Goal: Information Seeking & Learning: Check status

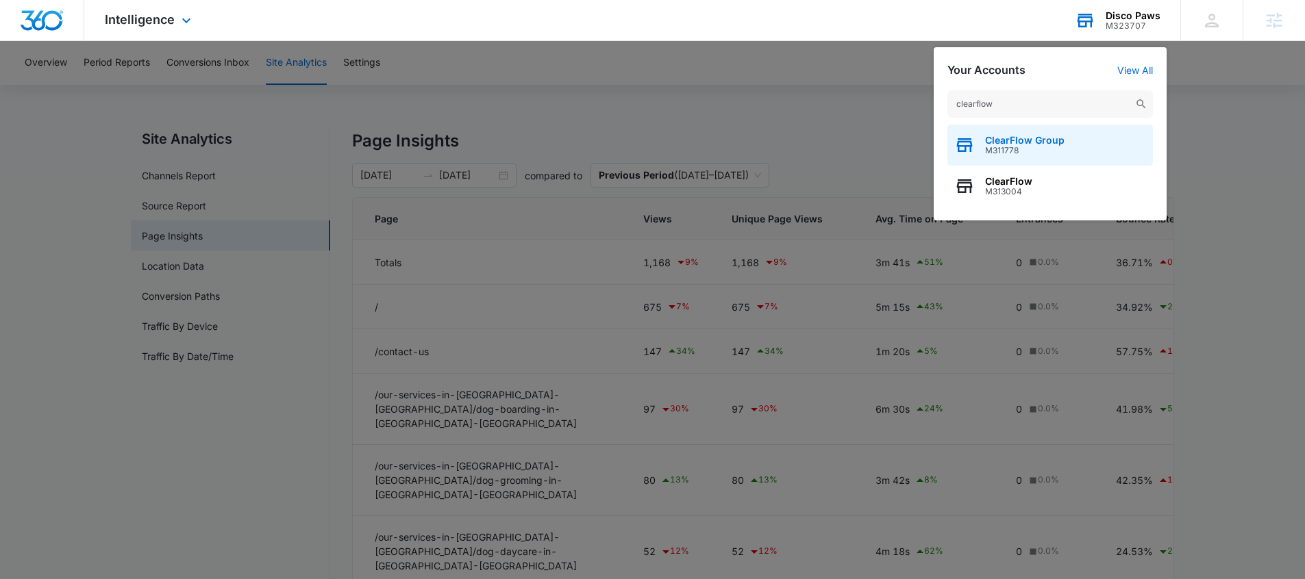
type input "clearflow"
click at [1098, 131] on div "ClearFlow Group M311778" at bounding box center [1049, 145] width 205 height 41
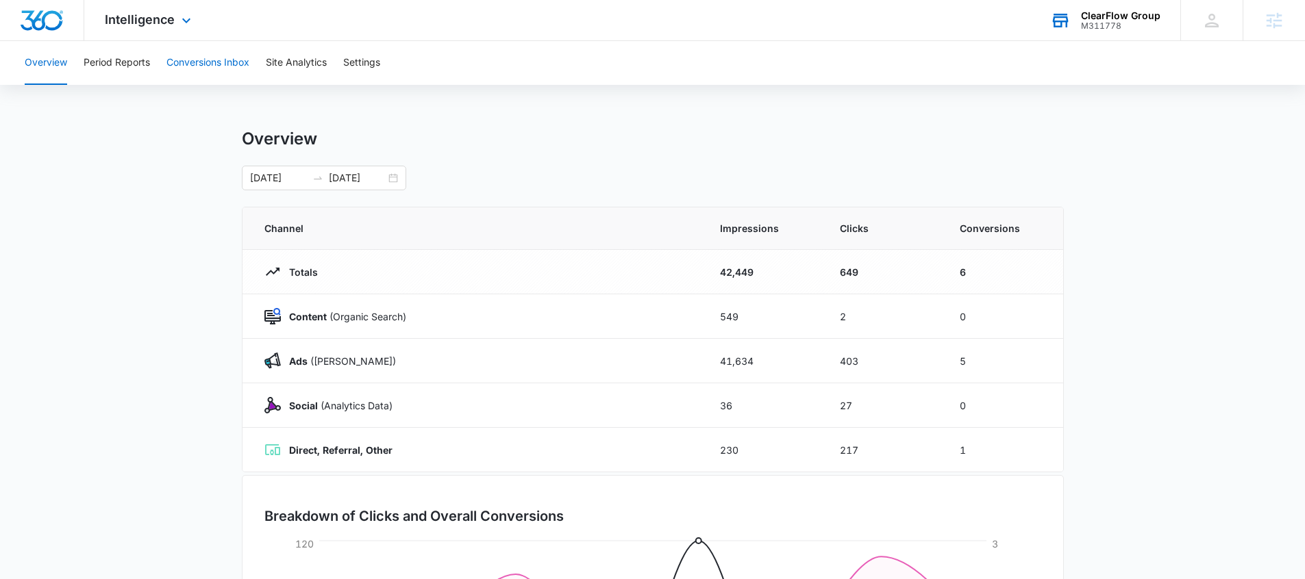
click at [176, 57] on button "Conversions Inbox" at bounding box center [207, 63] width 83 height 44
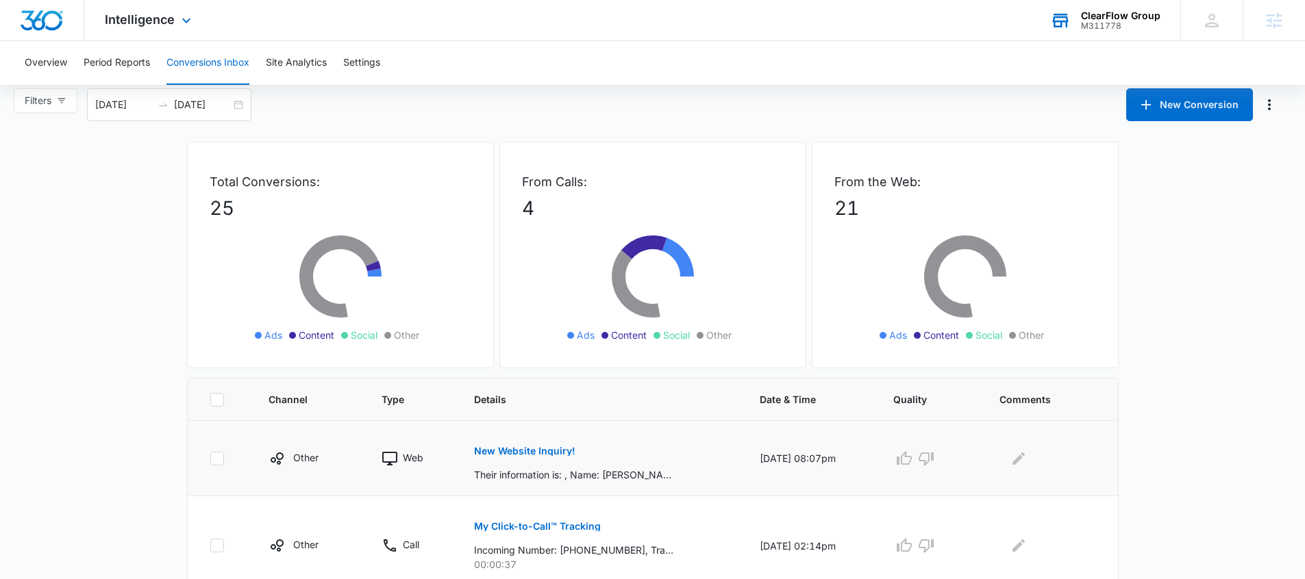
scroll to position [22, 0]
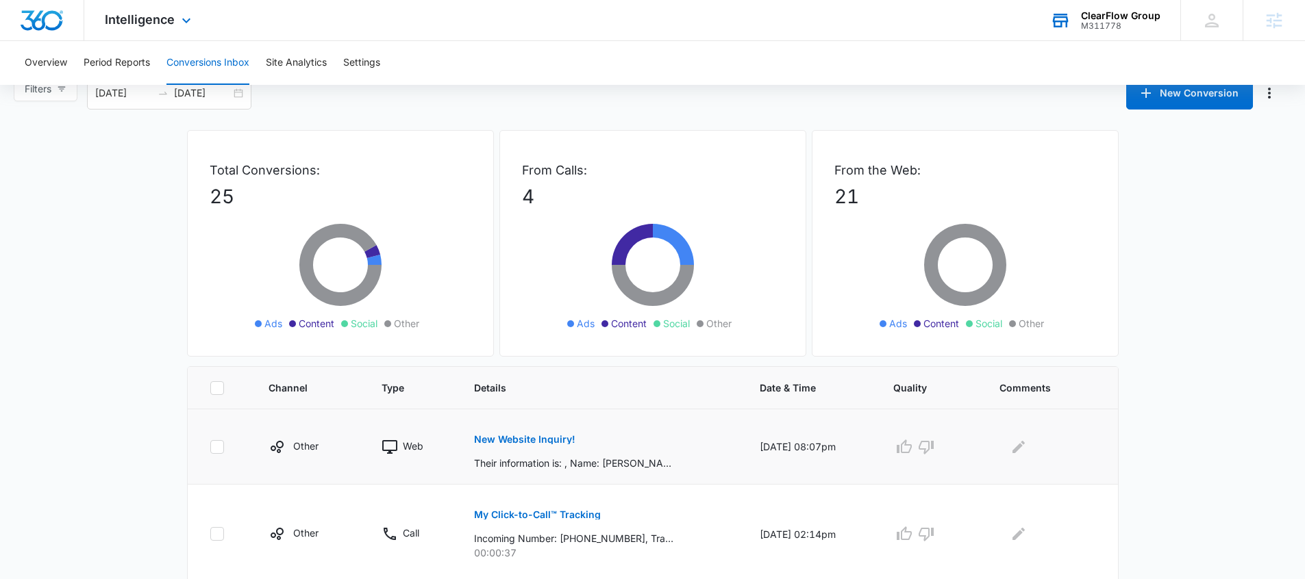
click at [533, 433] on button "New Website Inquiry!" at bounding box center [524, 439] width 101 height 33
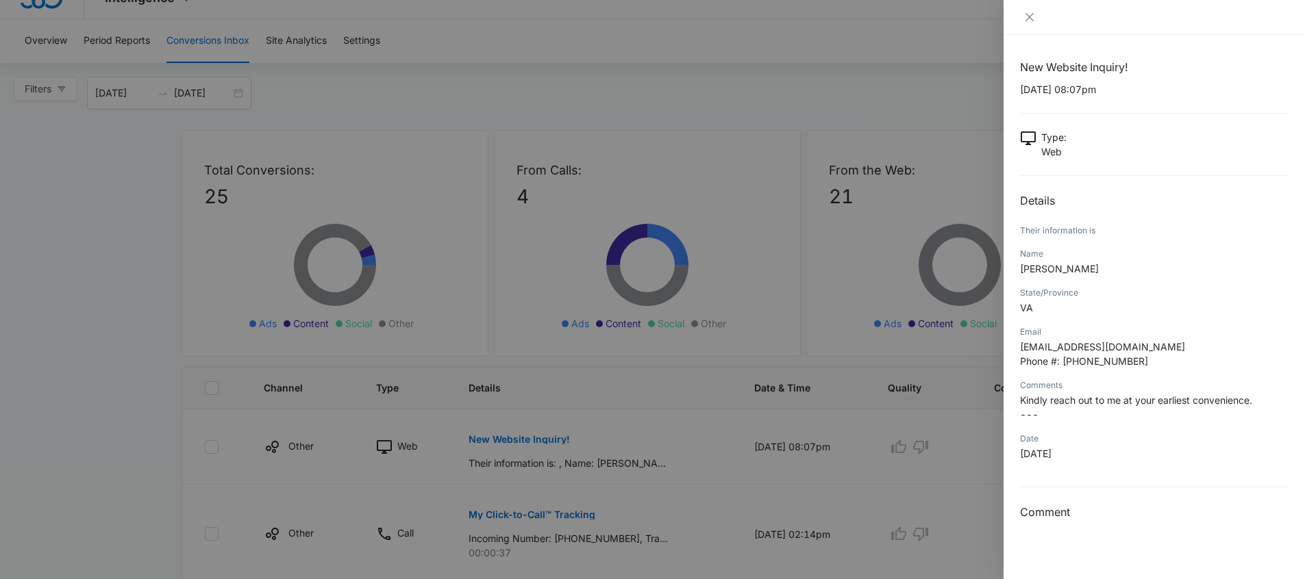
drag, startPoint x: 275, startPoint y: 198, endPoint x: 270, endPoint y: 160, distance: 38.7
click at [276, 197] on div at bounding box center [652, 289] width 1305 height 579
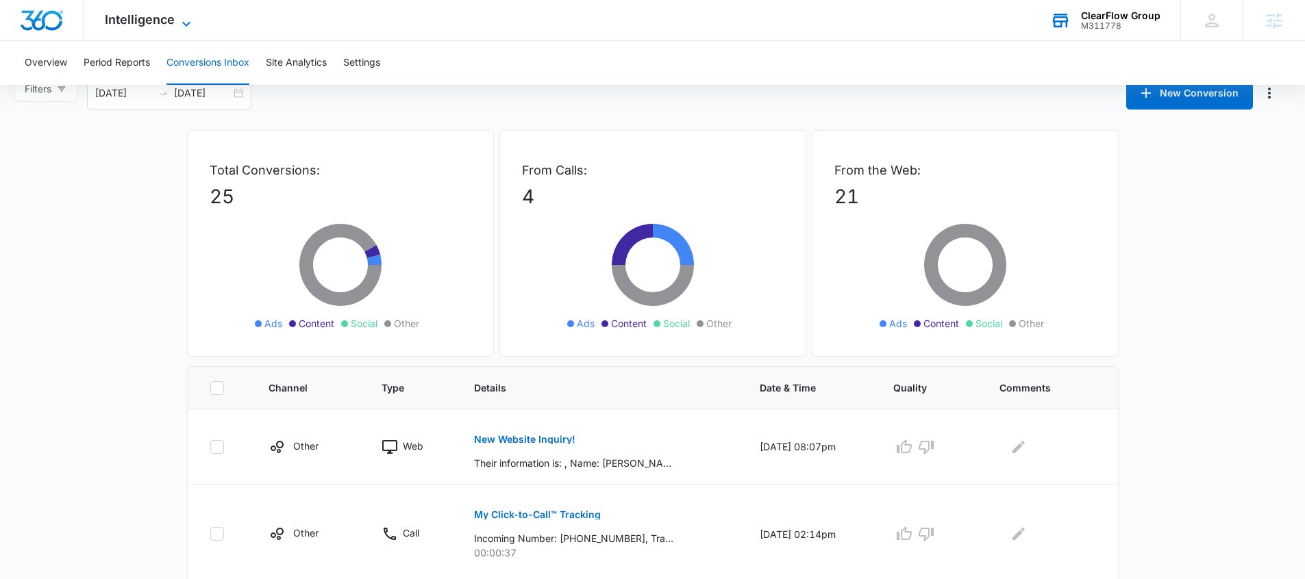
click at [169, 12] on span "Intelligence" at bounding box center [140, 19] width 70 height 14
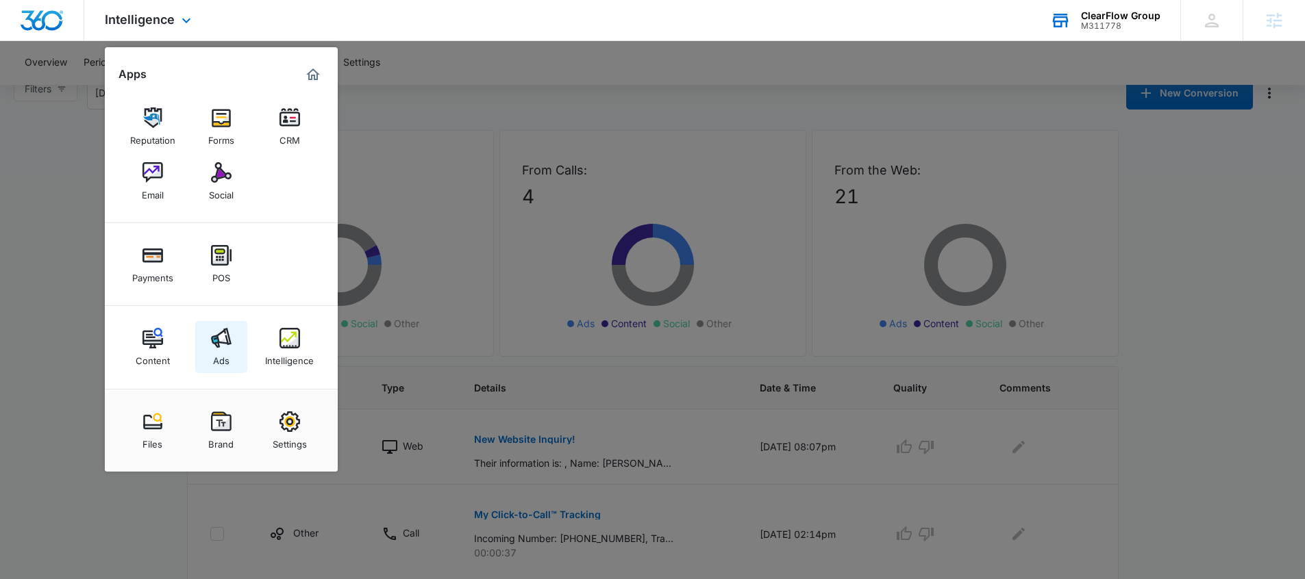
click at [227, 341] on img at bounding box center [221, 338] width 21 height 21
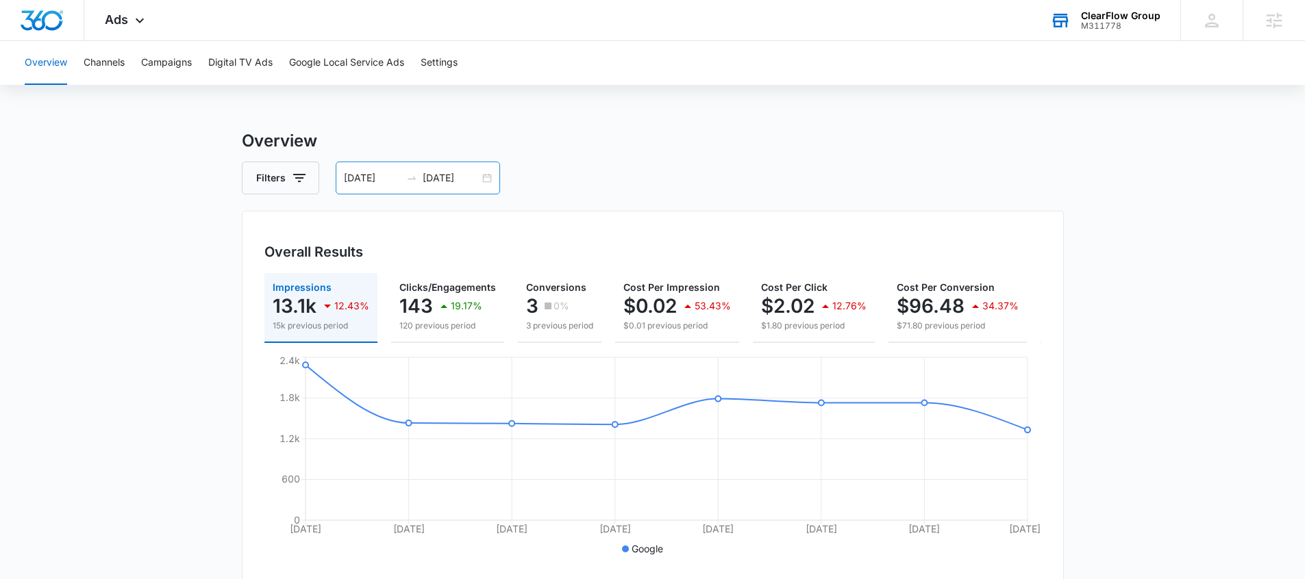
click at [403, 186] on div "[DATE] [DATE]" at bounding box center [418, 178] width 164 height 33
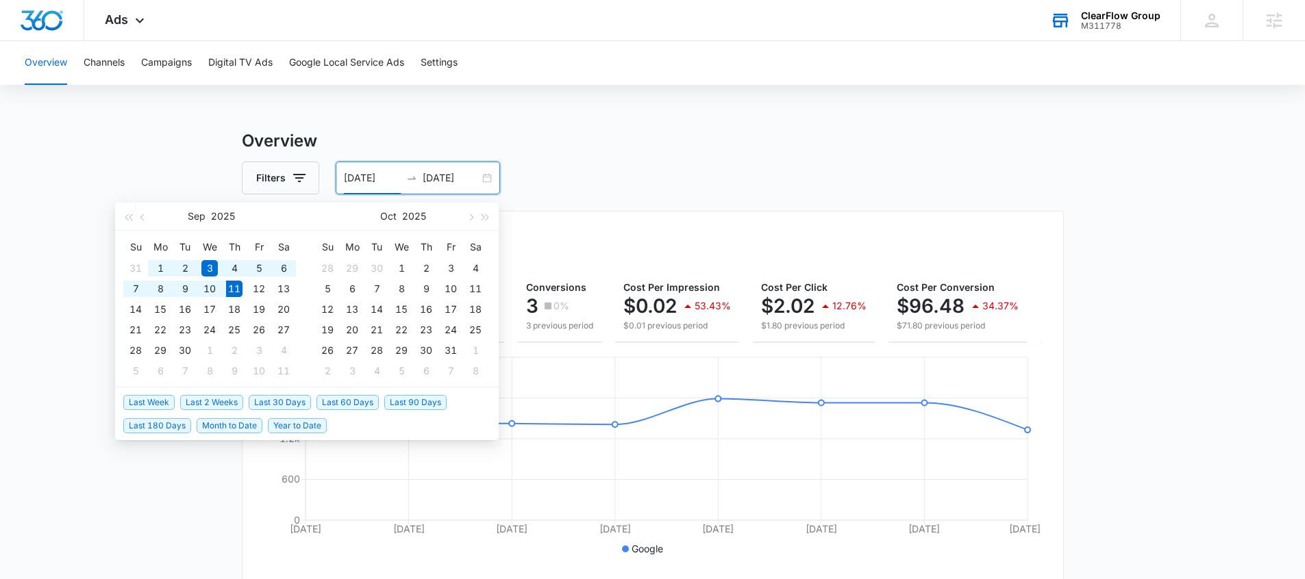
click at [251, 406] on span "Last 30 Days" at bounding box center [280, 402] width 62 height 15
type input "[DATE]"
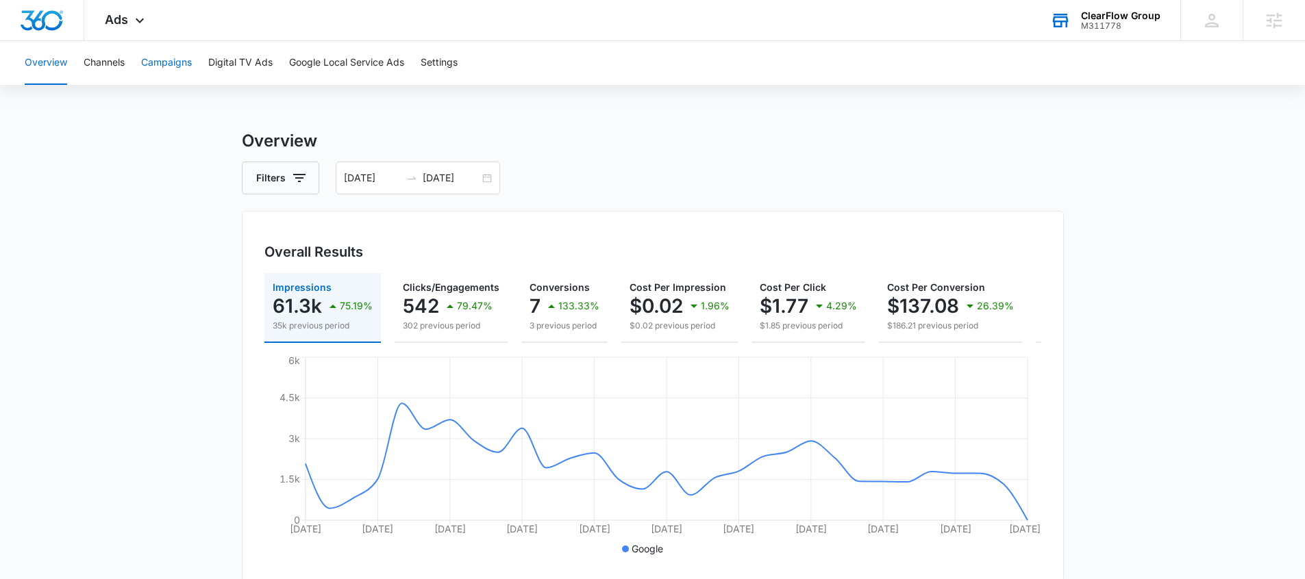
click at [185, 64] on button "Campaigns" at bounding box center [166, 63] width 51 height 44
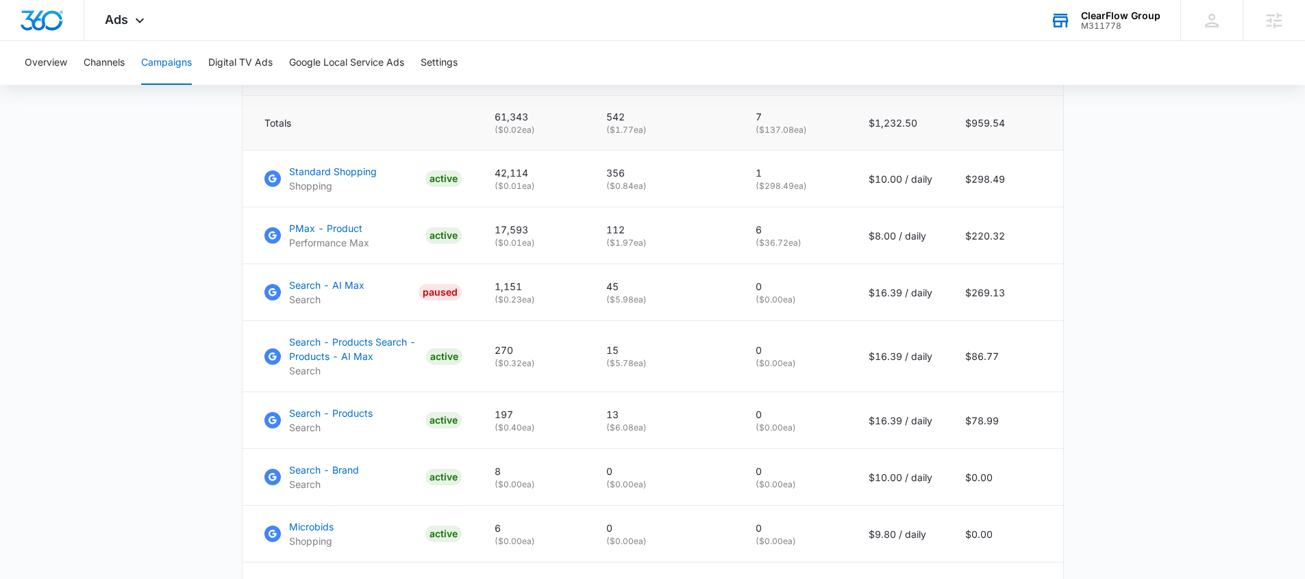
scroll to position [546, 0]
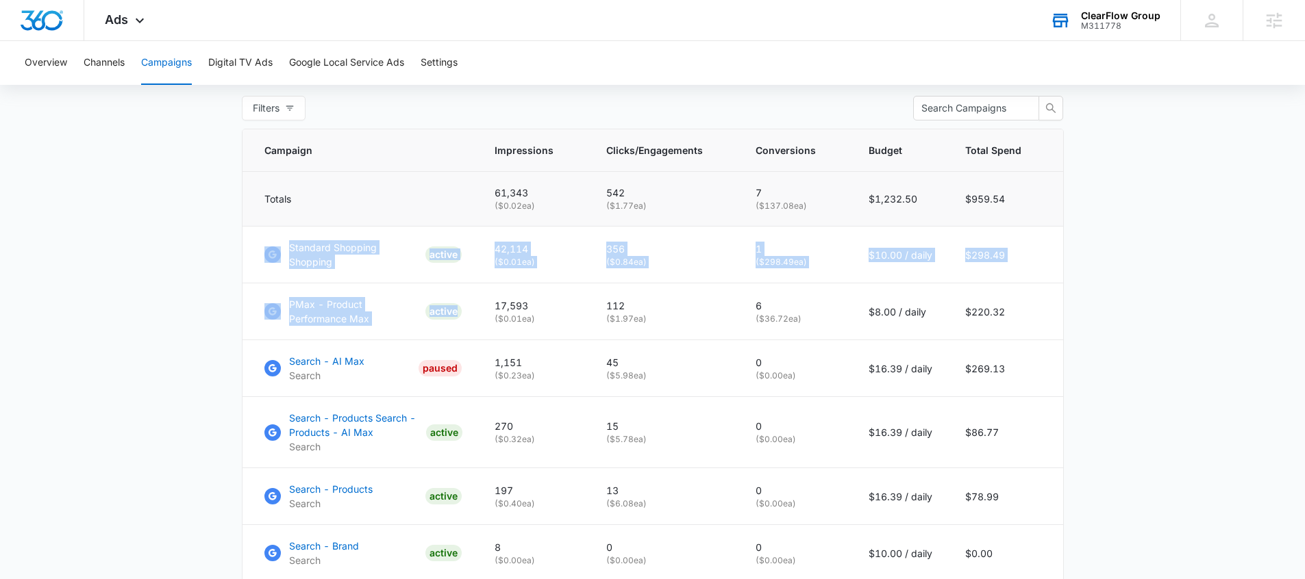
drag, startPoint x: 260, startPoint y: 240, endPoint x: 377, endPoint y: 241, distance: 116.4
click at [435, 326] on tbody "Totals 61,343 ( $0.02 ea) 542 ( $1.77 ea) 7 ( $137.08 ea) $1,232.50 $959.54 Sta…" at bounding box center [652, 441] width 820 height 538
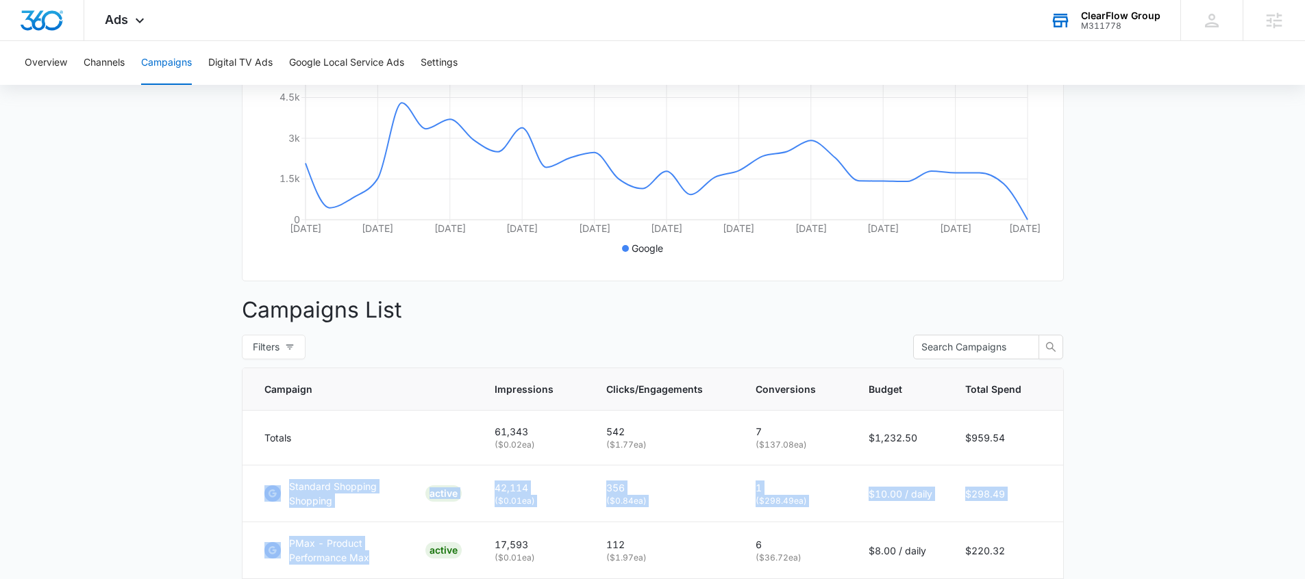
scroll to position [241, 0]
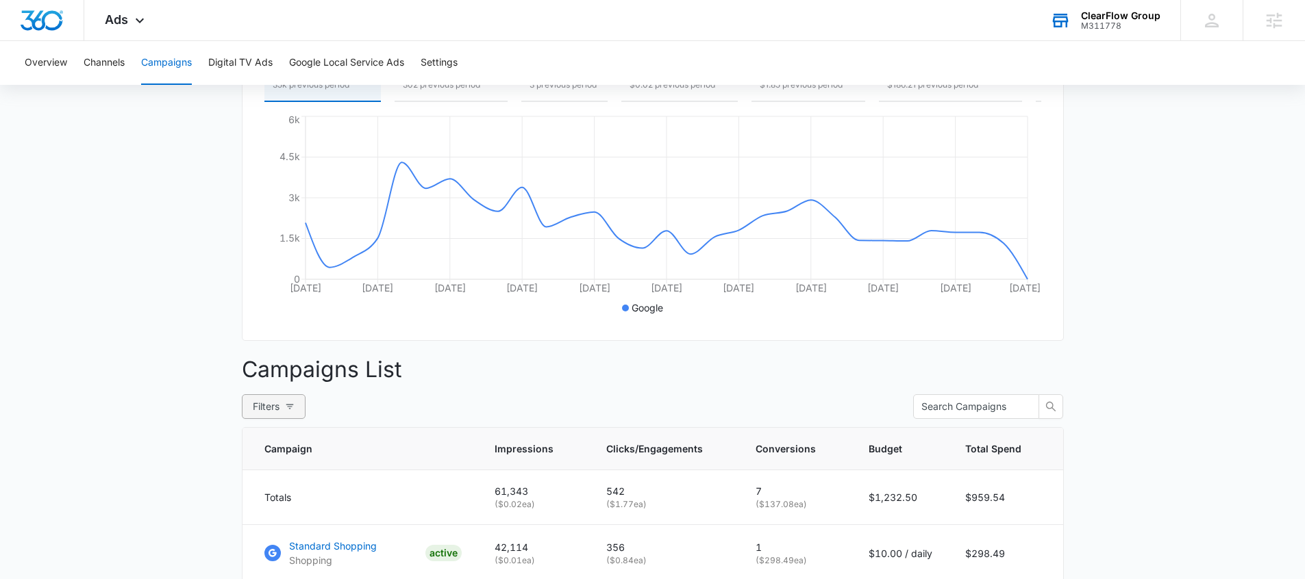
click at [302, 401] on div "Campaigns Filters [DATE] [DATE] Overall Results Impressions 61.3k 75.19% 35k pr…" at bounding box center [653, 497] width 822 height 1218
click at [300, 411] on button "Filters" at bounding box center [274, 406] width 64 height 25
click at [148, 536] on span "Clear All" at bounding box center [151, 541] width 37 height 15
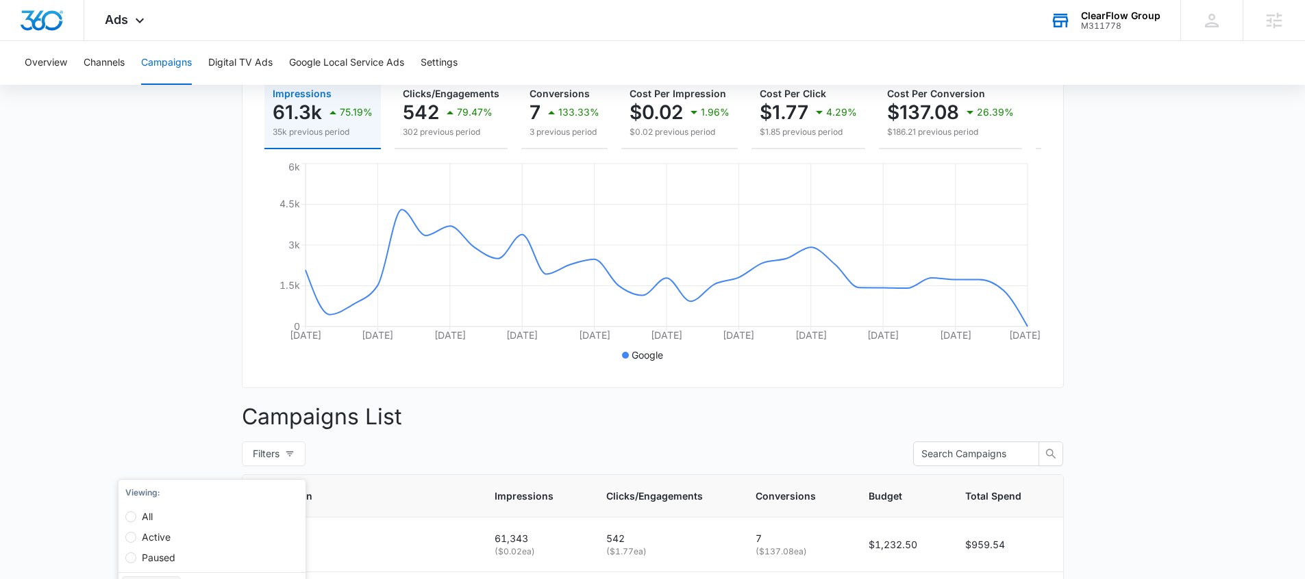
scroll to position [0, 0]
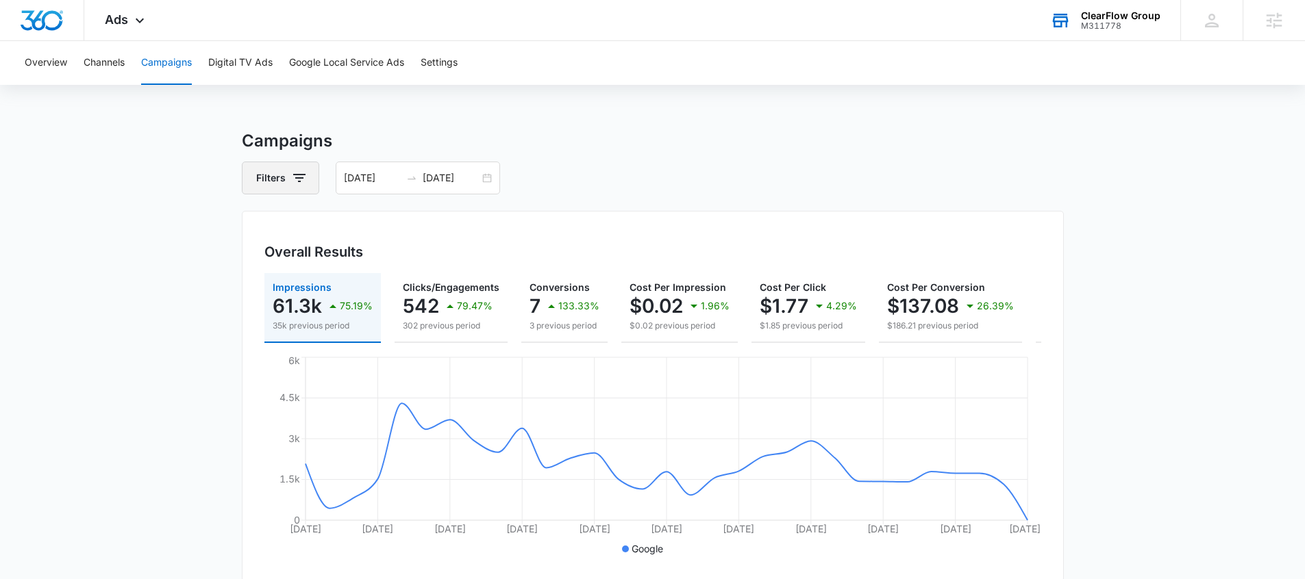
click at [296, 173] on icon "button" at bounding box center [299, 178] width 16 height 16
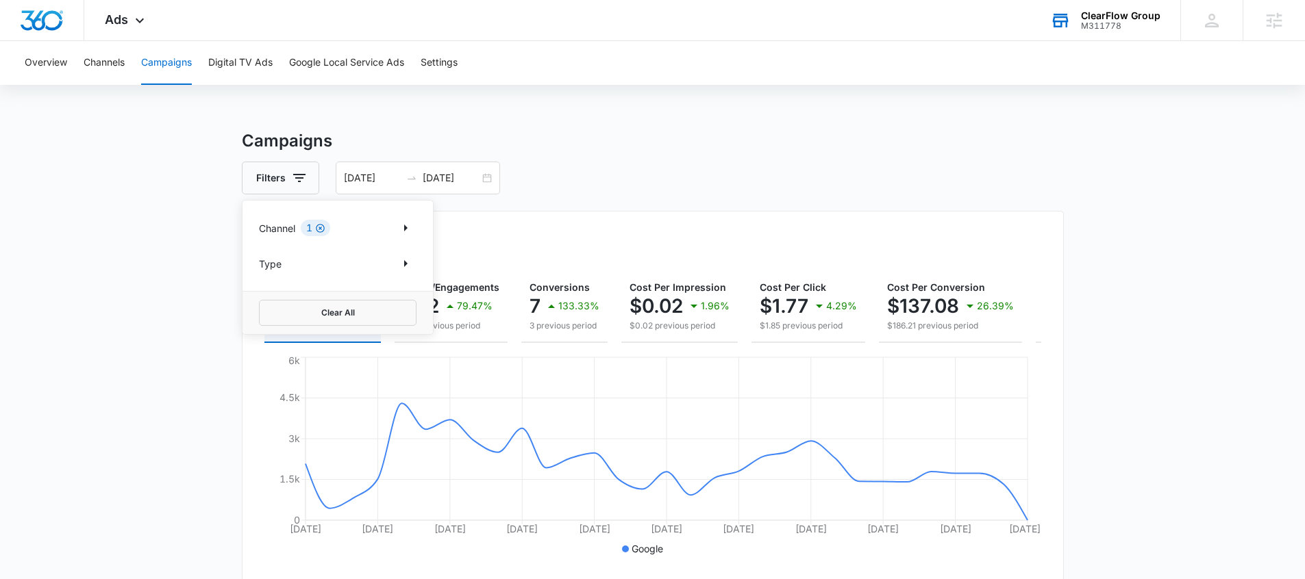
click at [325, 228] on icon "Clear" at bounding box center [320, 228] width 9 height 9
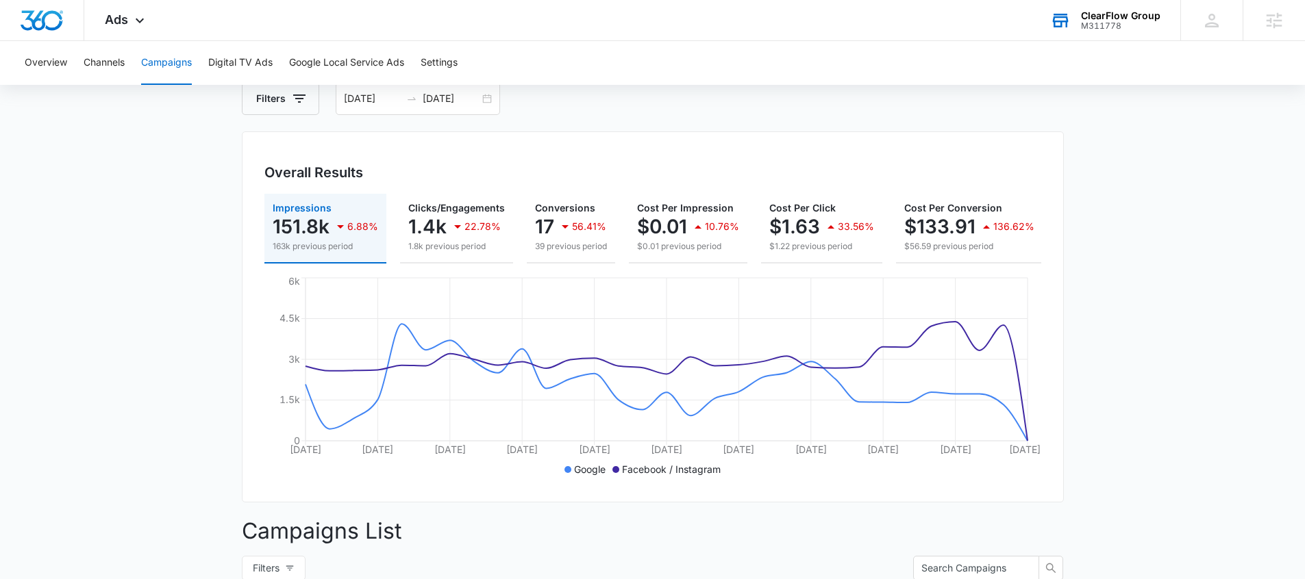
scroll to position [636, 0]
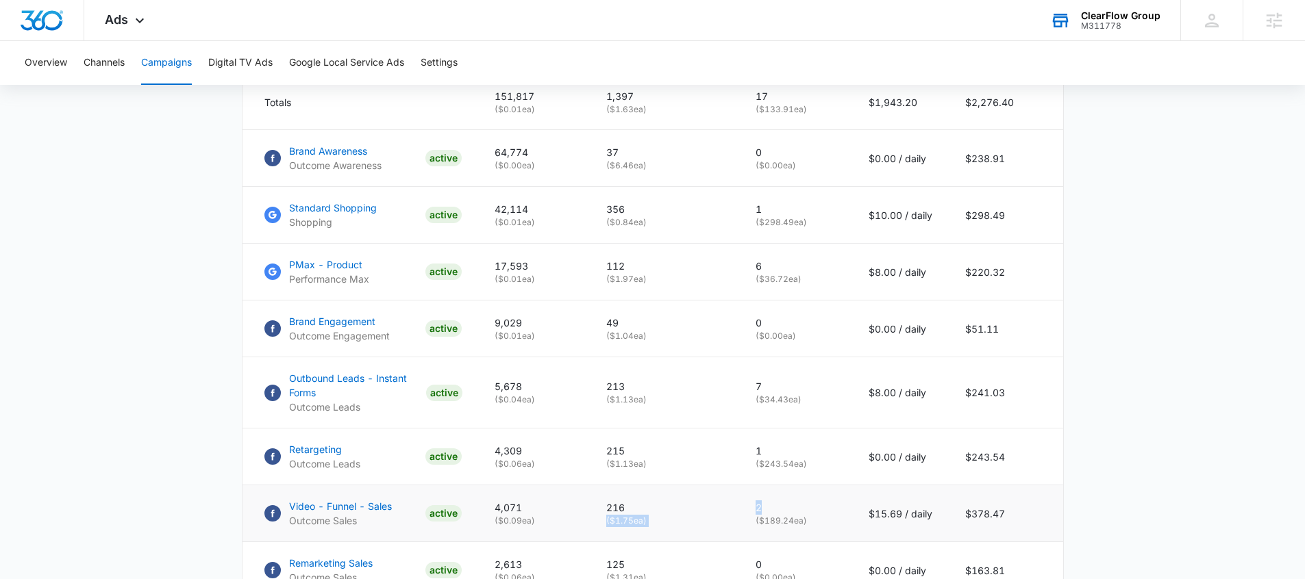
drag, startPoint x: 767, startPoint y: 512, endPoint x: 749, endPoint y: 508, distance: 18.1
click at [738, 512] on tr "Video - Funnel - Sales Outcome Sales ACTIVE 4,071 ( $0.09 ea) 216 ( $1.75 ea) 2…" at bounding box center [652, 514] width 820 height 57
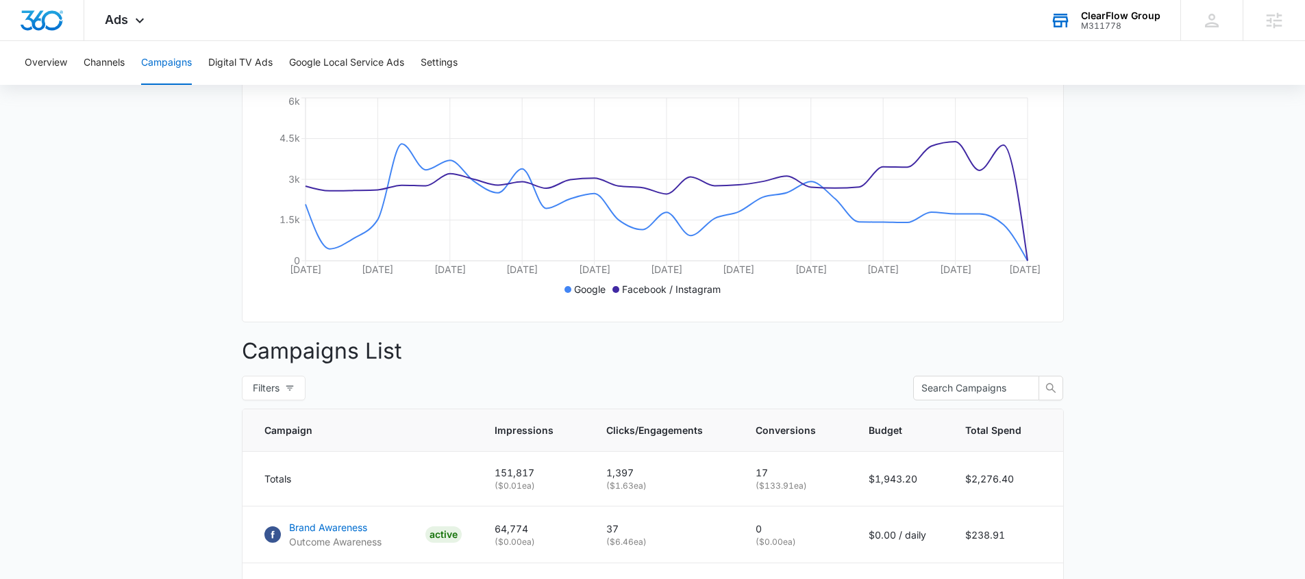
scroll to position [0, 0]
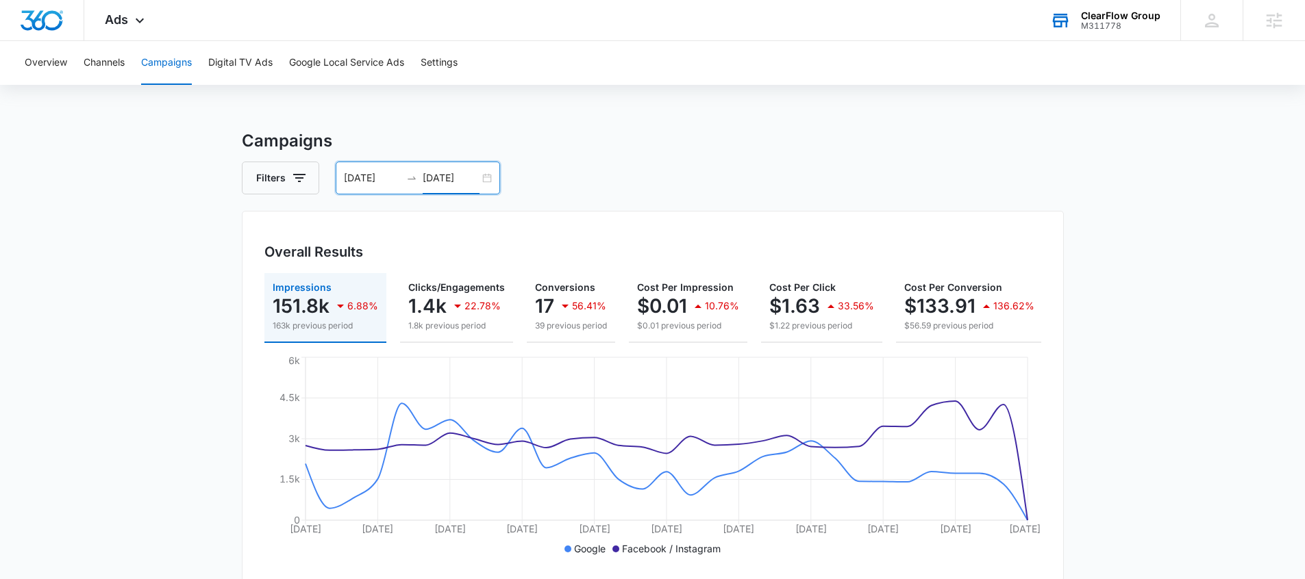
click at [460, 174] on input "[DATE]" at bounding box center [451, 178] width 57 height 15
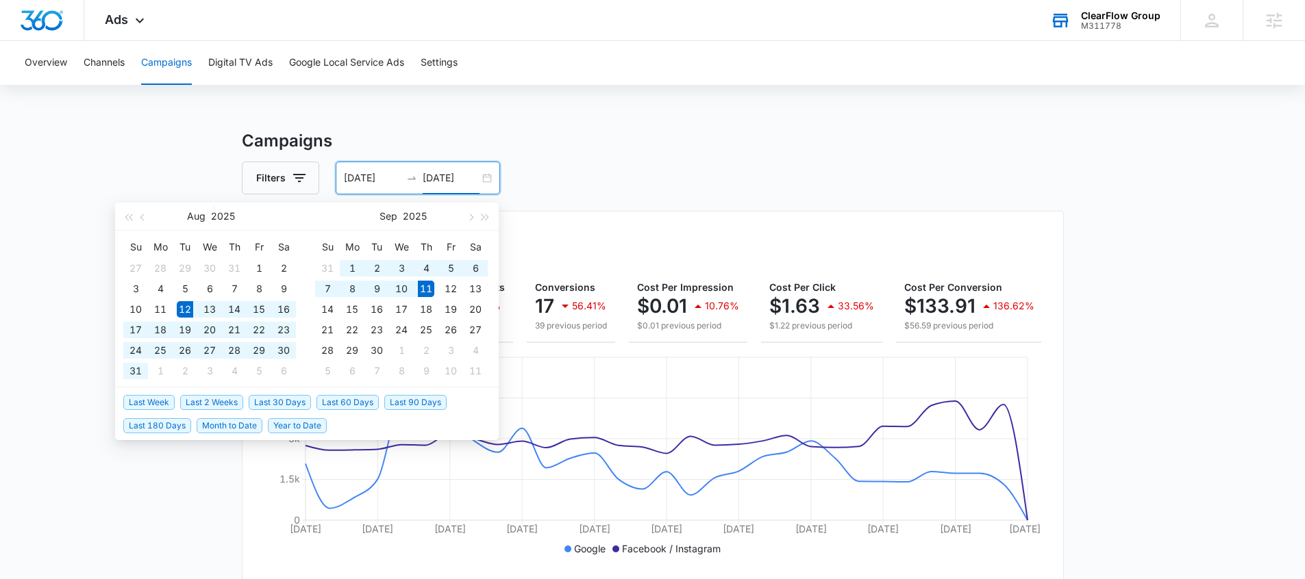
type input "[DATE]"
click at [276, 397] on span "Last 30 Days" at bounding box center [280, 402] width 62 height 15
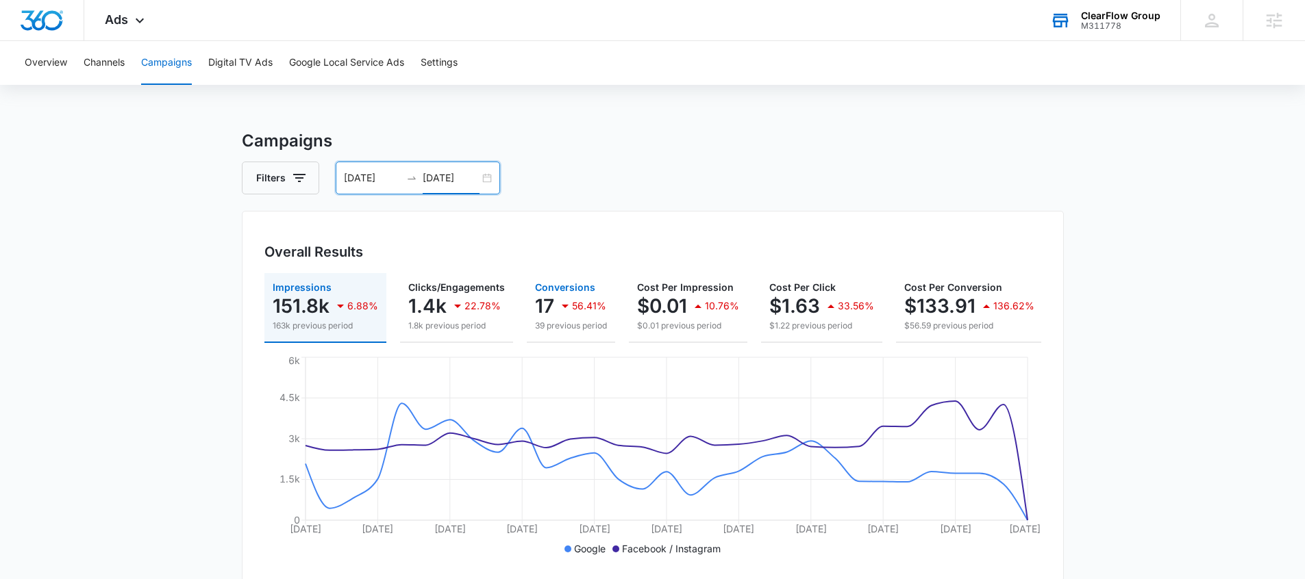
click at [581, 307] on p "56.41%" at bounding box center [589, 306] width 34 height 10
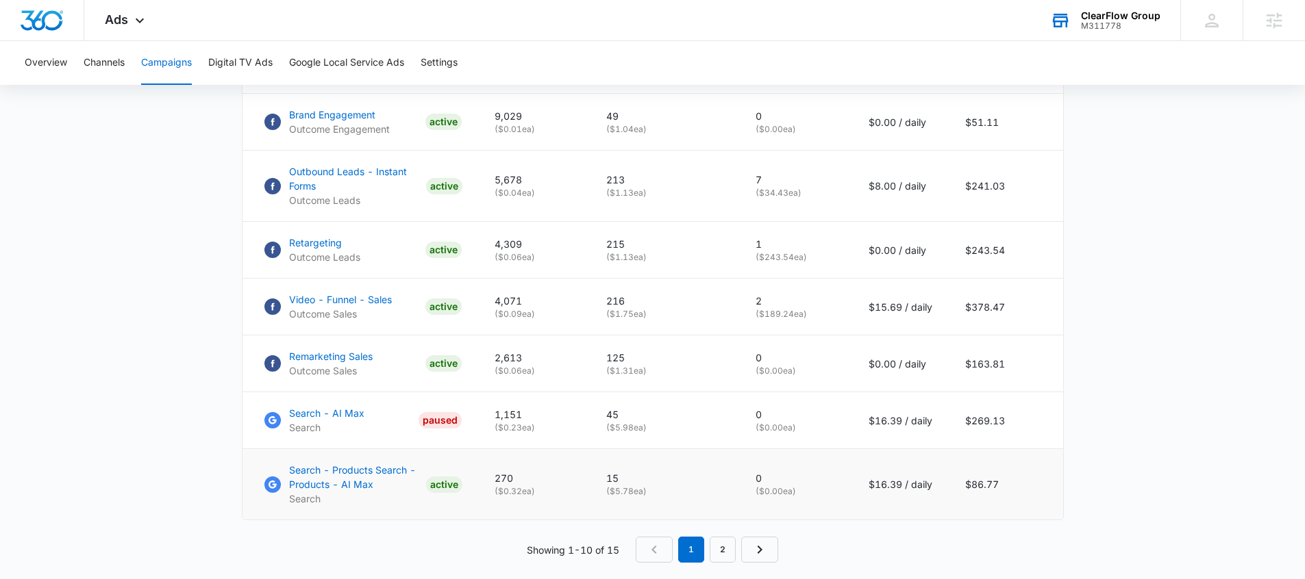
scroll to position [851, 0]
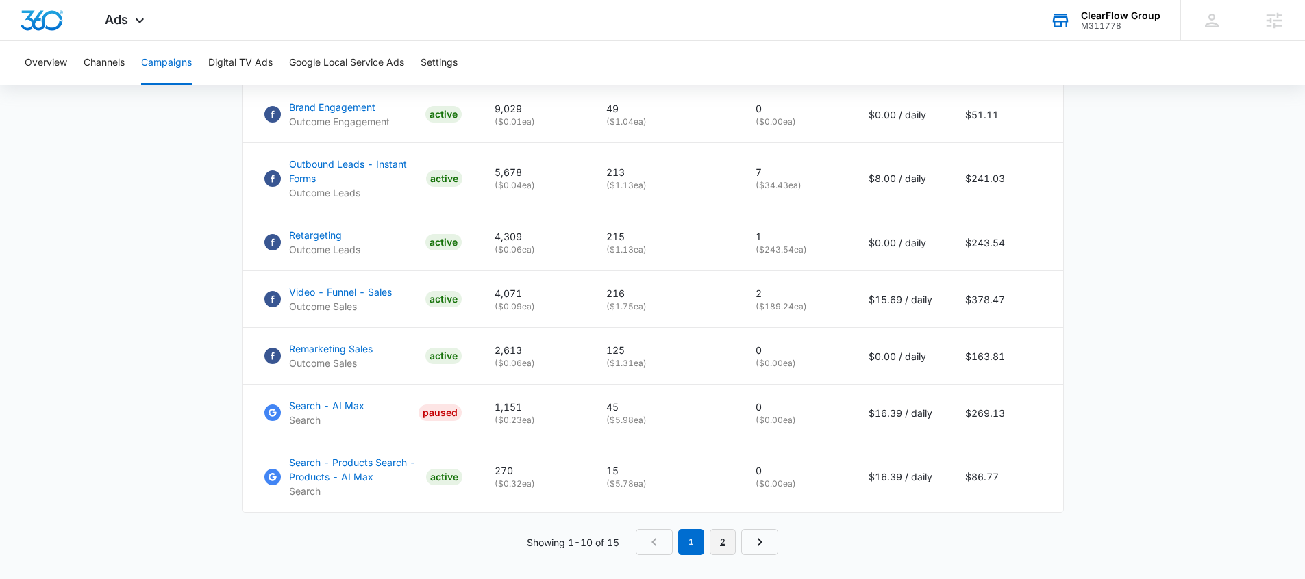
click at [722, 555] on link "2" at bounding box center [722, 542] width 26 height 26
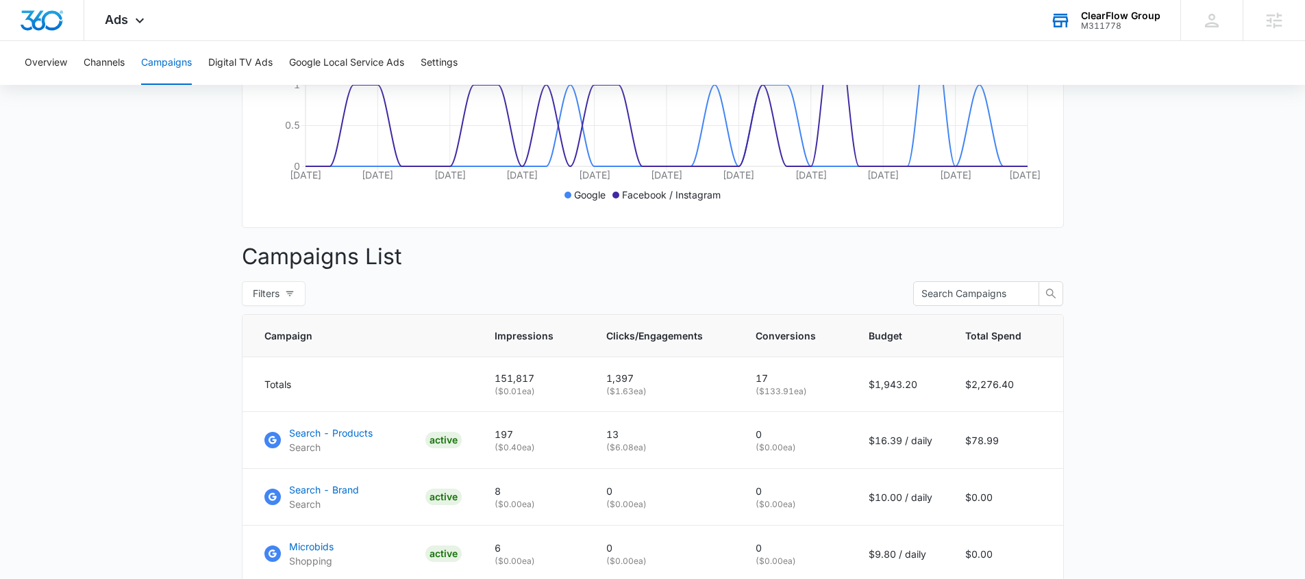
scroll to position [604, 0]
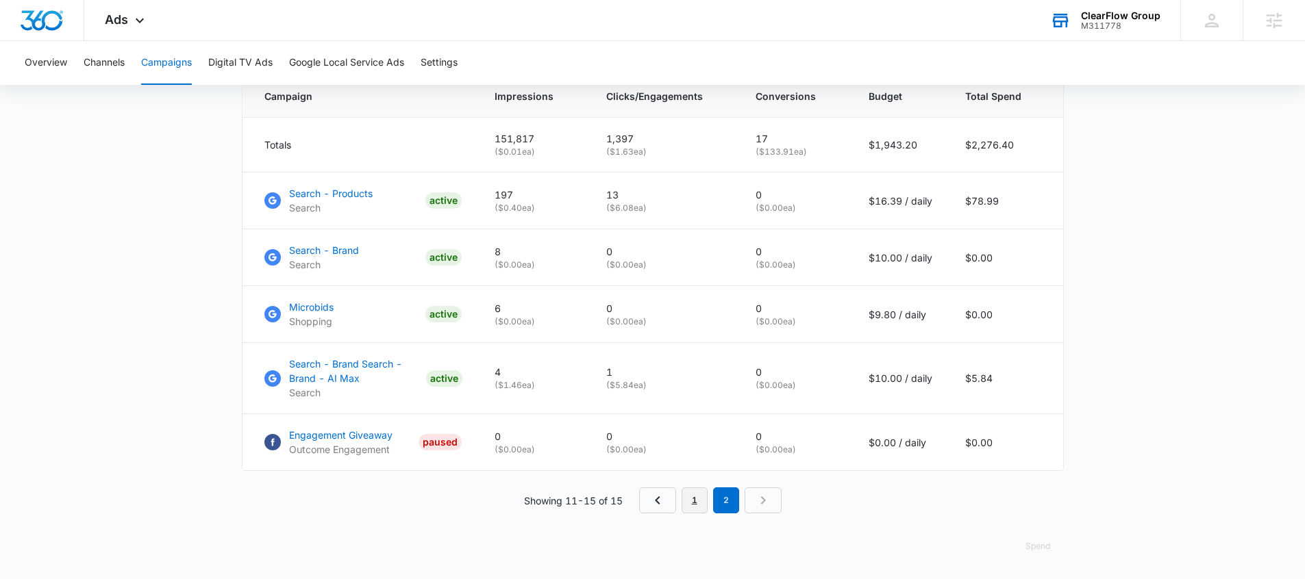
click at [697, 506] on link "1" at bounding box center [694, 501] width 26 height 26
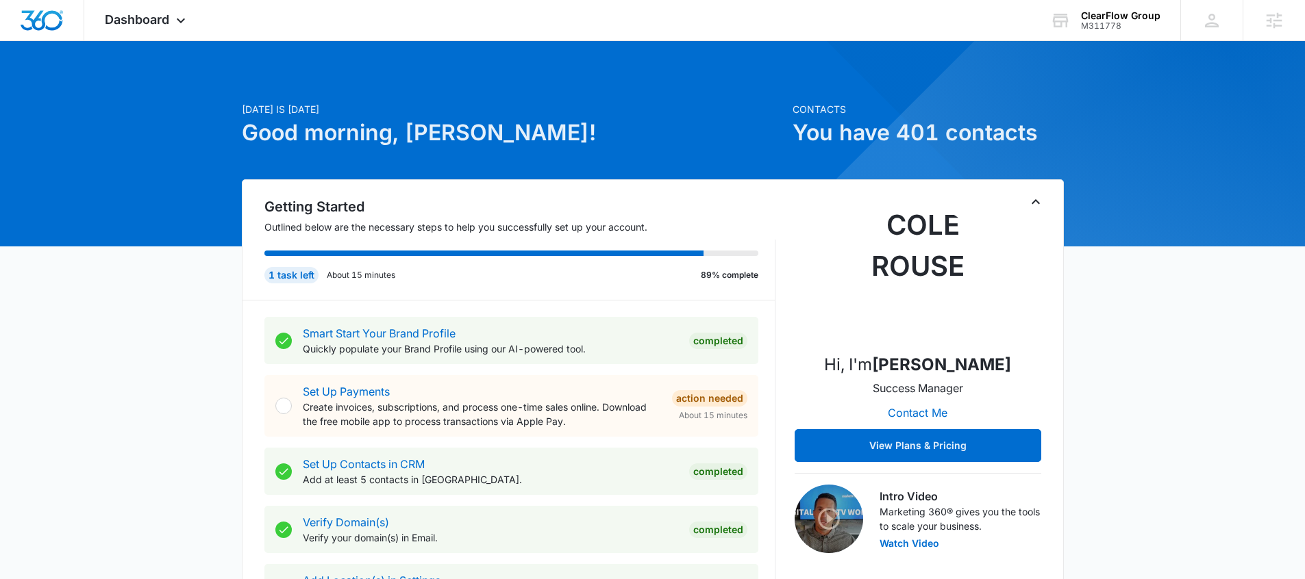
click at [1111, 42] on div at bounding box center [1269, 329] width 1166 height 1166
click at [1109, 35] on div "ClearFlow Group M311778 Your Accounts View All" at bounding box center [1104, 20] width 151 height 40
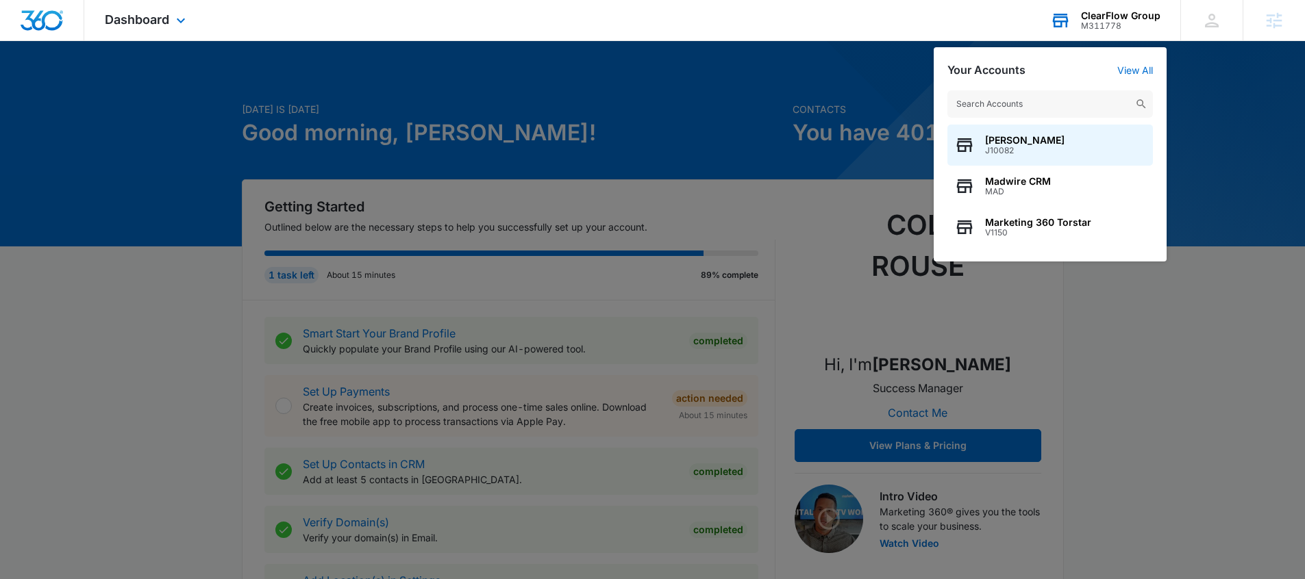
click at [1059, 110] on input "text" at bounding box center [1049, 103] width 205 height 27
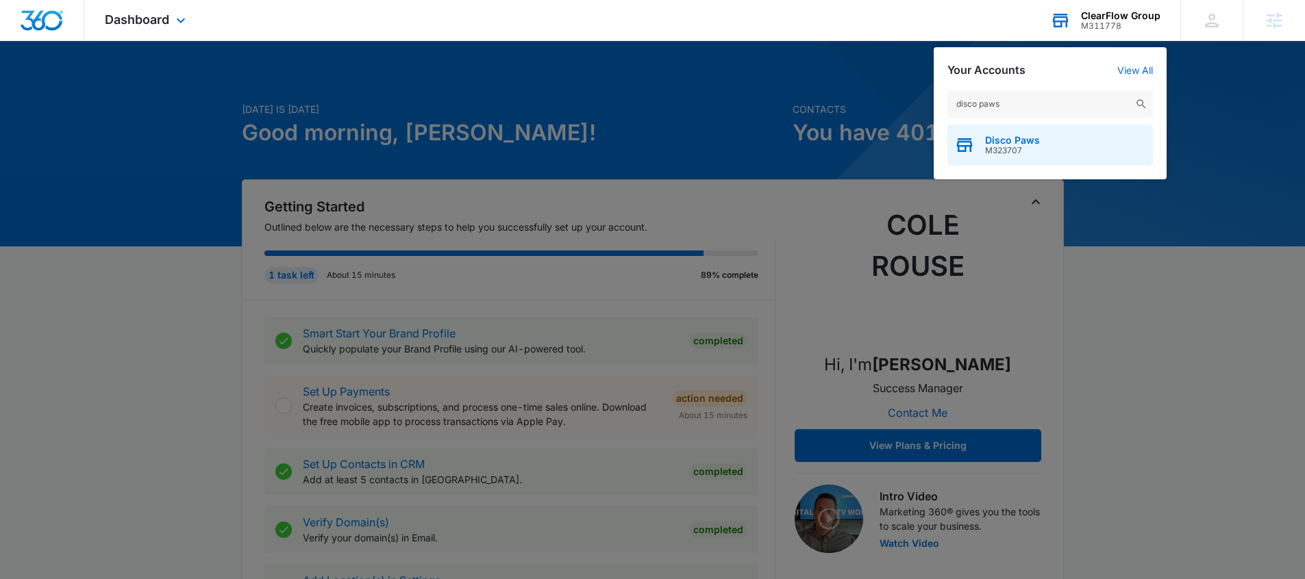
type input "disco paws"
click at [1006, 138] on span "Disco Paws" at bounding box center [1012, 140] width 55 height 11
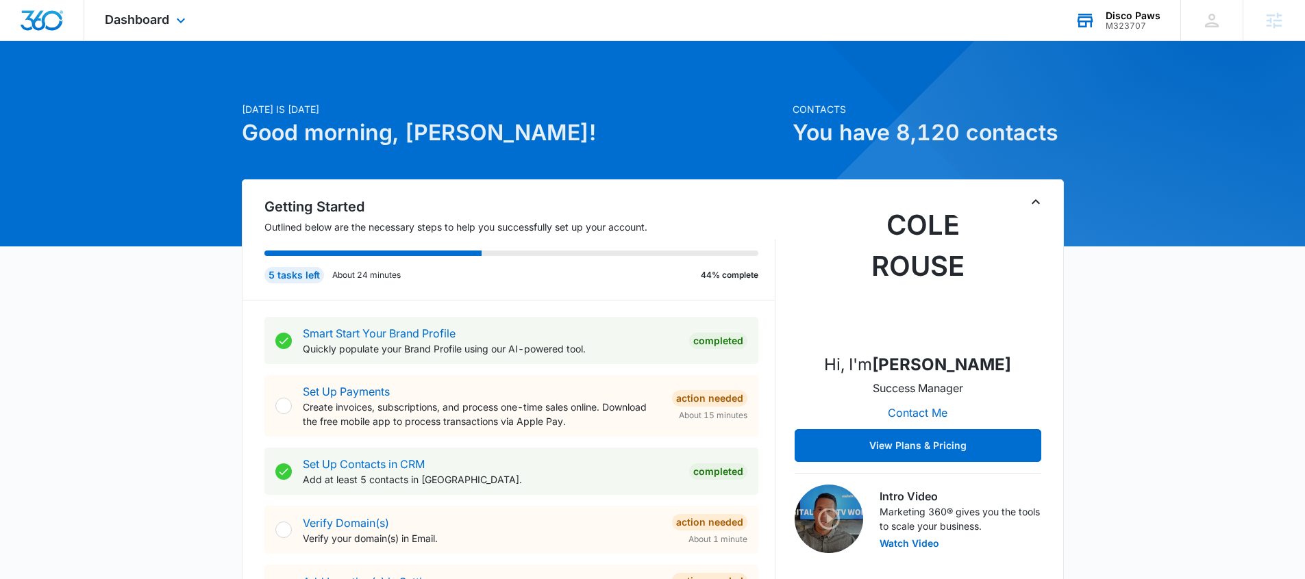
drag, startPoint x: 199, startPoint y: 18, endPoint x: 264, endPoint y: 247, distance: 237.1
click at [199, 18] on div "Dashboard Apps Reputation Websites Forms CRM Email Social Payments POS Content …" at bounding box center [146, 20] width 125 height 40
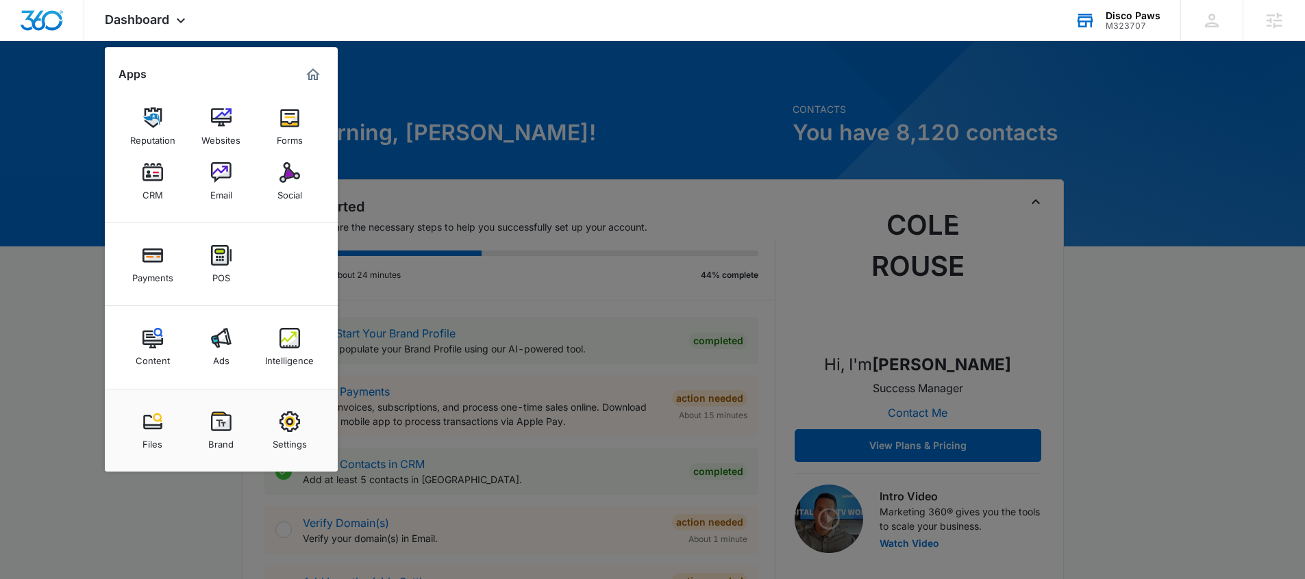
click at [220, 340] on img at bounding box center [221, 338] width 21 height 21
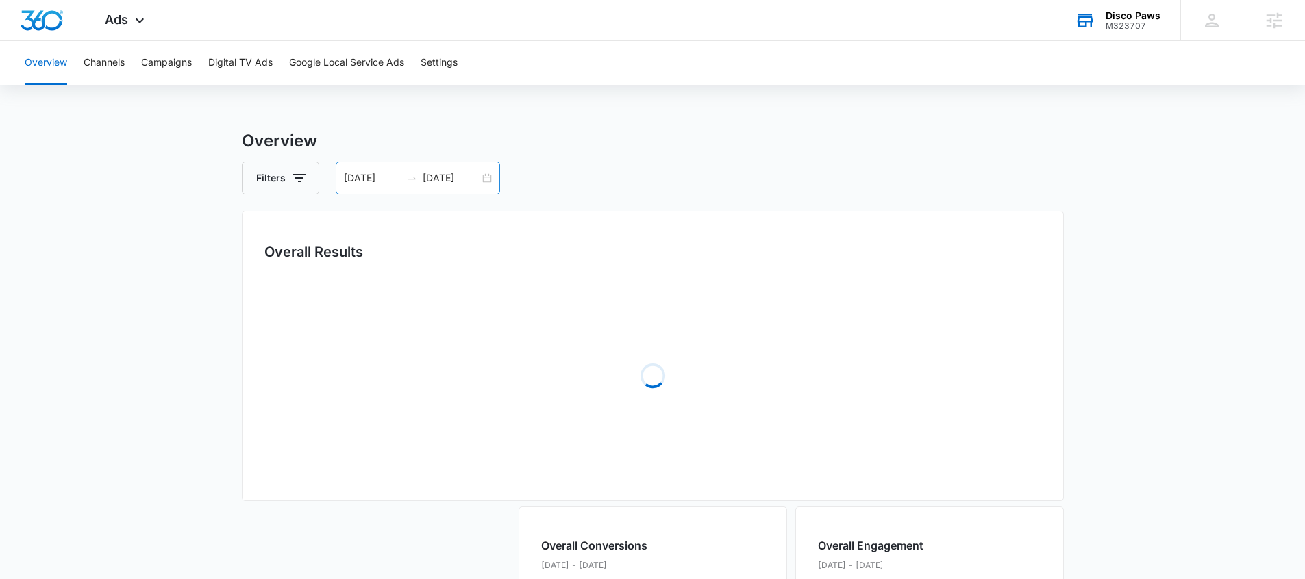
click at [362, 181] on input "[DATE]" at bounding box center [372, 178] width 57 height 15
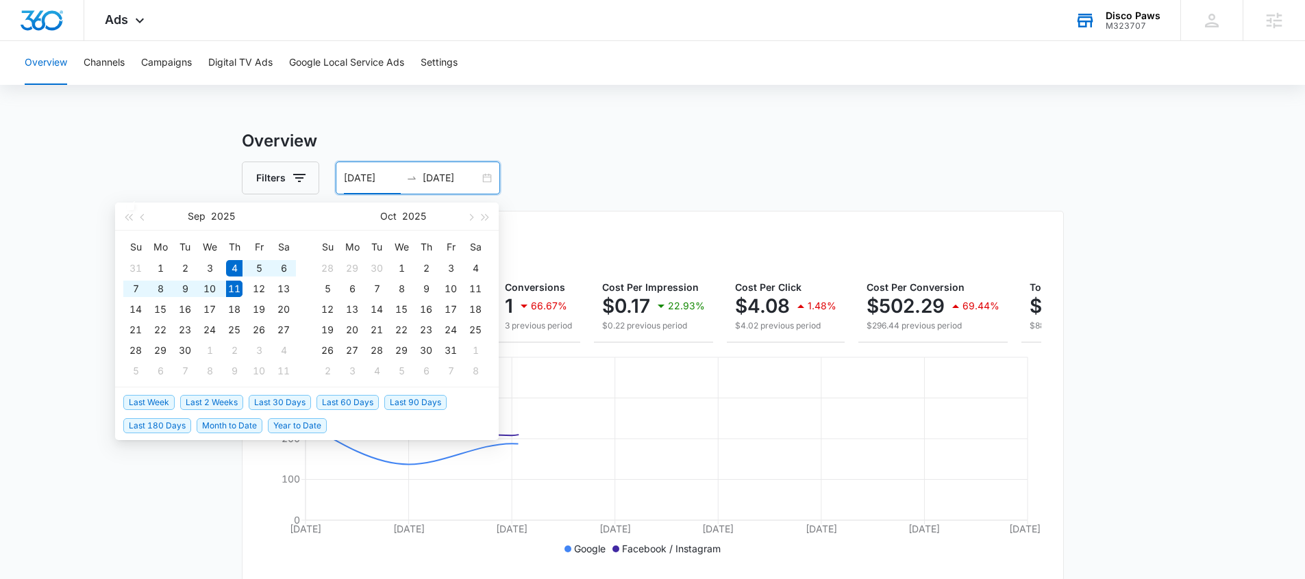
click at [444, 114] on div "Overview Channels Campaigns Digital TV Ads Google Local Service Ads Settings Ov…" at bounding box center [652, 576] width 1305 height 1071
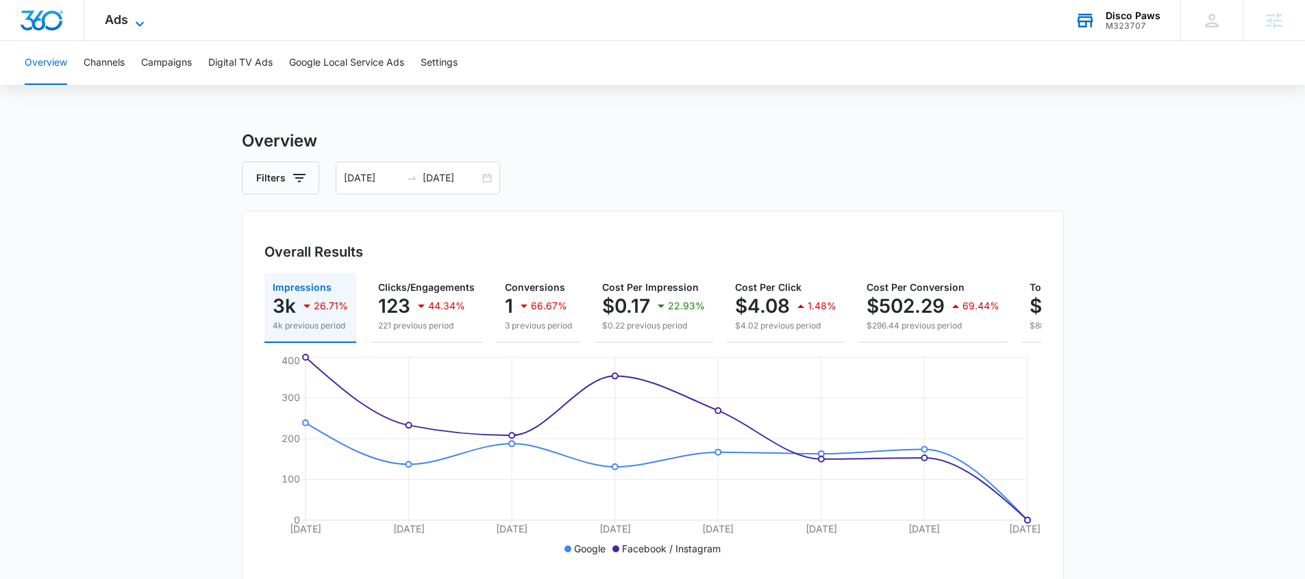
click at [138, 28] on div "Ads Apps Reputation Websites Forms CRM Email Social Payments POS Content Ads In…" at bounding box center [126, 20] width 84 height 40
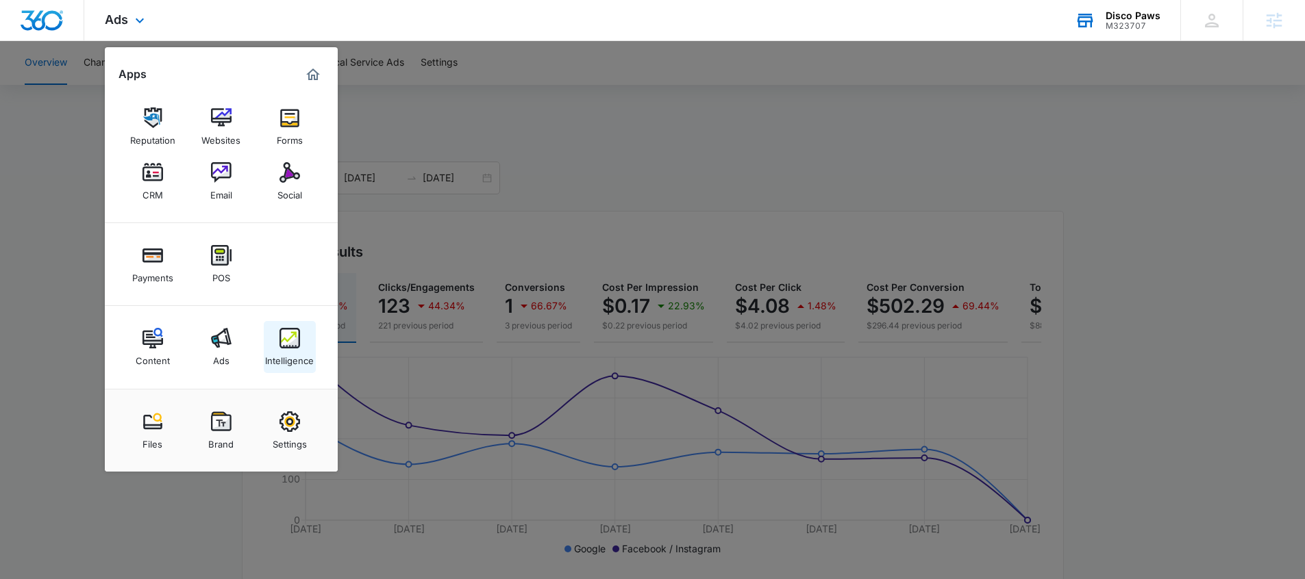
click at [297, 338] on img at bounding box center [289, 338] width 21 height 21
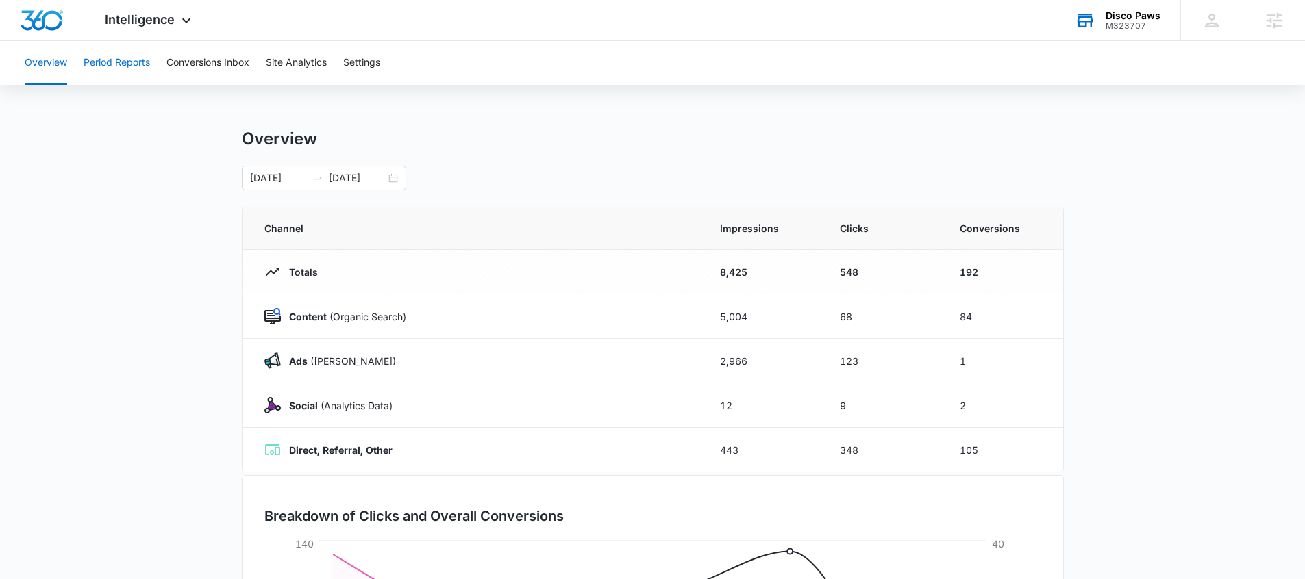
click at [126, 74] on button "Period Reports" at bounding box center [117, 63] width 66 height 44
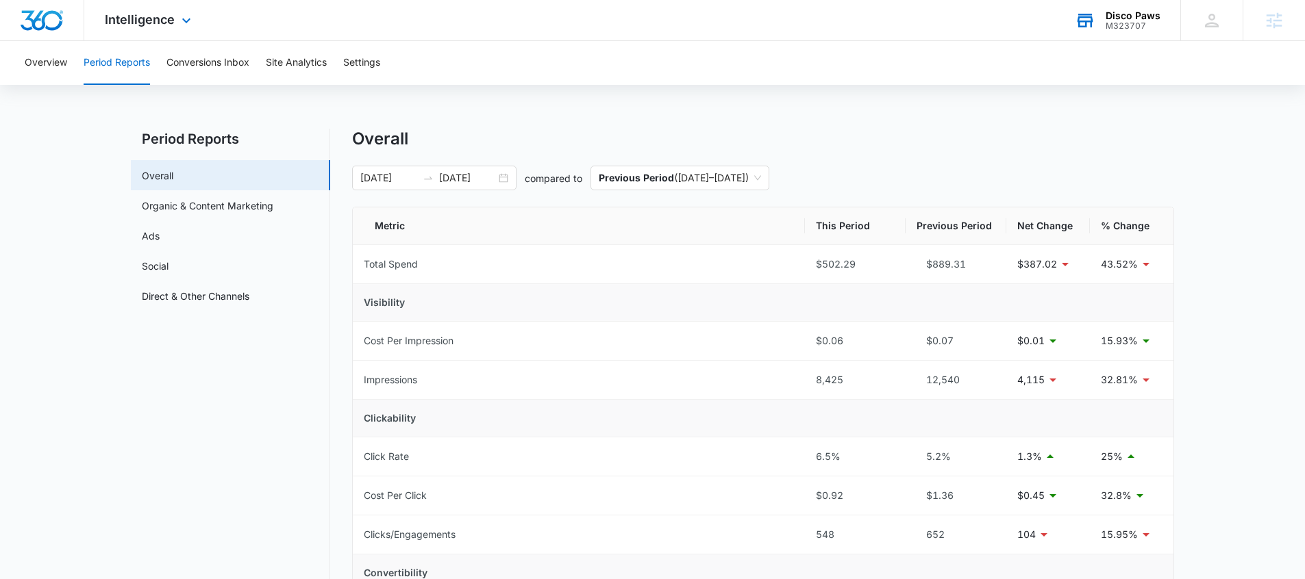
click at [175, 31] on div "Intelligence Apps Reputation Websites Forms CRM Email Social Payments POS Conte…" at bounding box center [149, 20] width 131 height 40
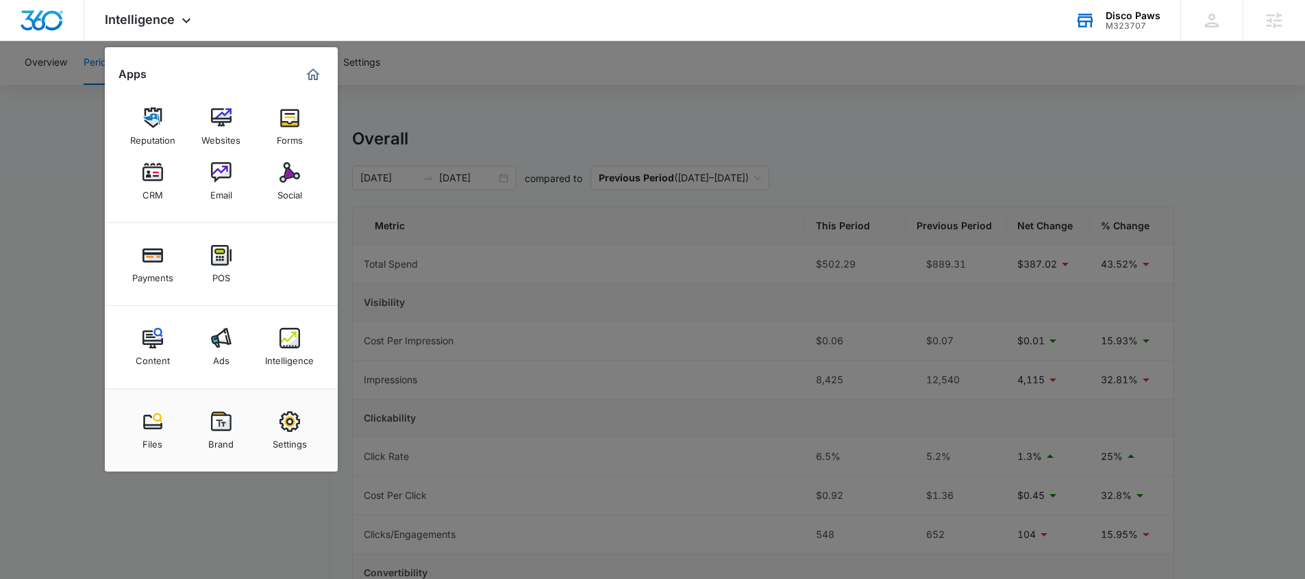
click at [446, 105] on div at bounding box center [652, 289] width 1305 height 579
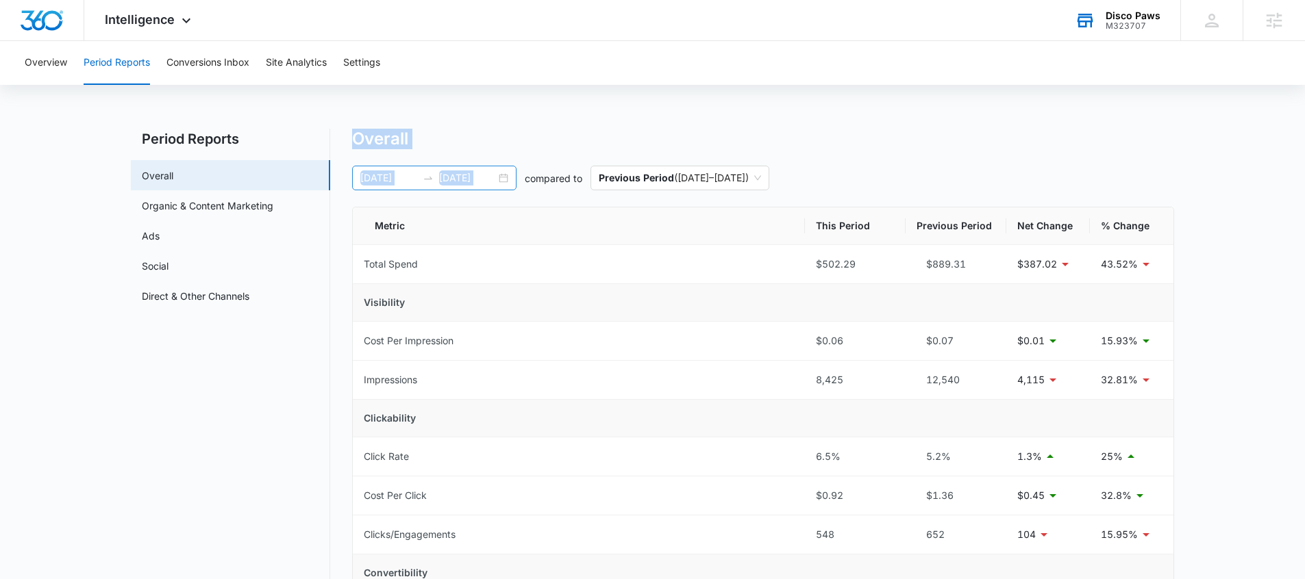
drag, startPoint x: 354, startPoint y: 142, endPoint x: 507, endPoint y: 181, distance: 158.3
click at [459, 131] on div "Overall" at bounding box center [763, 139] width 822 height 21
drag, startPoint x: 1096, startPoint y: 268, endPoint x: 1143, endPoint y: 268, distance: 47.3
click at [1143, 268] on td "43.52%" at bounding box center [1132, 264] width 84 height 39
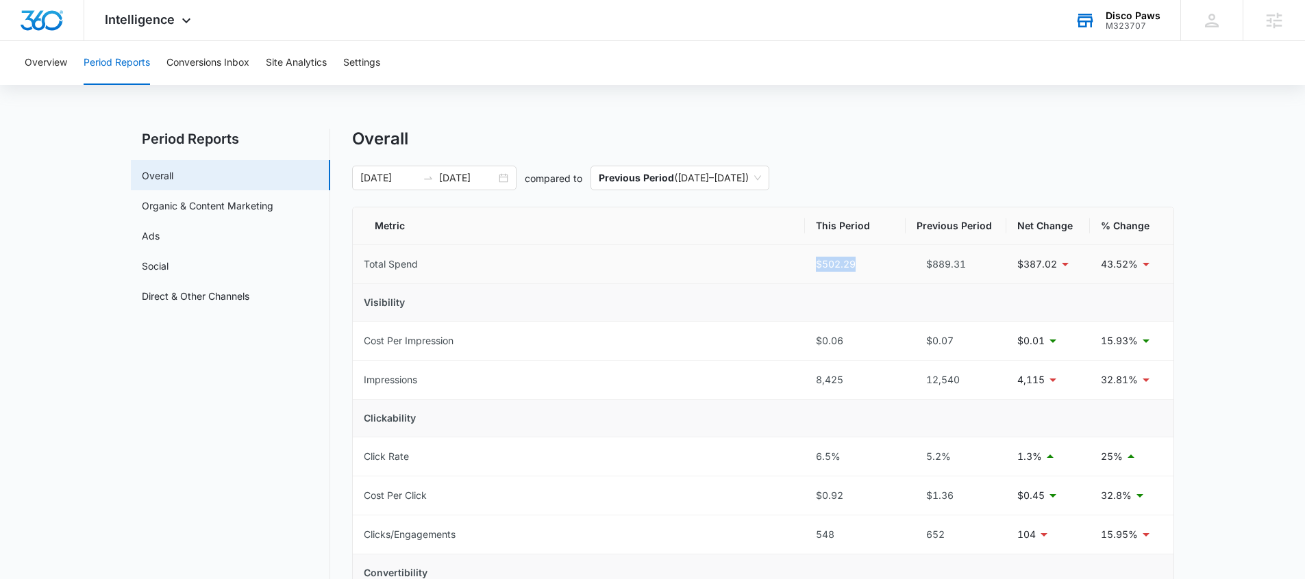
drag, startPoint x: 868, startPoint y: 267, endPoint x: 815, endPoint y: 266, distance: 52.7
click at [816, 266] on div "$502.29" at bounding box center [855, 264] width 79 height 15
drag, startPoint x: 810, startPoint y: 270, endPoint x: 861, endPoint y: 270, distance: 50.7
click at [861, 270] on td "$502.29" at bounding box center [855, 264] width 101 height 39
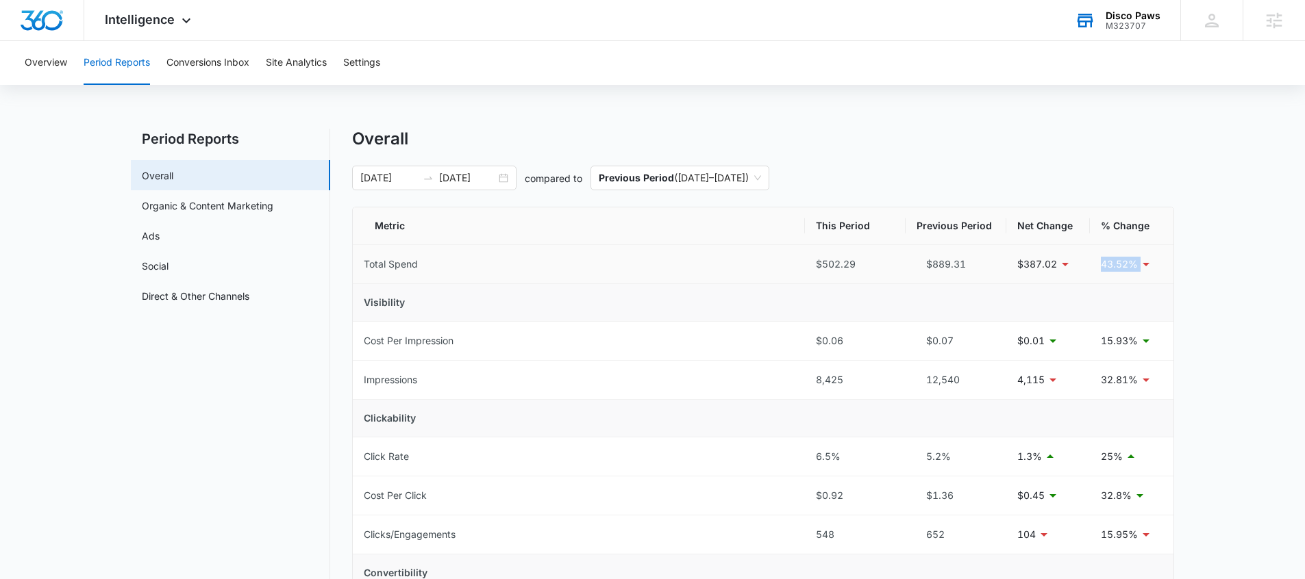
drag, startPoint x: 1110, startPoint y: 270, endPoint x: 1126, endPoint y: 296, distance: 30.8
click at [1150, 273] on td "43.52%" at bounding box center [1132, 264] width 84 height 39
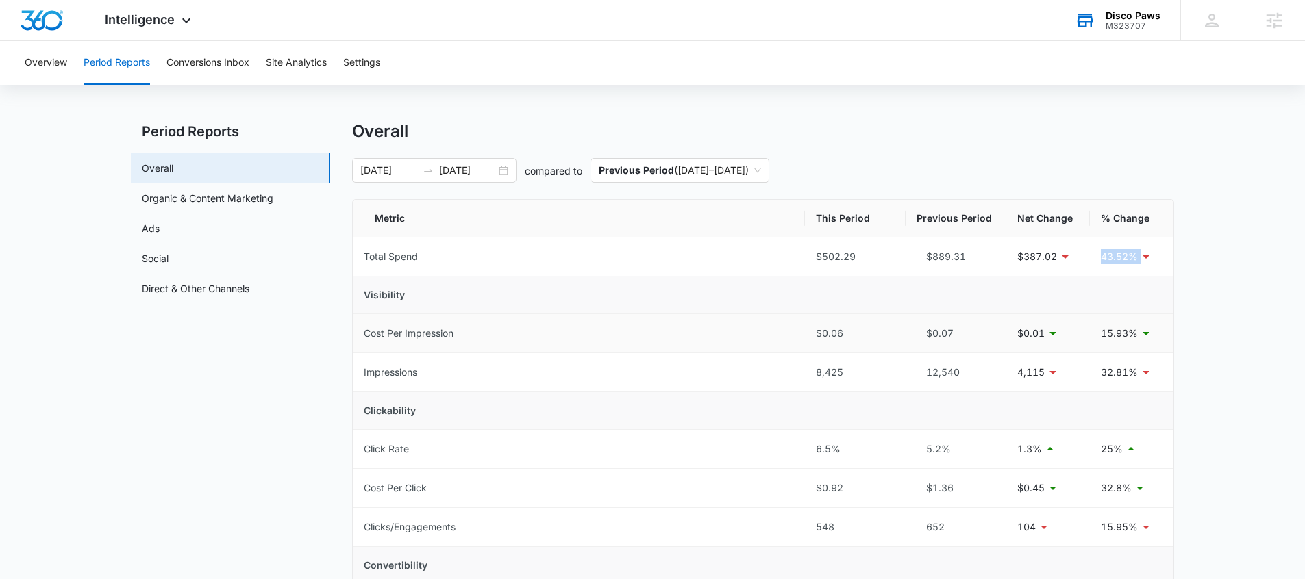
scroll to position [18, 0]
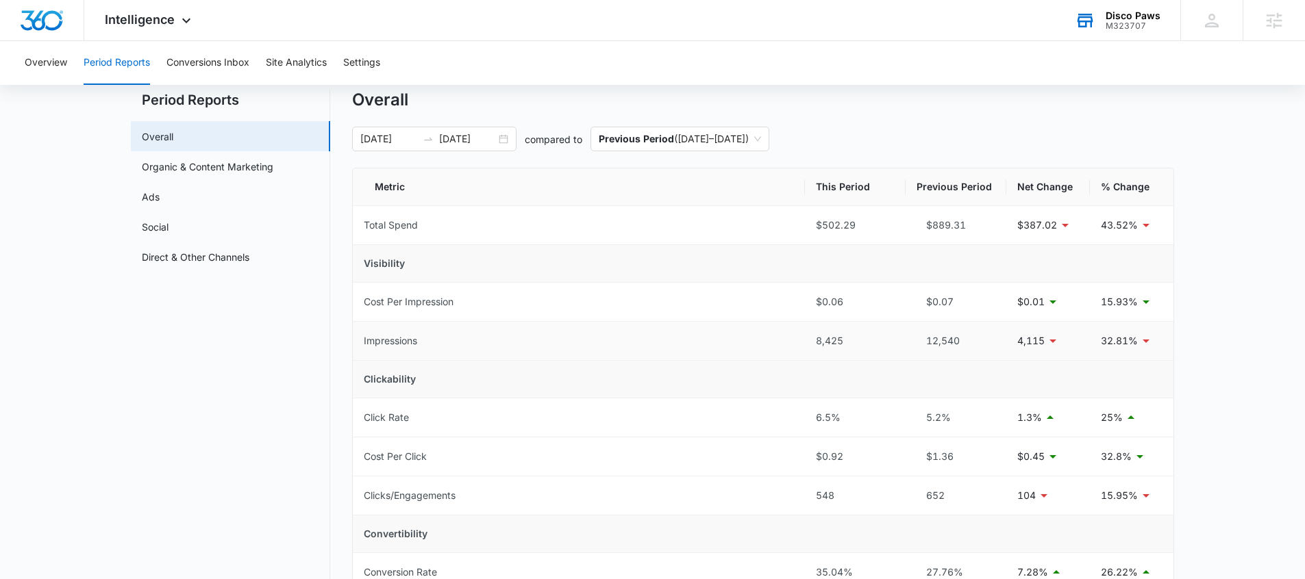
scroll to position [51, 0]
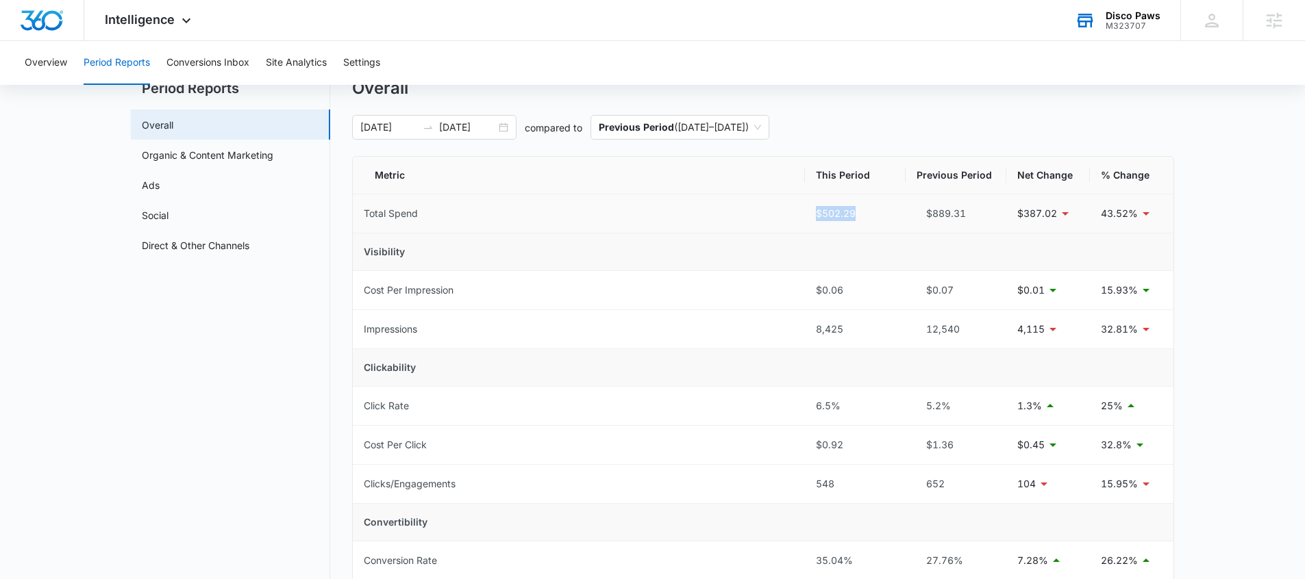
drag, startPoint x: 803, startPoint y: 220, endPoint x: 864, endPoint y: 216, distance: 61.1
click at [864, 216] on tr "Total Spend $502.29 $889.31 $387.02 43.52%" at bounding box center [763, 213] width 820 height 39
drag, startPoint x: 801, startPoint y: 487, endPoint x: 847, endPoint y: 492, distance: 46.1
click at [847, 492] on tr "Clicks/Engagements 548 652 104 15.95%" at bounding box center [763, 484] width 820 height 39
drag, startPoint x: 1091, startPoint y: 485, endPoint x: 1142, endPoint y: 479, distance: 51.0
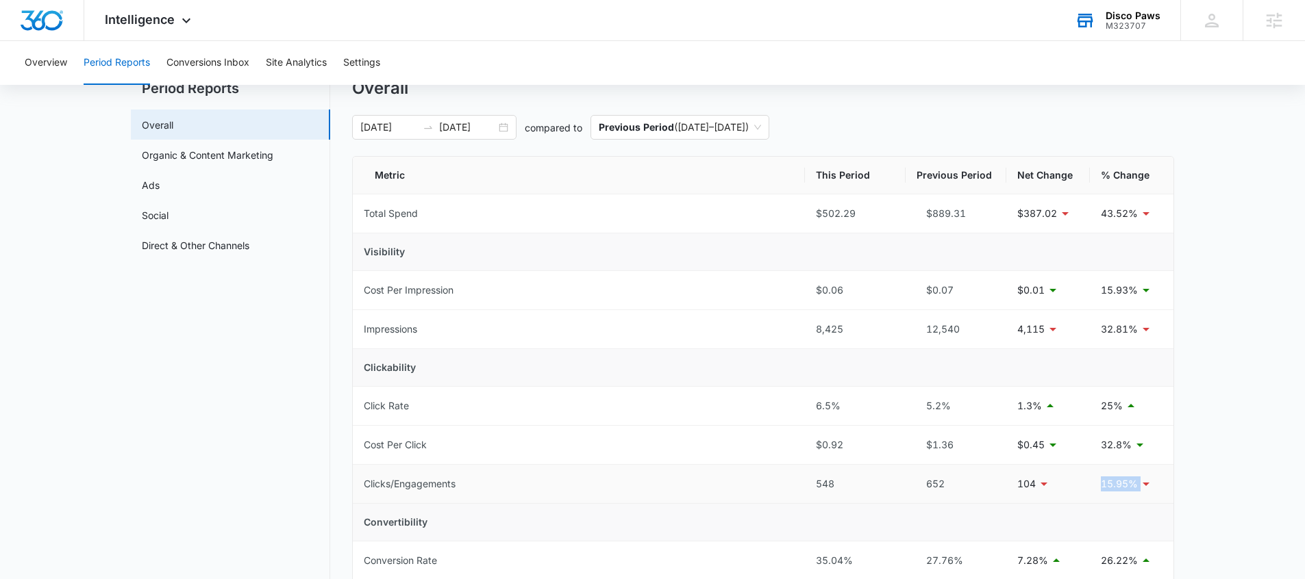
click at [1142, 481] on tr "Clicks/Engagements 548 652 104 15.95%" at bounding box center [763, 484] width 820 height 39
drag, startPoint x: 1094, startPoint y: 212, endPoint x: 1153, endPoint y: 213, distance: 58.9
click at [1153, 213] on td "43.52%" at bounding box center [1132, 213] width 84 height 39
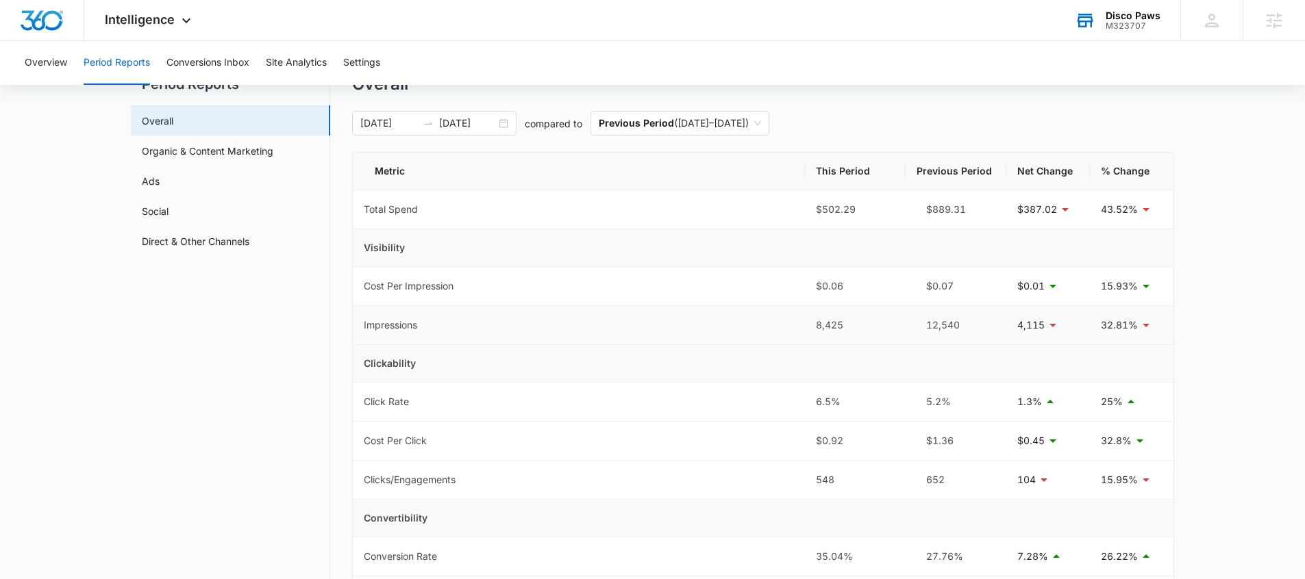
scroll to position [71, 0]
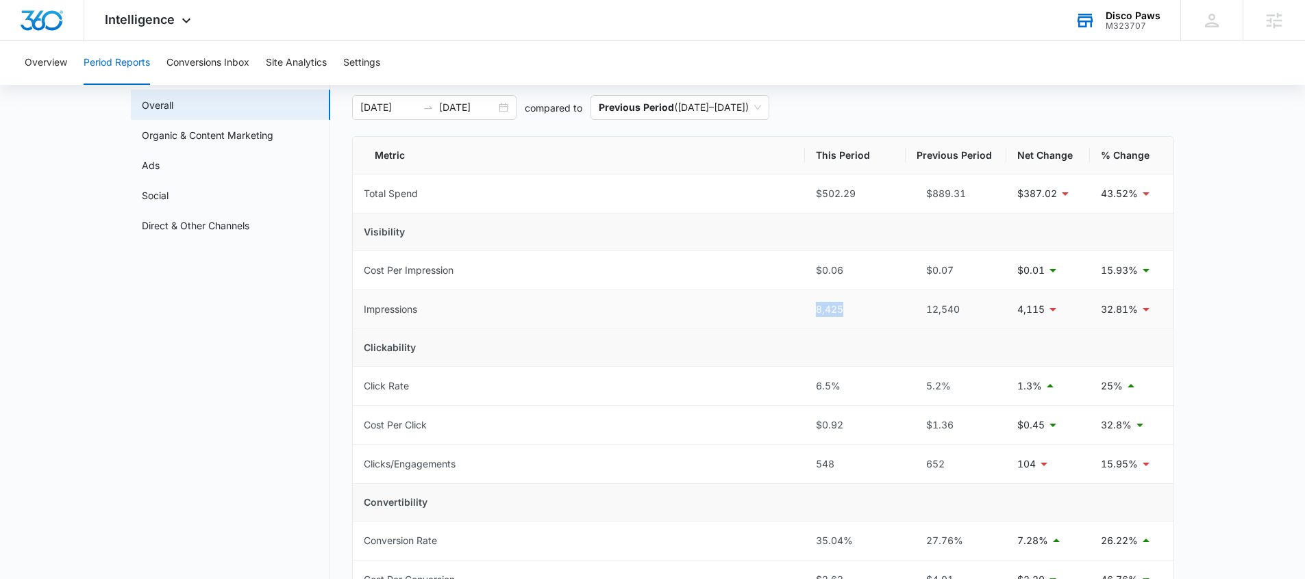
drag, startPoint x: 800, startPoint y: 311, endPoint x: 885, endPoint y: 311, distance: 84.9
click at [885, 311] on tr "Impressions 8,425 12,540 4,115 32.81%" at bounding box center [763, 309] width 820 height 39
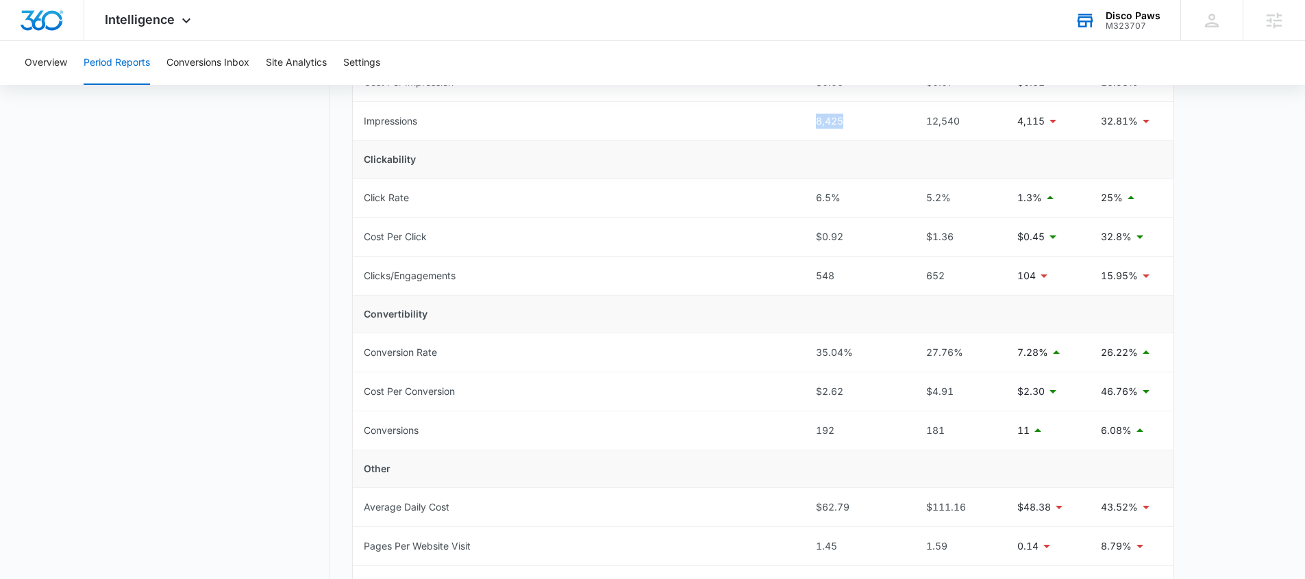
scroll to position [293, 0]
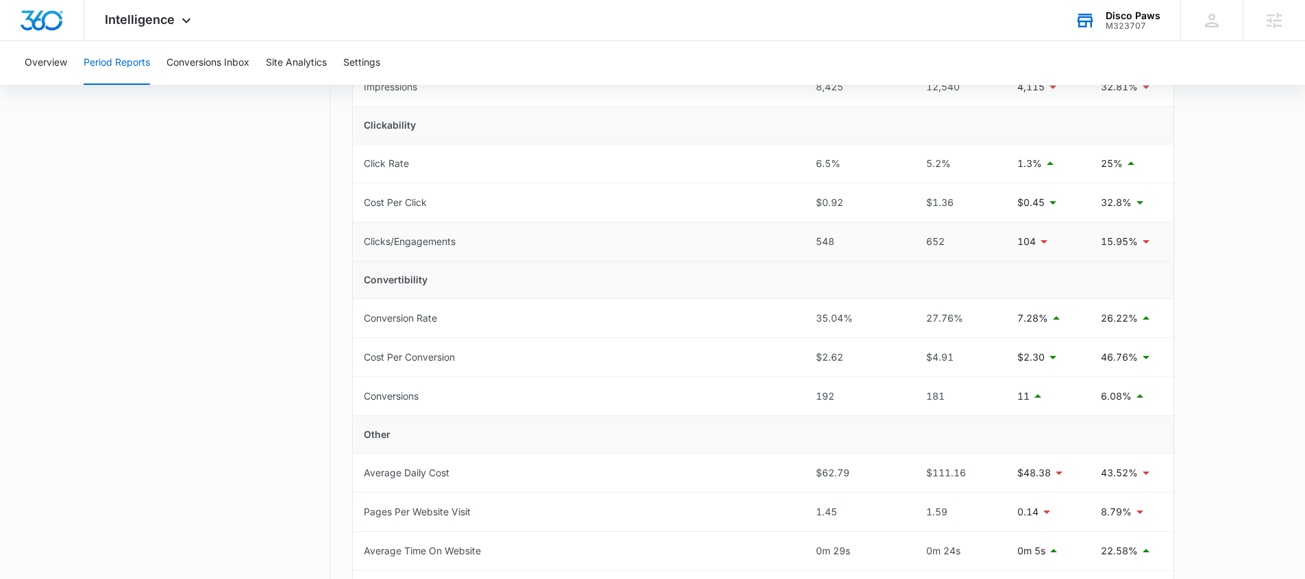
drag, startPoint x: 804, startPoint y: 242, endPoint x: 1087, endPoint y: 246, distance: 282.8
click at [1086, 246] on tr "Clicks/Engagements 548 652 104 15.95%" at bounding box center [763, 242] width 820 height 39
drag, startPoint x: 1088, startPoint y: 246, endPoint x: 813, endPoint y: 243, distance: 275.3
click at [813, 243] on tr "Clicks/Engagements 548 652 104 15.95%" at bounding box center [763, 242] width 820 height 39
drag, startPoint x: 802, startPoint y: 203, endPoint x: 864, endPoint y: 205, distance: 62.3
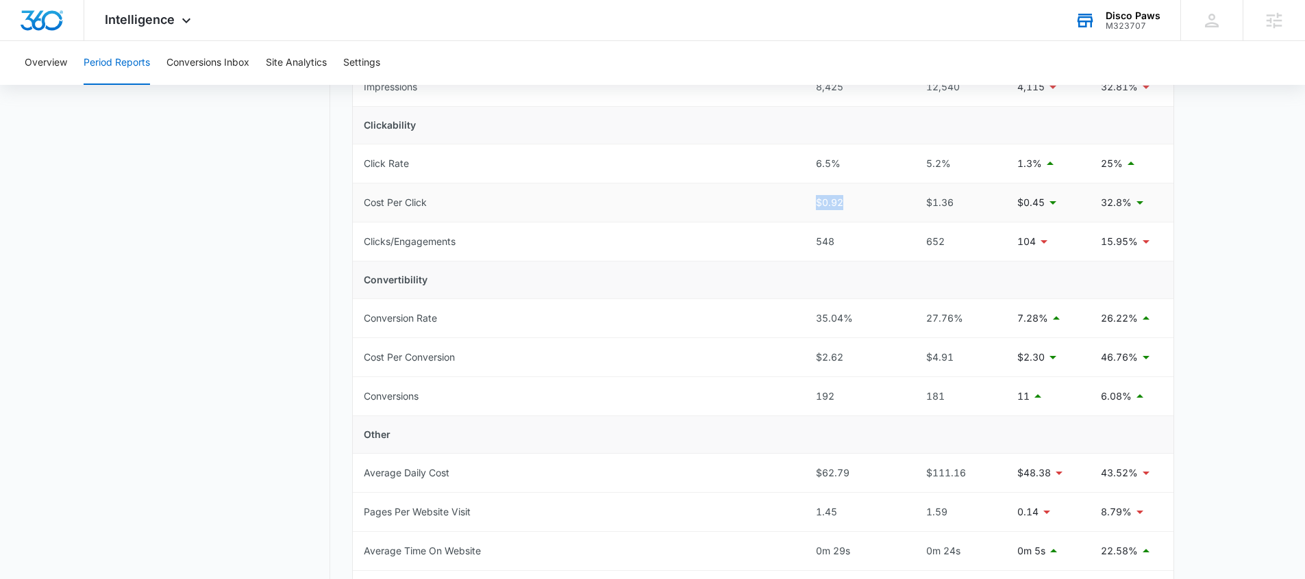
click at [864, 205] on tr "Cost Per Click $0.92 $1.36 $0.45 32.8%" at bounding box center [763, 203] width 820 height 39
click at [1131, 201] on td "32.8%" at bounding box center [1132, 203] width 84 height 39
drag, startPoint x: 814, startPoint y: 163, endPoint x: 838, endPoint y: 163, distance: 24.7
click at [838, 163] on td "6.5%" at bounding box center [855, 163] width 101 height 39
drag, startPoint x: 1087, startPoint y: 172, endPoint x: 1129, endPoint y: 171, distance: 41.8
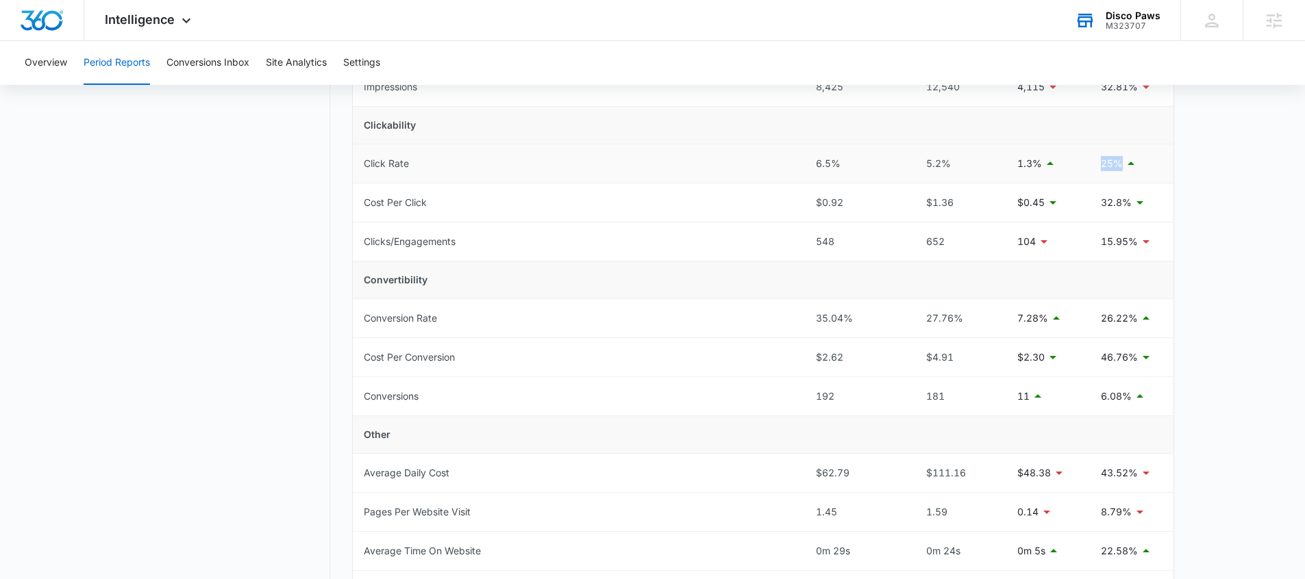
click at [1129, 171] on tr "Click Rate 6.5% 5.2% 1.3% 25%" at bounding box center [763, 163] width 820 height 39
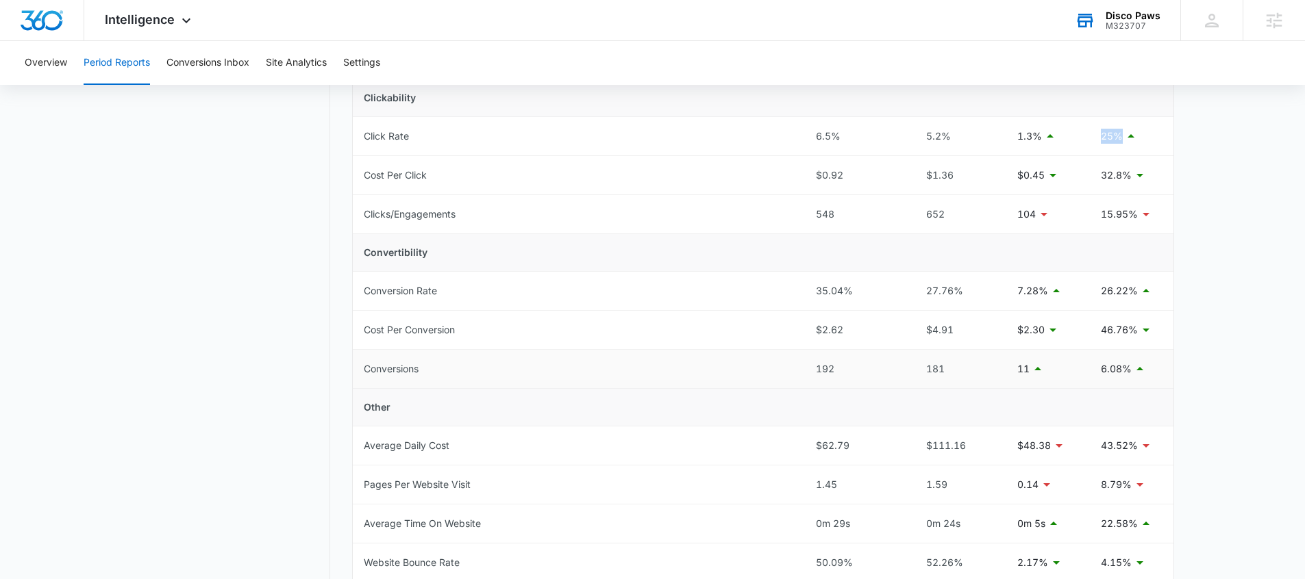
scroll to position [321, 0]
drag, startPoint x: 806, startPoint y: 331, endPoint x: 1124, endPoint y: 326, distance: 317.8
click at [1131, 327] on tr "Cost Per Conversion $2.62 $4.91 $2.30 46.76%" at bounding box center [763, 329] width 820 height 39
drag, startPoint x: 803, startPoint y: 292, endPoint x: 1094, endPoint y: 292, distance: 291.0
click at [1094, 292] on tr "Conversion Rate 35.04% 27.76% 7.28% 26.22%" at bounding box center [763, 290] width 820 height 39
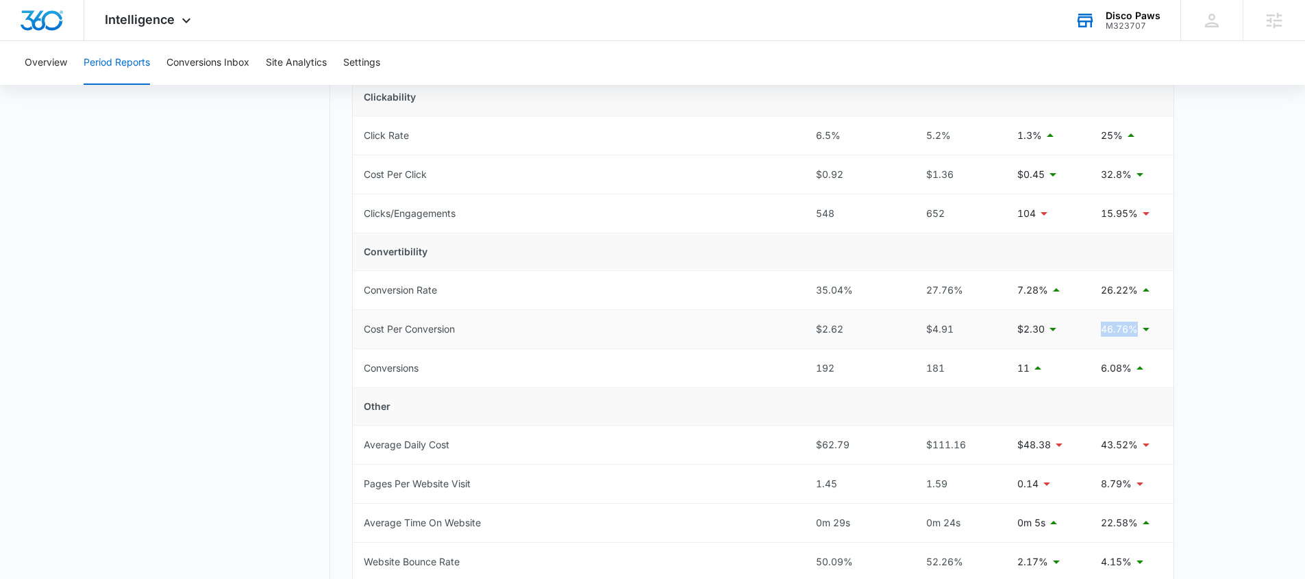
drag, startPoint x: 1096, startPoint y: 337, endPoint x: 1125, endPoint y: 338, distance: 28.8
click at [1125, 338] on td "46.76%" at bounding box center [1132, 329] width 84 height 39
drag, startPoint x: 1094, startPoint y: 290, endPoint x: 1133, endPoint y: 294, distance: 39.9
click at [1133, 294] on td "26.22%" at bounding box center [1132, 290] width 84 height 39
drag, startPoint x: 821, startPoint y: 333, endPoint x: 856, endPoint y: 333, distance: 34.9
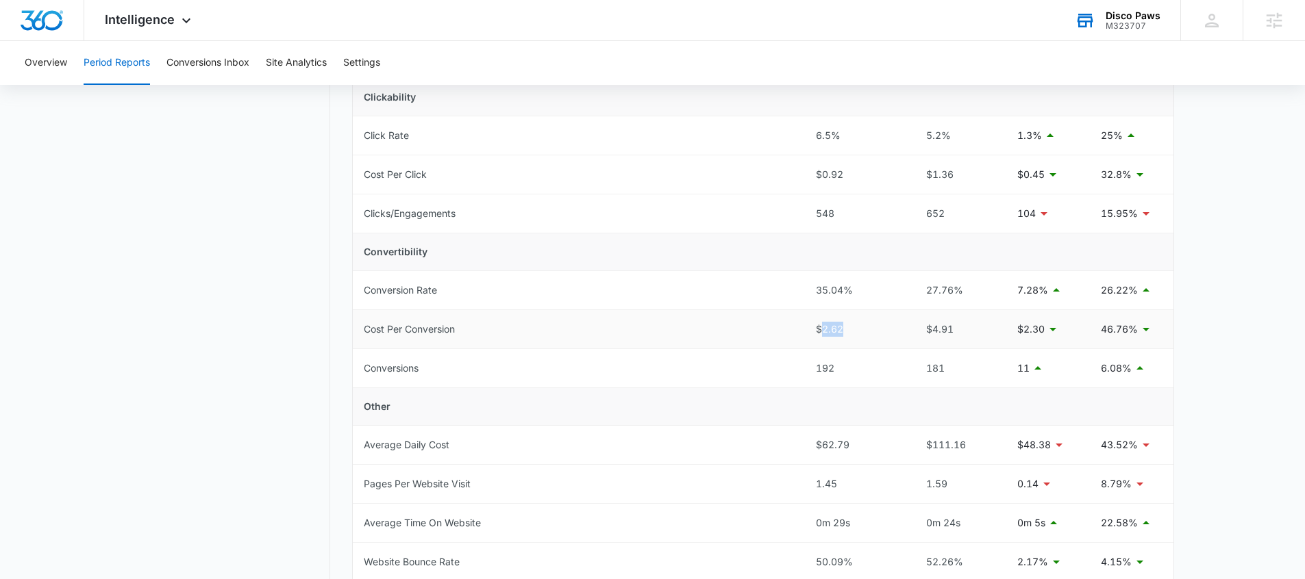
click at [856, 333] on div "$2.62" at bounding box center [855, 329] width 79 height 15
drag, startPoint x: 828, startPoint y: 294, endPoint x: 871, endPoint y: 297, distance: 43.2
click at [871, 297] on td "35.04%" at bounding box center [855, 290] width 101 height 39
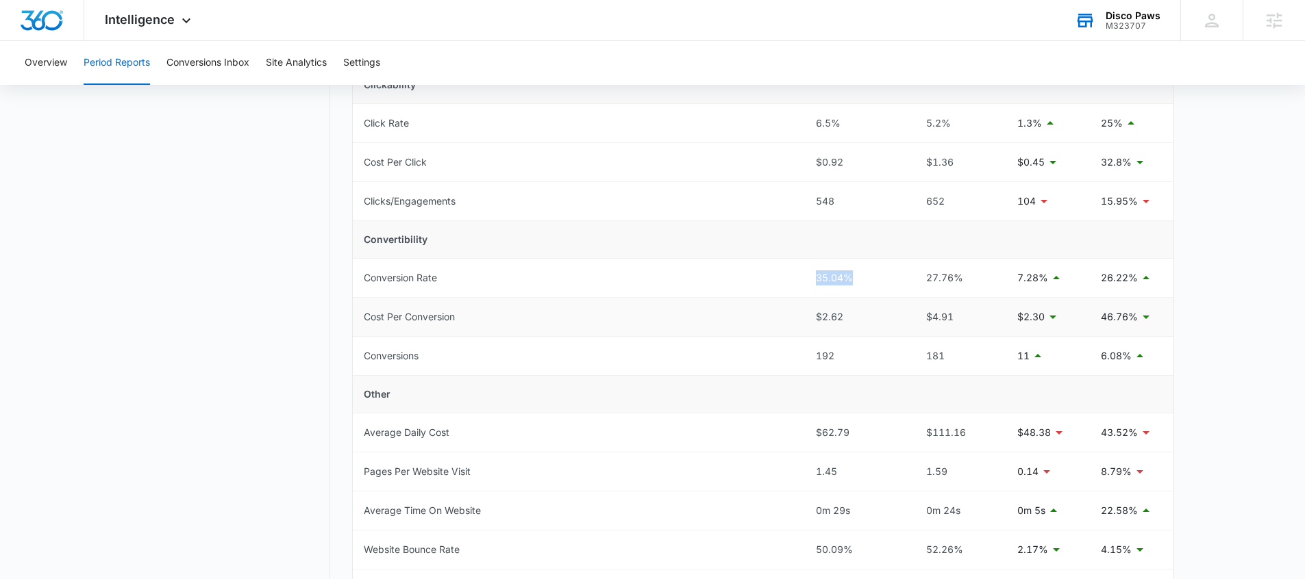
scroll to position [338, 0]
click at [807, 276] on td "35.04%" at bounding box center [855, 274] width 101 height 39
drag, startPoint x: 822, startPoint y: 278, endPoint x: 890, endPoint y: 280, distance: 68.5
click at [890, 280] on td "35.04%" at bounding box center [855, 274] width 101 height 39
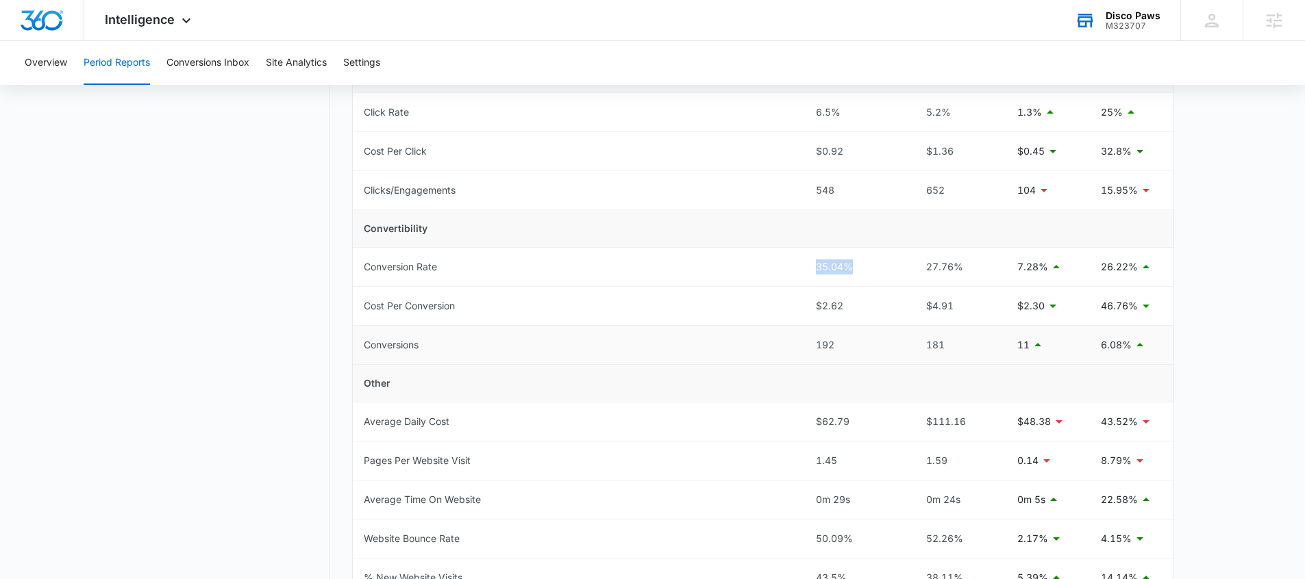
scroll to position [345, 0]
drag, startPoint x: 805, startPoint y: 351, endPoint x: 1124, endPoint y: 343, distance: 319.2
click at [1124, 343] on tr "Conversions 192 181 11 6.08%" at bounding box center [763, 344] width 820 height 39
click at [848, 366] on td "Other" at bounding box center [763, 383] width 820 height 38
drag, startPoint x: 841, startPoint y: 351, endPoint x: 802, endPoint y: 350, distance: 39.1
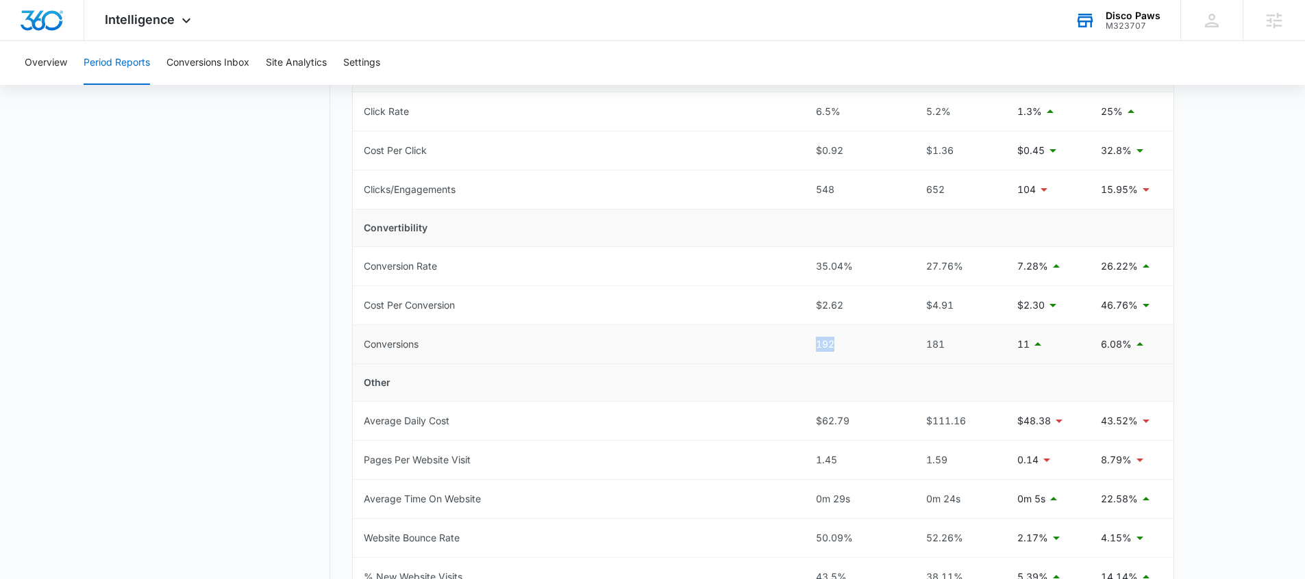
click at [802, 350] on tr "Conversions 192 181 11 6.08%" at bounding box center [763, 344] width 820 height 39
click at [812, 348] on td "192" at bounding box center [855, 344] width 101 height 39
drag, startPoint x: 813, startPoint y: 348, endPoint x: 836, endPoint y: 348, distance: 23.3
click at [836, 348] on td "192" at bounding box center [855, 344] width 101 height 39
drag, startPoint x: 1103, startPoint y: 346, endPoint x: 1133, endPoint y: 351, distance: 30.6
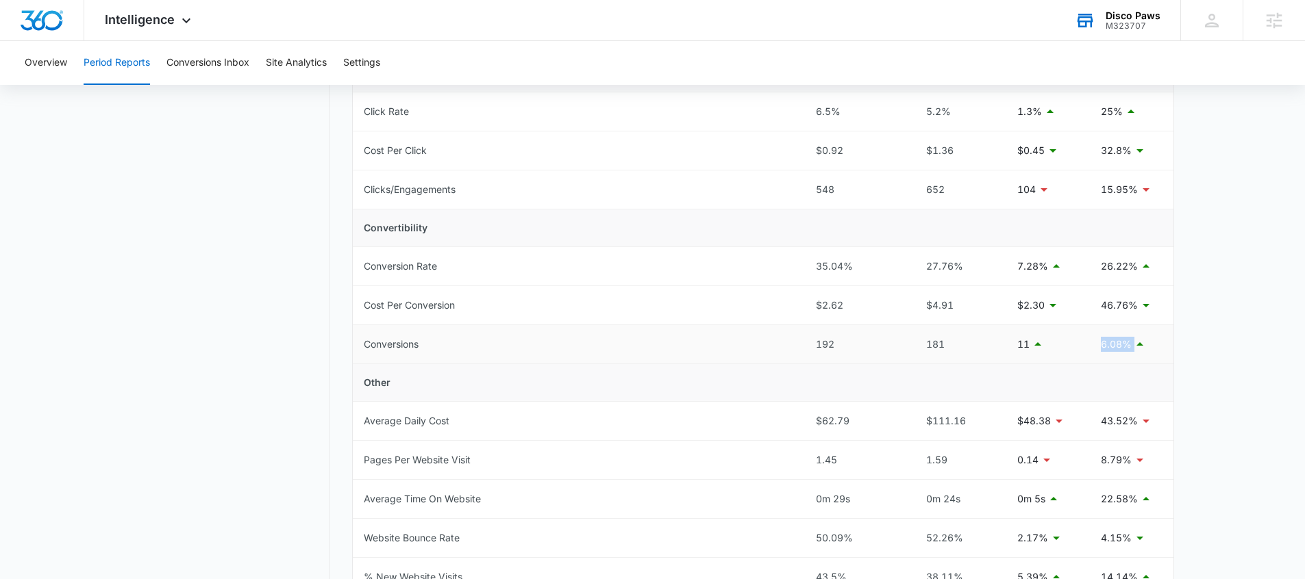
click at [1133, 351] on div "6.08%" at bounding box center [1131, 344] width 62 height 16
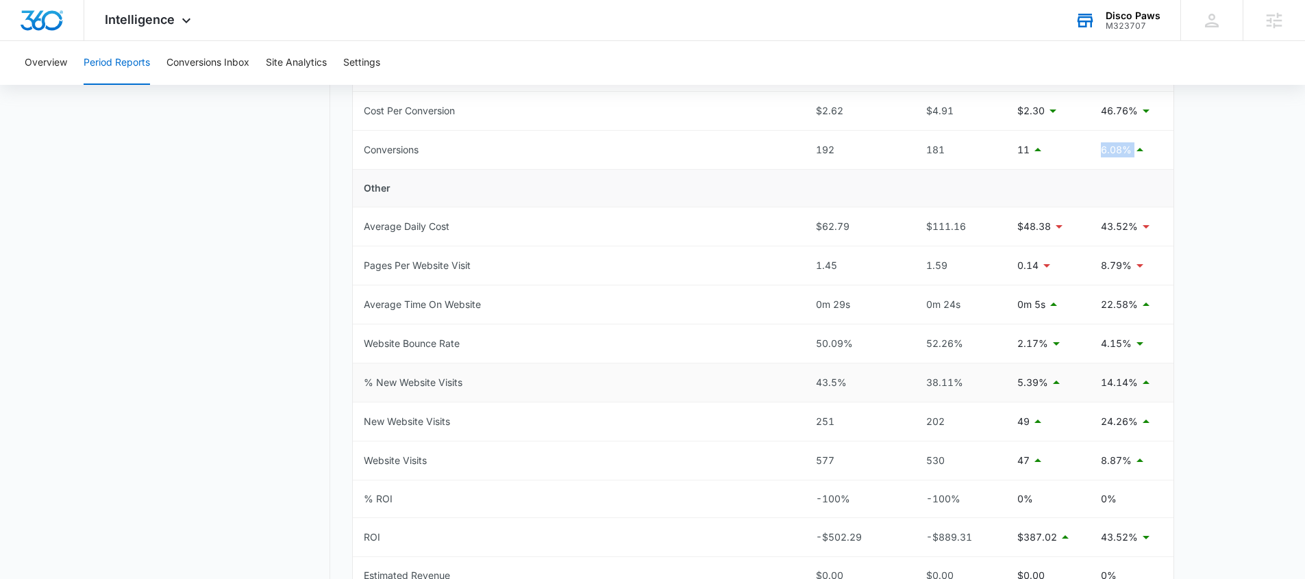
scroll to position [566, 0]
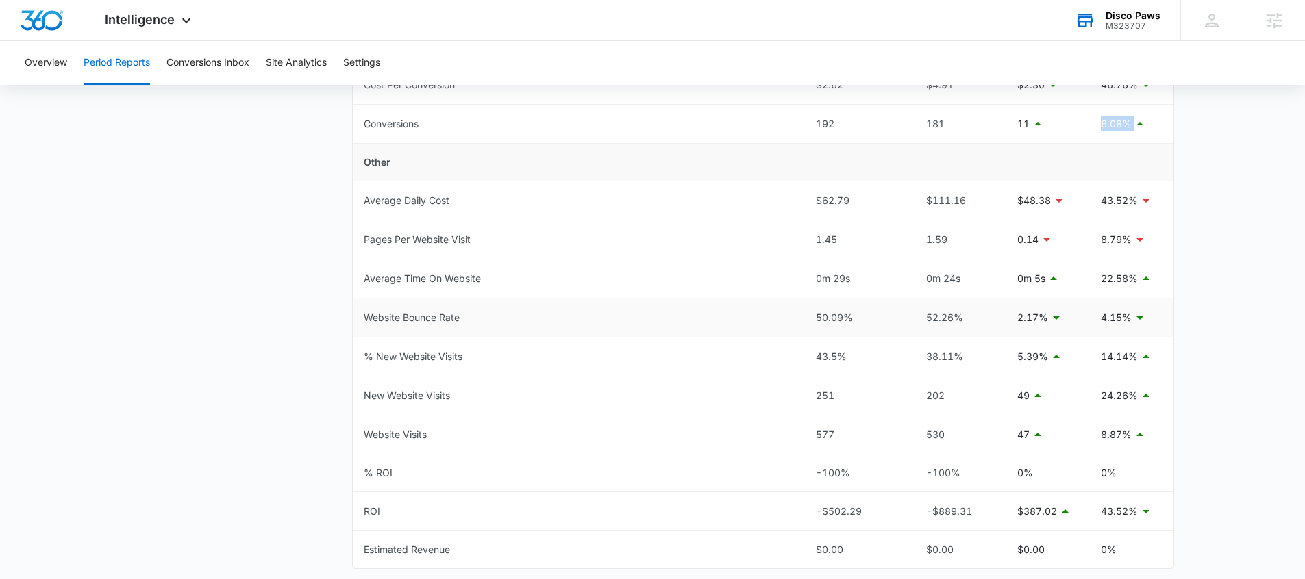
drag, startPoint x: 1135, startPoint y: 323, endPoint x: 1097, endPoint y: 316, distance: 38.4
click at [1097, 316] on td "4.15%" at bounding box center [1132, 318] width 84 height 39
drag, startPoint x: 1097, startPoint y: 316, endPoint x: 1134, endPoint y: 315, distance: 37.0
click at [1134, 315] on td "4.15%" at bounding box center [1132, 318] width 84 height 39
drag, startPoint x: 851, startPoint y: 319, endPoint x: 807, endPoint y: 318, distance: 43.8
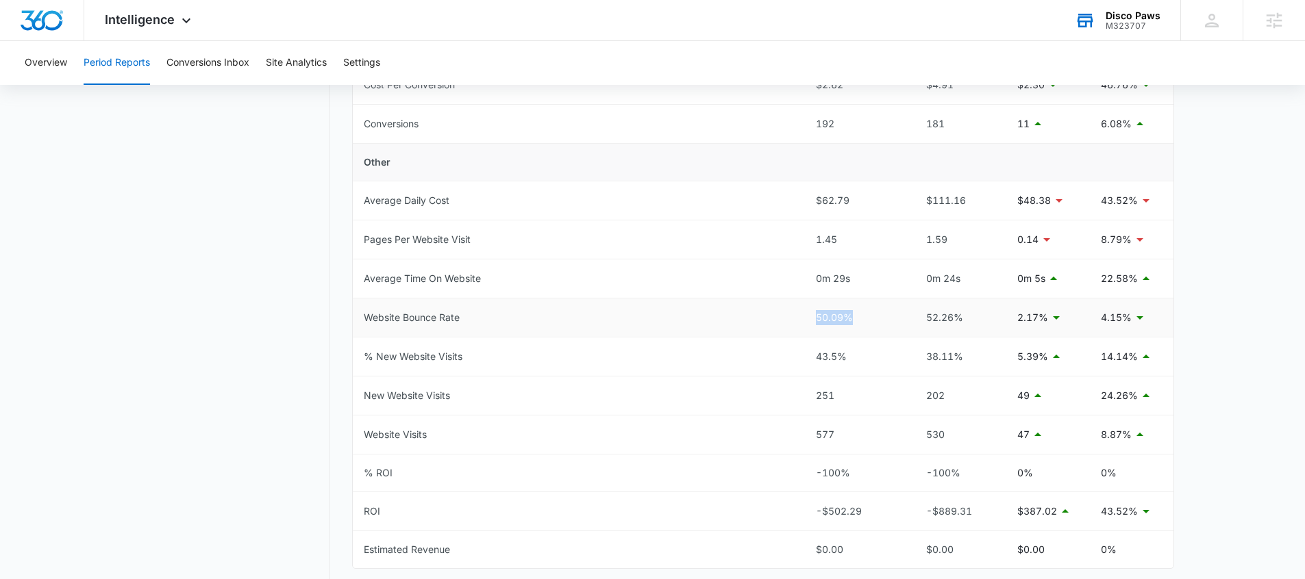
click at [807, 318] on td "50.09%" at bounding box center [855, 318] width 101 height 39
click at [811, 327] on td "50.09%" at bounding box center [855, 318] width 101 height 39
drag, startPoint x: 812, startPoint y: 321, endPoint x: 845, endPoint y: 322, distance: 32.9
click at [845, 322] on td "50.09%" at bounding box center [855, 318] width 101 height 39
click at [816, 323] on div "50.09%" at bounding box center [855, 317] width 79 height 15
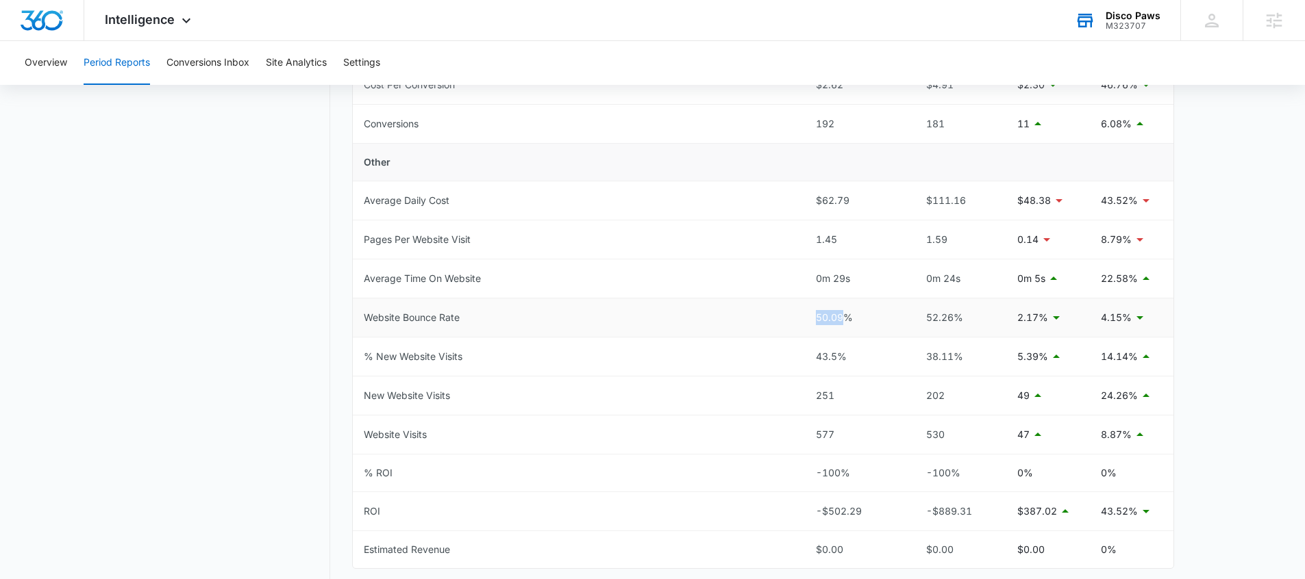
drag, startPoint x: 816, startPoint y: 323, endPoint x: 838, endPoint y: 318, distance: 22.6
click at [838, 318] on div "50.09%" at bounding box center [855, 317] width 79 height 15
click at [866, 281] on td "0m 29s" at bounding box center [855, 279] width 101 height 39
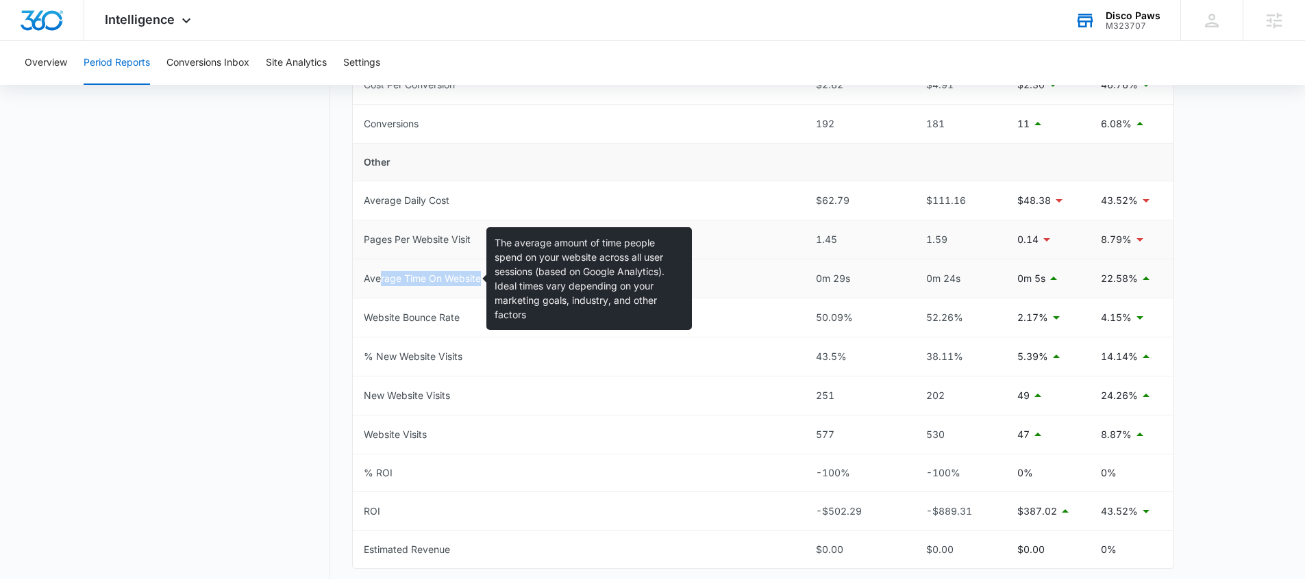
drag, startPoint x: 491, startPoint y: 278, endPoint x: 420, endPoint y: 250, distance: 76.6
click at [379, 274] on td "Average Time On Website" at bounding box center [579, 279] width 452 height 39
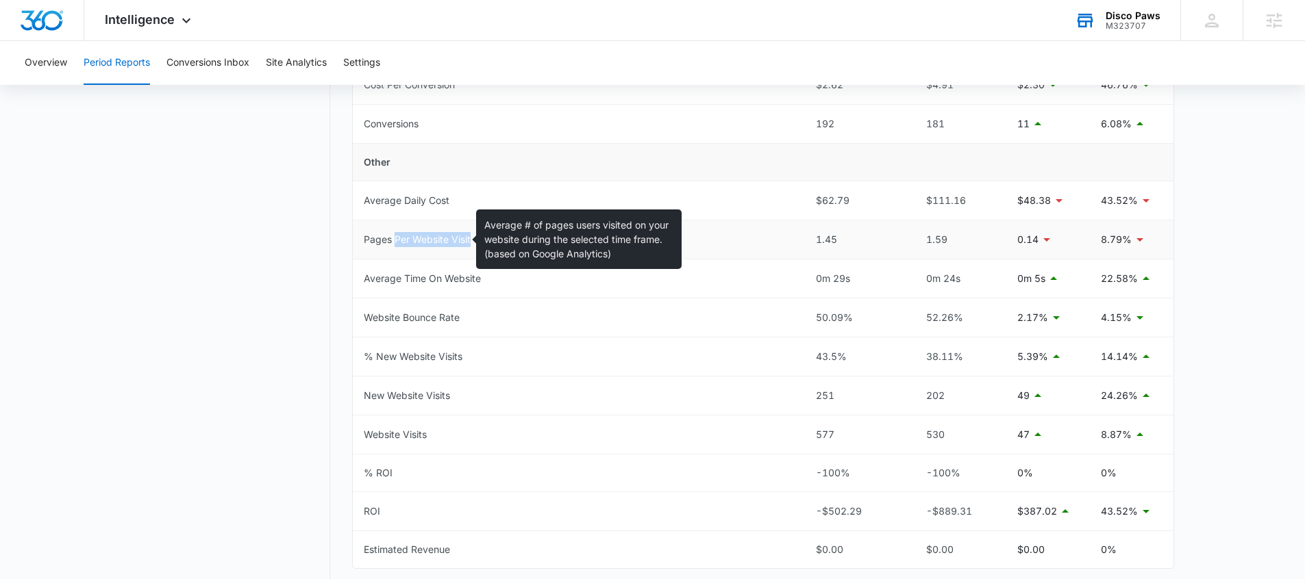
drag, startPoint x: 480, startPoint y: 240, endPoint x: 393, endPoint y: 238, distance: 87.0
click at [393, 238] on td "Pages Per Website Visit" at bounding box center [579, 240] width 452 height 39
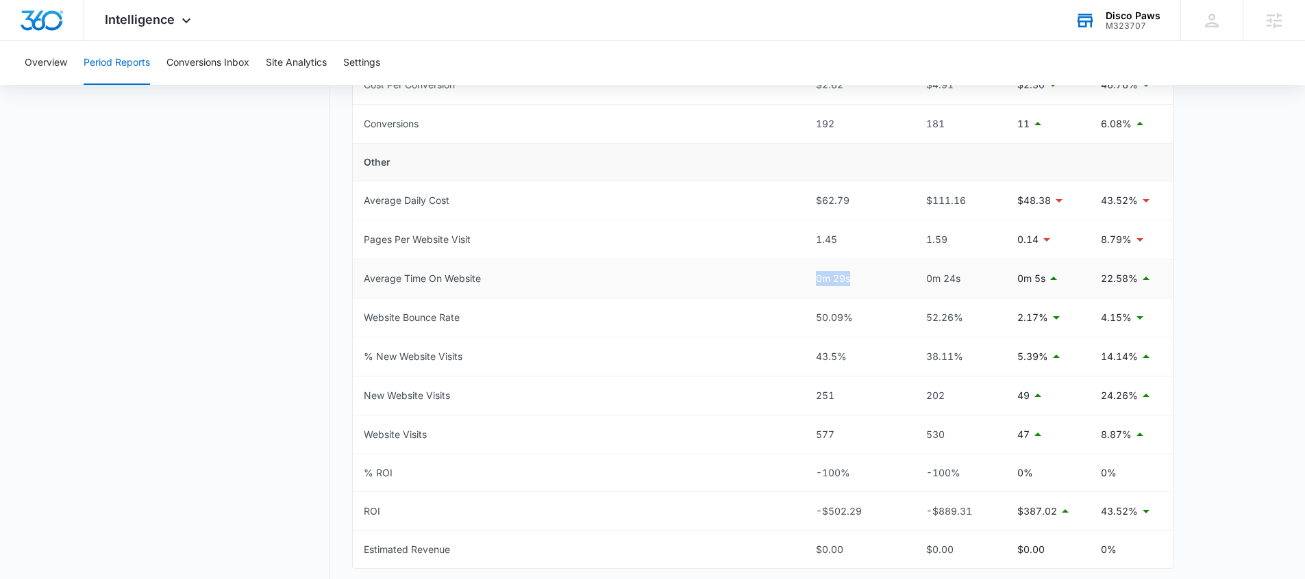
drag, startPoint x: 872, startPoint y: 273, endPoint x: 809, endPoint y: 279, distance: 63.4
click at [809, 279] on td "0m 29s" at bounding box center [855, 279] width 101 height 39
drag, startPoint x: 1097, startPoint y: 284, endPoint x: 1154, endPoint y: 281, distance: 56.9
click at [1154, 281] on td "22.58%" at bounding box center [1132, 279] width 84 height 39
click at [792, 320] on td "Website Bounce Rate" at bounding box center [579, 318] width 452 height 39
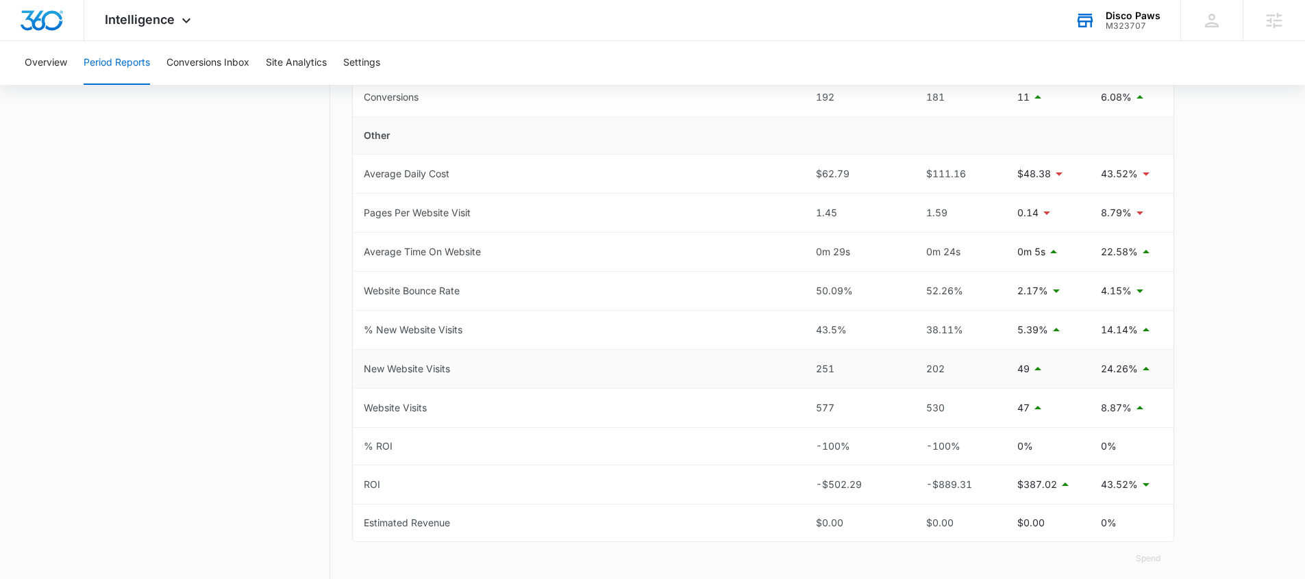
scroll to position [595, 0]
drag, startPoint x: 807, startPoint y: 368, endPoint x: 1096, endPoint y: 364, distance: 288.3
click at [1096, 364] on tr "New Website Visits 251 202 49 24.26%" at bounding box center [763, 366] width 820 height 39
click at [840, 372] on div "251" at bounding box center [855, 366] width 79 height 15
drag, startPoint x: 822, startPoint y: 367, endPoint x: 815, endPoint y: 366, distance: 7.7
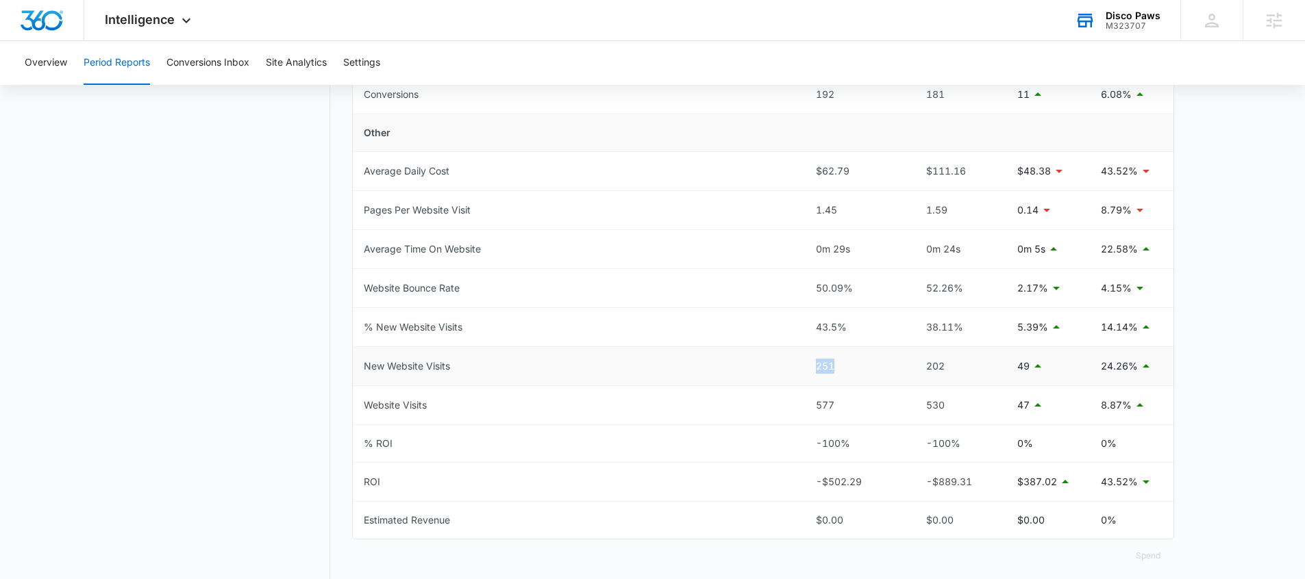
click at [816, 366] on div "251" at bounding box center [855, 366] width 79 height 15
drag, startPoint x: 438, startPoint y: 371, endPoint x: 356, endPoint y: 366, distance: 82.3
click at [356, 366] on td "New Website Visits" at bounding box center [579, 366] width 452 height 39
drag, startPoint x: 841, startPoint y: 413, endPoint x: 816, endPoint y: 410, distance: 24.9
click at [816, 410] on td "577" at bounding box center [855, 405] width 101 height 39
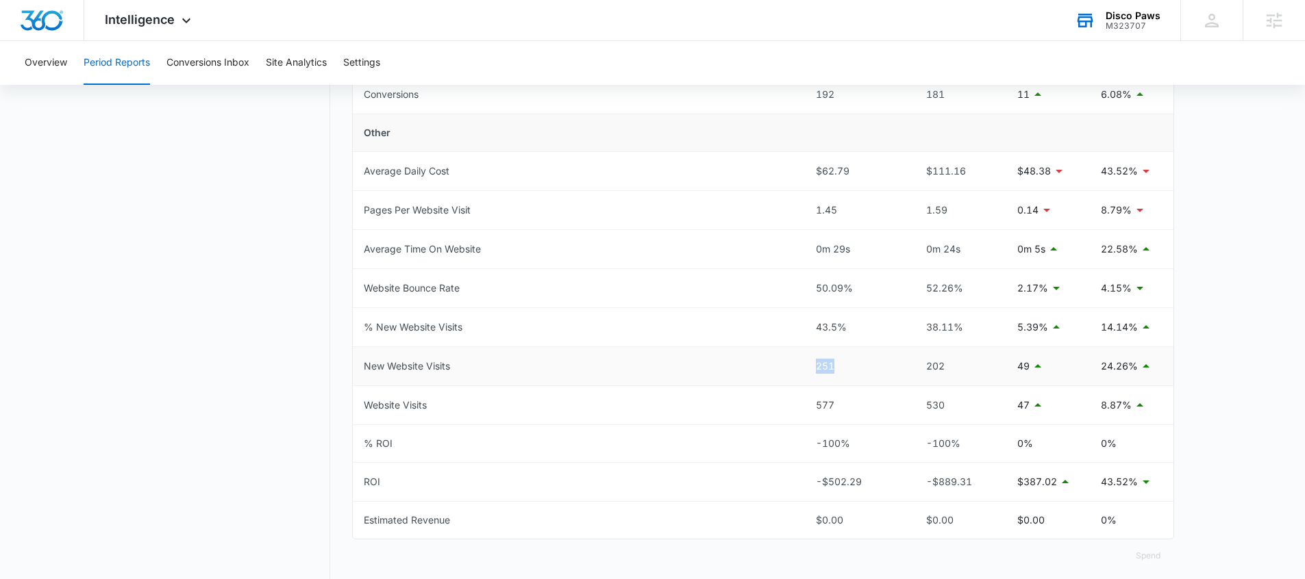
drag, startPoint x: 829, startPoint y: 365, endPoint x: 820, endPoint y: 372, distance: 11.2
click at [811, 369] on td "251" at bounding box center [855, 366] width 101 height 39
drag, startPoint x: 842, startPoint y: 394, endPoint x: 822, endPoint y: 405, distance: 22.7
click at [809, 405] on td "577" at bounding box center [855, 405] width 101 height 39
drag, startPoint x: 840, startPoint y: 405, endPoint x: 822, endPoint y: 405, distance: 17.1
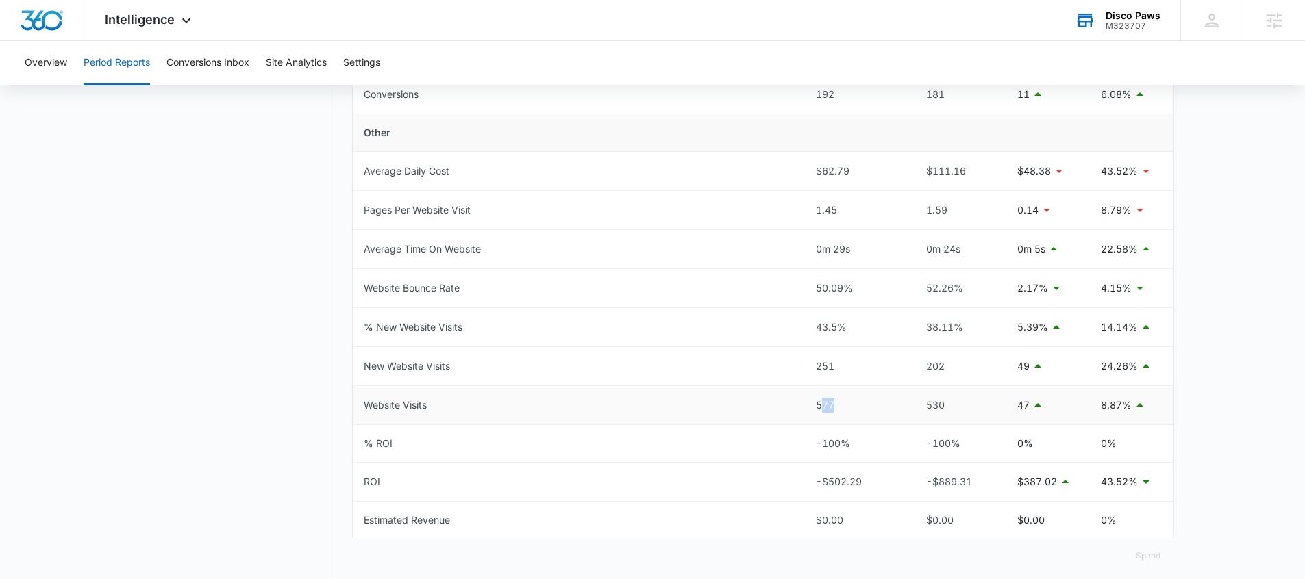
click at [822, 405] on div "577" at bounding box center [855, 405] width 79 height 15
drag, startPoint x: 831, startPoint y: 368, endPoint x: 815, endPoint y: 368, distance: 15.8
click at [809, 368] on td "251" at bounding box center [855, 366] width 101 height 39
drag, startPoint x: 839, startPoint y: 411, endPoint x: 801, endPoint y: 412, distance: 37.7
click at [801, 412] on tr "Website Visits 577 530 47 8.87%" at bounding box center [763, 405] width 820 height 39
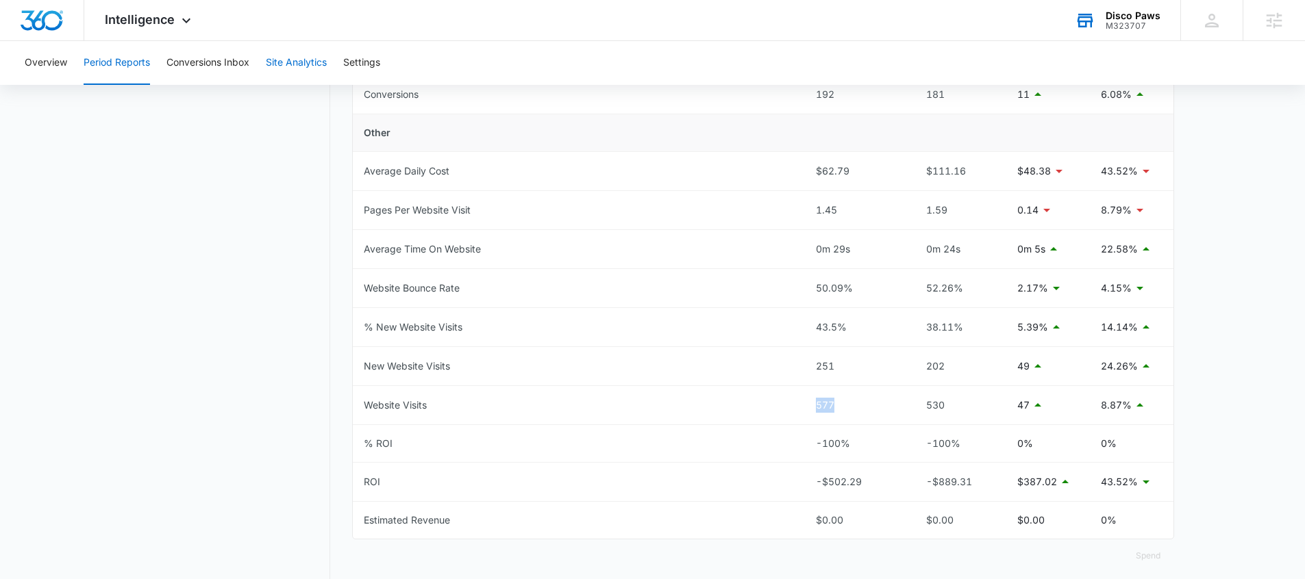
click at [294, 66] on button "Site Analytics" at bounding box center [296, 63] width 61 height 44
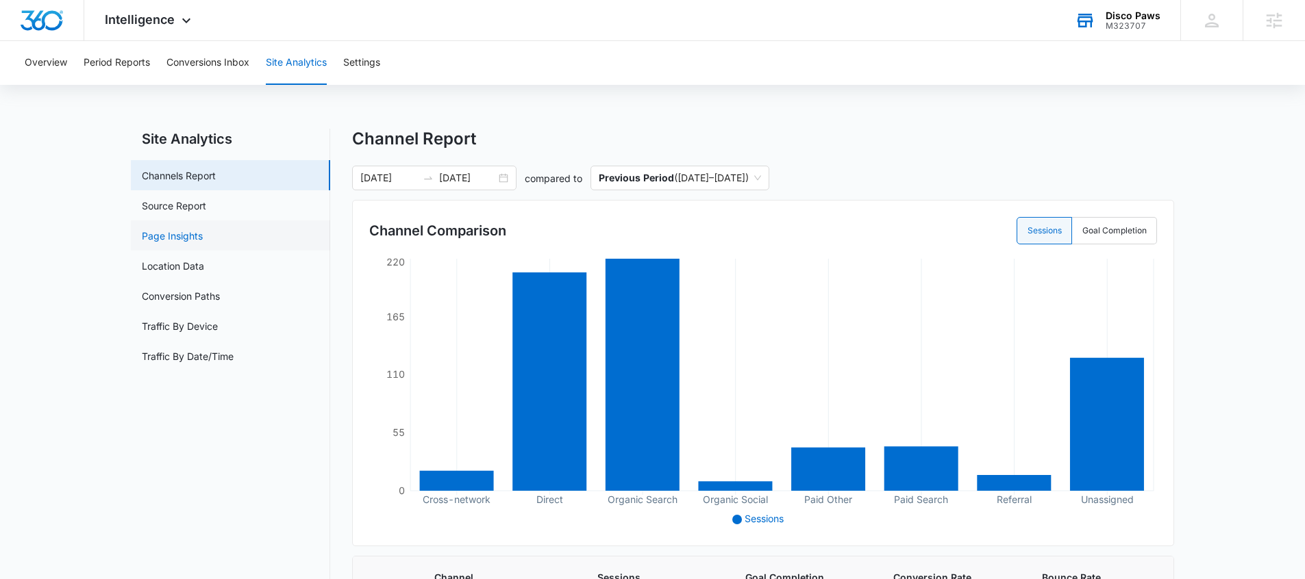
click at [203, 233] on link "Page Insights" at bounding box center [172, 236] width 61 height 14
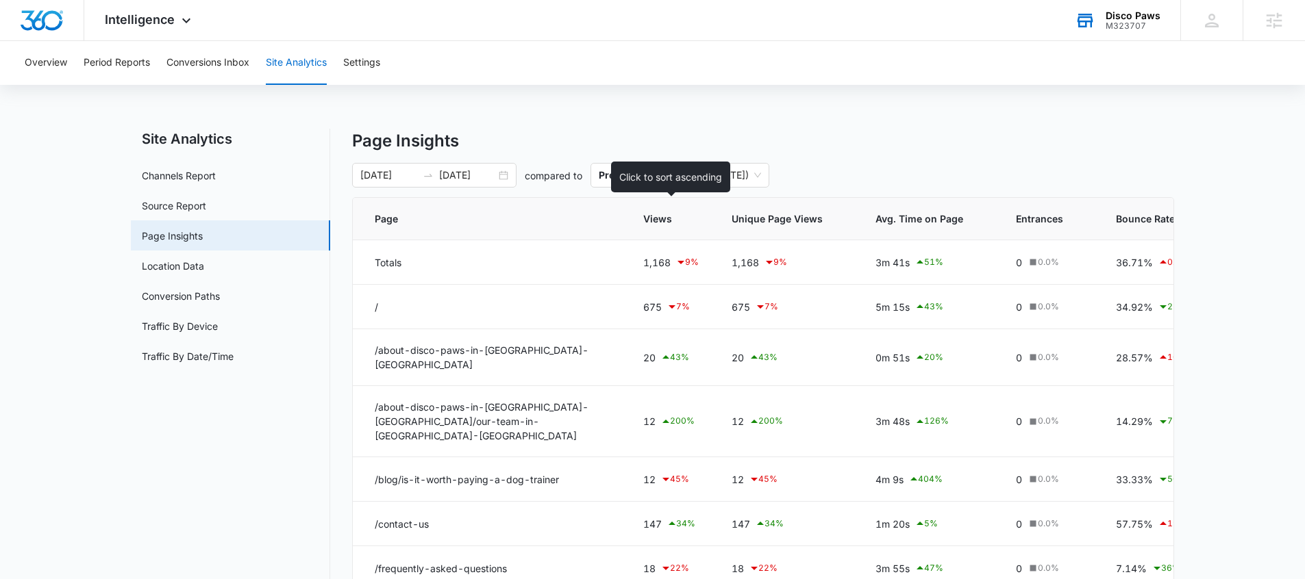
click at [660, 220] on span "Views" at bounding box center [661, 219] width 36 height 14
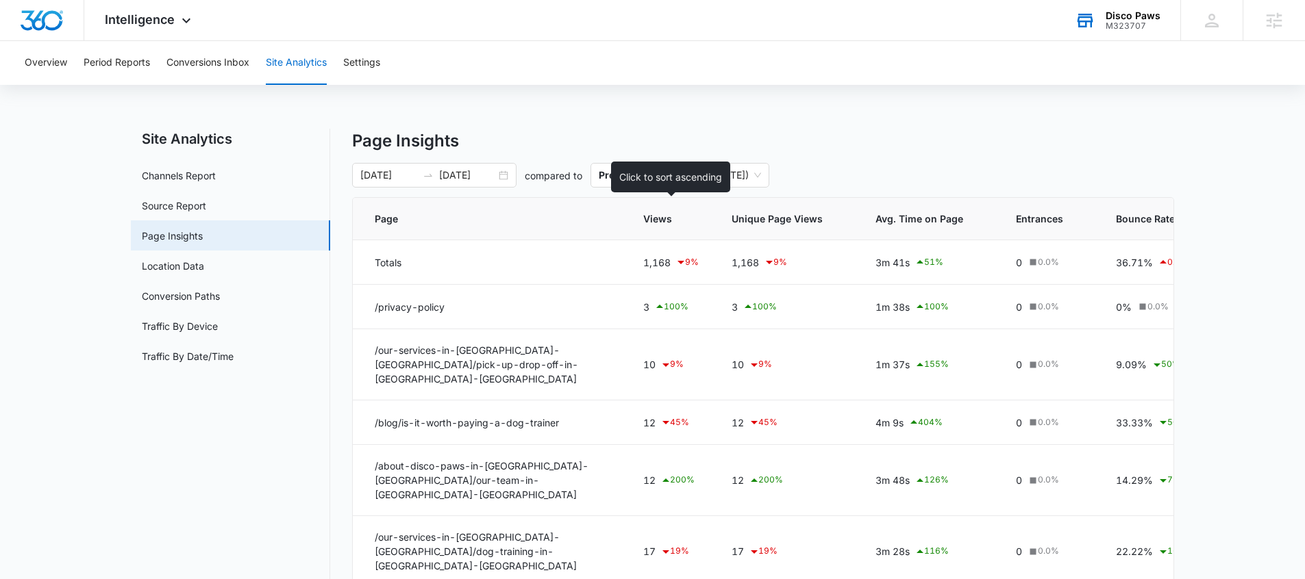
click at [668, 223] on span "Views" at bounding box center [661, 219] width 36 height 14
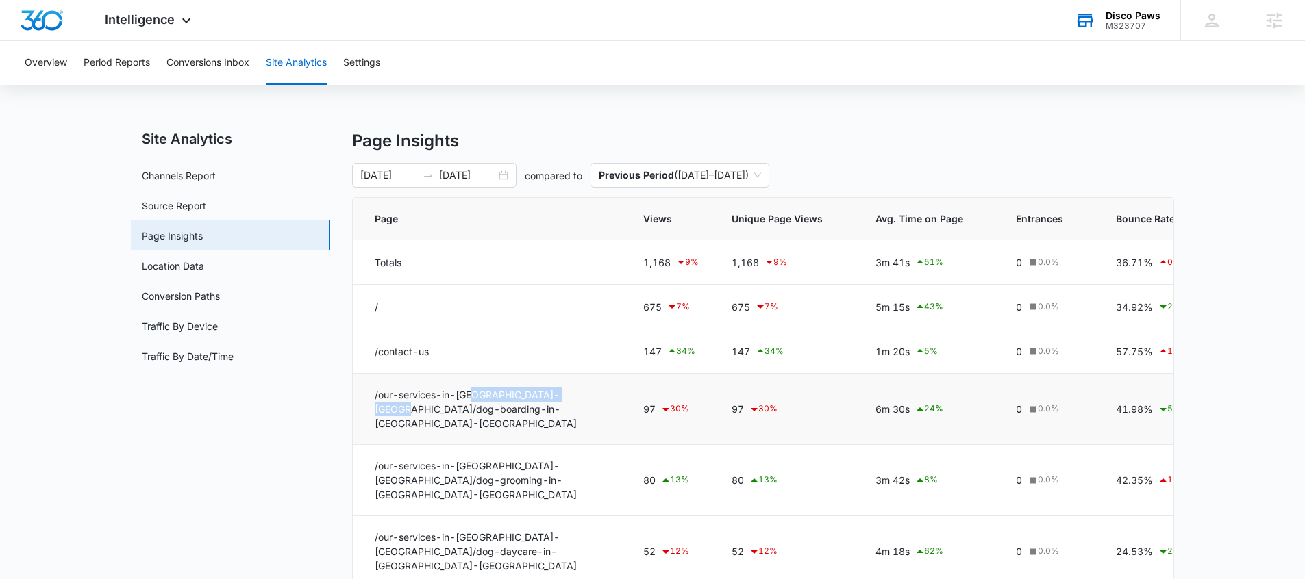
drag, startPoint x: 578, startPoint y: 399, endPoint x: 477, endPoint y: 396, distance: 101.4
click at [473, 394] on td "/our-services-in-[GEOGRAPHIC_DATA]-[GEOGRAPHIC_DATA]/dog-boarding-in-[GEOGRAPHI…" at bounding box center [490, 409] width 274 height 71
drag, startPoint x: 464, startPoint y: 410, endPoint x: 364, endPoint y: 392, distance: 101.6
click at [364, 392] on td "/our-services-in-[GEOGRAPHIC_DATA]-[GEOGRAPHIC_DATA]/dog-boarding-in-[GEOGRAPHI…" at bounding box center [490, 409] width 274 height 71
drag, startPoint x: 612, startPoint y: 319, endPoint x: 372, endPoint y: 312, distance: 239.8
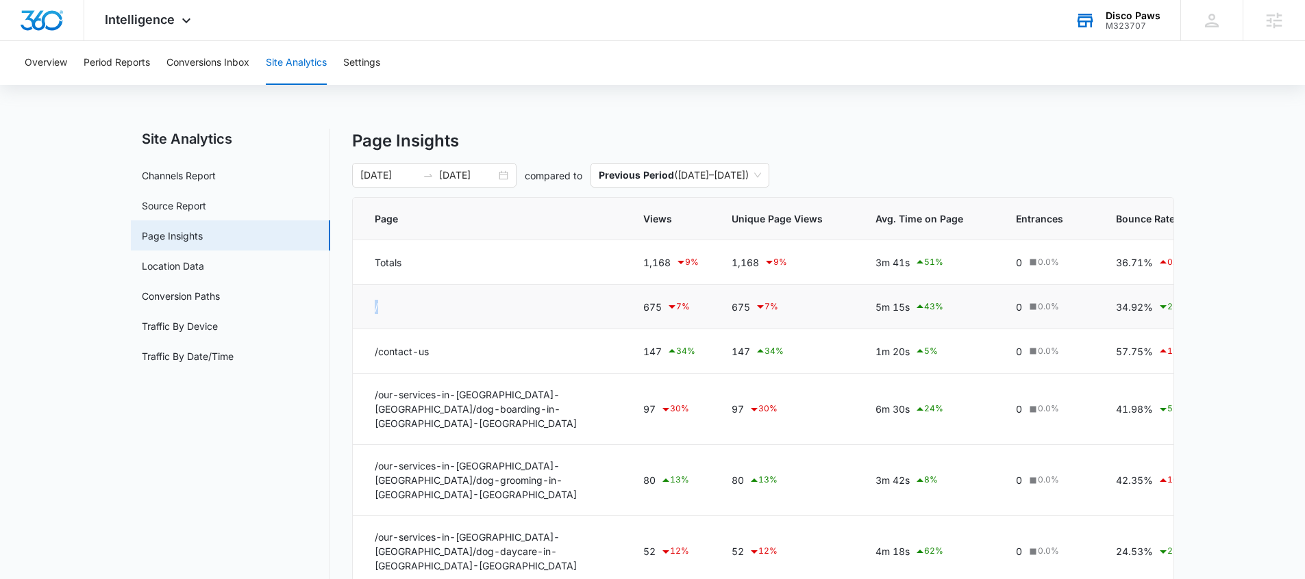
click at [372, 312] on td "/" at bounding box center [490, 307] width 274 height 45
drag, startPoint x: 368, startPoint y: 344, endPoint x: 599, endPoint y: 327, distance: 231.4
click at [649, 345] on tr "/contact-us 147 34 % 147 34 % 1m 20s 5 % 0 0.0 % 57.75% 19 % 0% 0.0 % 0m 0s 0.0…" at bounding box center [878, 351] width 1051 height 45
click at [587, 327] on td "/" at bounding box center [490, 307] width 274 height 45
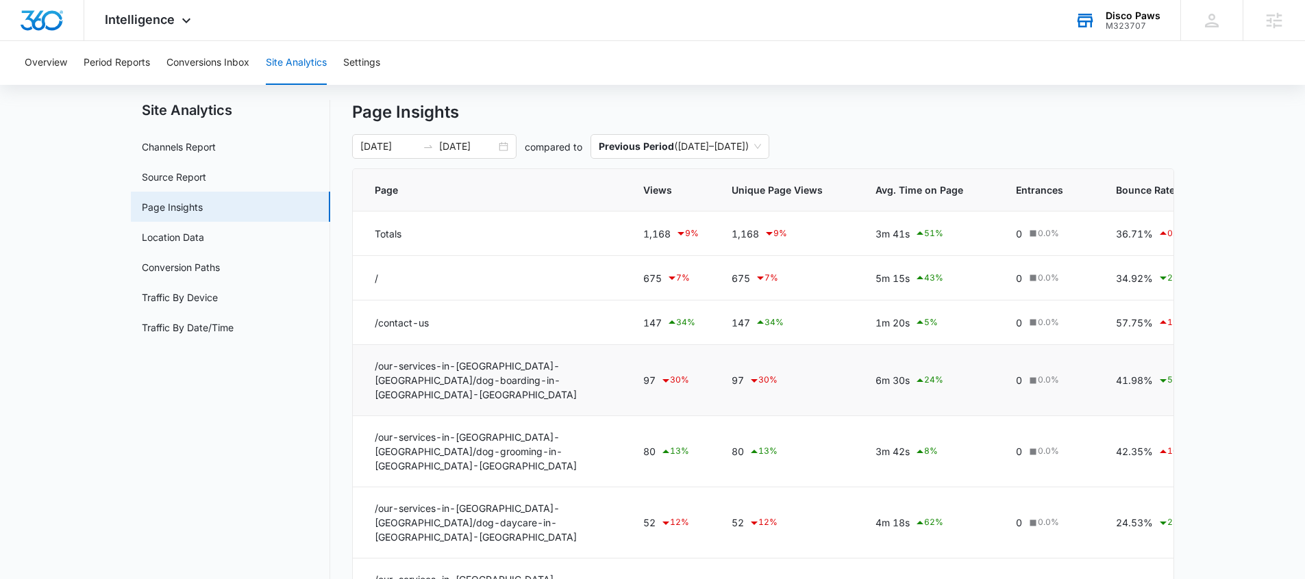
scroll to position [32, 0]
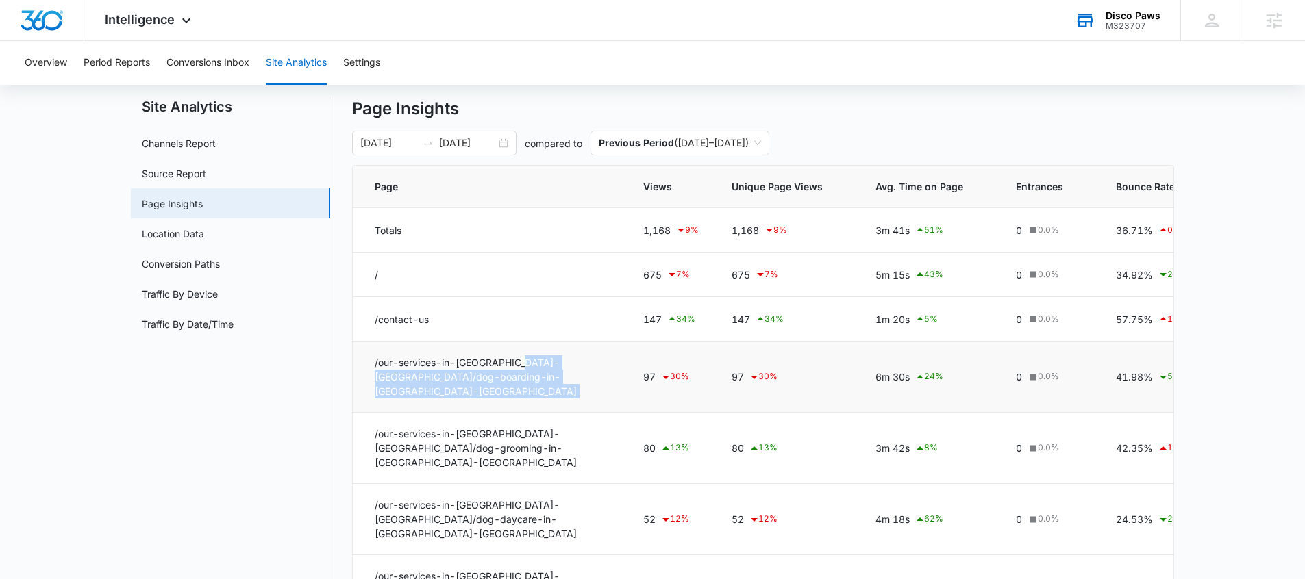
drag, startPoint x: 642, startPoint y: 371, endPoint x: 512, endPoint y: 363, distance: 130.4
click at [512, 363] on tr "/our-services-in-astoria-ny/dog-boarding-in-astoria-ny 97 30 % 97 30 % 6m 30s 2…" at bounding box center [878, 377] width 1051 height 71
drag, startPoint x: 635, startPoint y: 367, endPoint x: 769, endPoint y: 375, distance: 133.8
click at [768, 375] on tr "/our-services-in-astoria-ny/dog-boarding-in-astoria-ny 97 30 % 97 30 % 6m 30s 2…" at bounding box center [878, 377] width 1051 height 71
drag, startPoint x: 866, startPoint y: 373, endPoint x: 937, endPoint y: 378, distance: 71.4
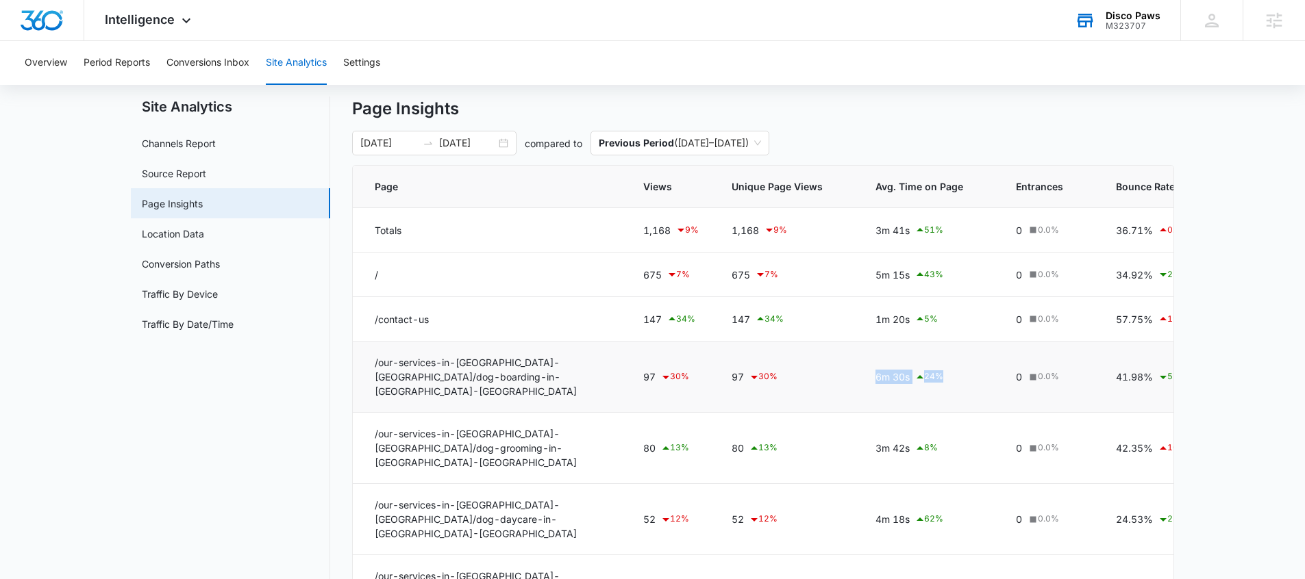
click at [937, 378] on td "6m 30s 24 %" at bounding box center [929, 377] width 140 height 71
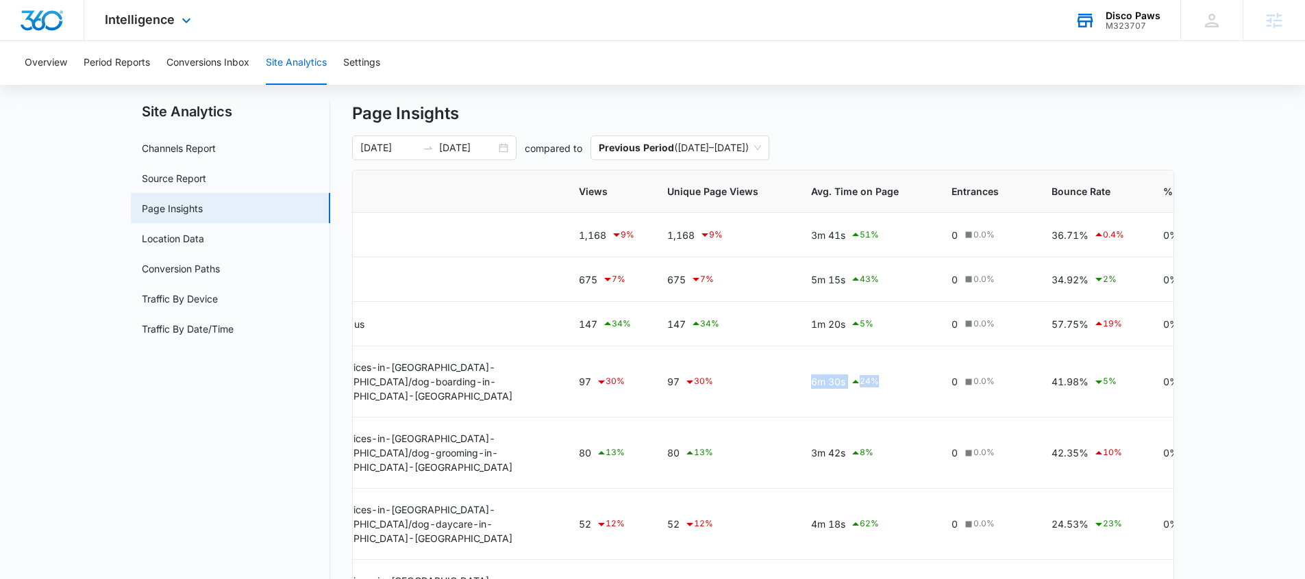
scroll to position [0, 65]
click at [786, 398] on td "97 30 %" at bounding box center [722, 382] width 144 height 71
drag, startPoint x: 792, startPoint y: 385, endPoint x: 805, endPoint y: 379, distance: 13.8
click at [805, 379] on td "6m 30s 24 %" at bounding box center [864, 382] width 140 height 71
click at [824, 393] on td "6m 30s 24 %" at bounding box center [864, 382] width 140 height 71
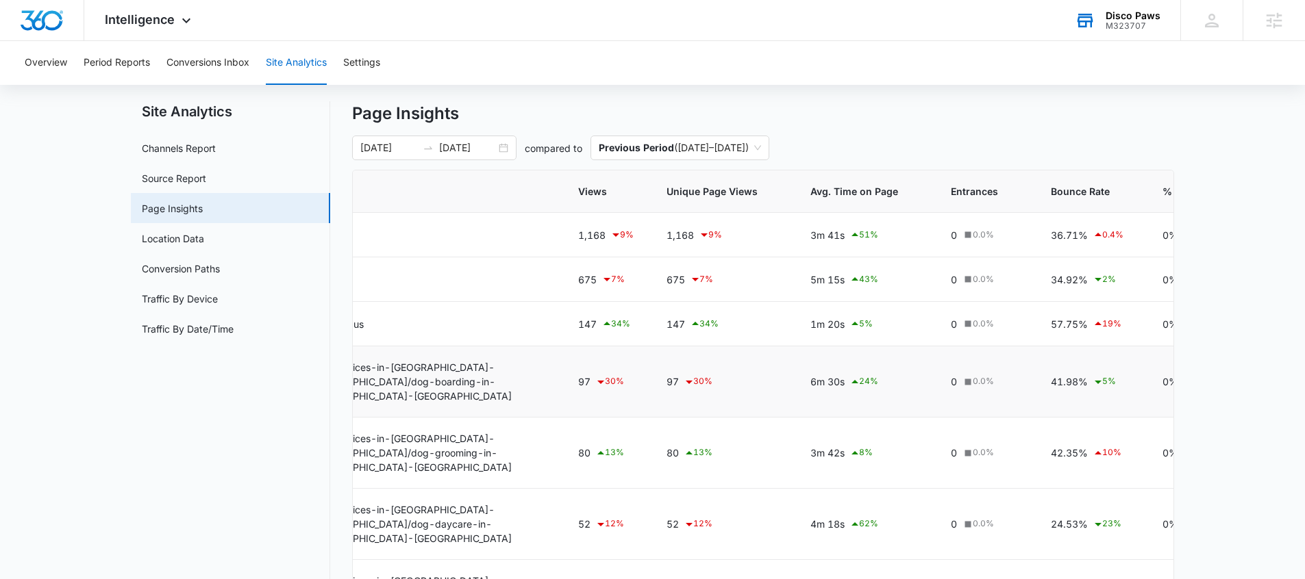
click at [1045, 378] on td "41.98% 5 %" at bounding box center [1090, 382] width 112 height 71
drag, startPoint x: 1045, startPoint y: 378, endPoint x: 1102, endPoint y: 378, distance: 56.8
click at [1100, 378] on td "41.98% 5 %" at bounding box center [1090, 382] width 112 height 71
drag, startPoint x: 1118, startPoint y: 375, endPoint x: 1105, endPoint y: 382, distance: 15.3
click at [1105, 379] on div "41.98% 5 %" at bounding box center [1089, 382] width 79 height 16
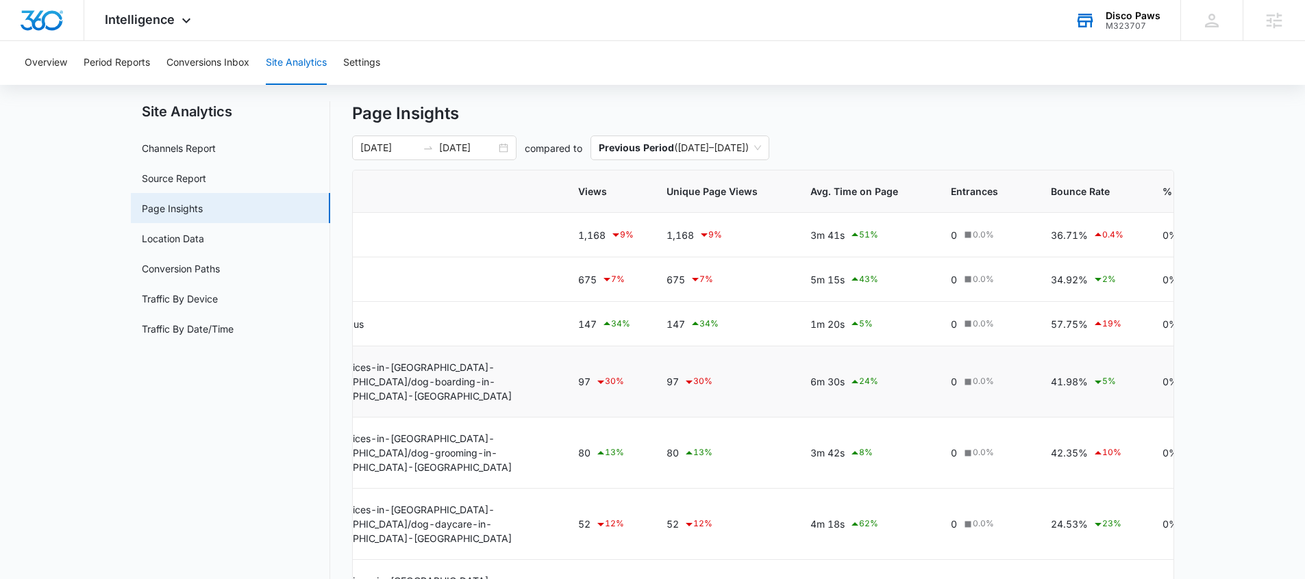
click at [1104, 383] on td "41.98% 5 %" at bounding box center [1090, 382] width 112 height 71
drag, startPoint x: 1038, startPoint y: 383, endPoint x: 777, endPoint y: 377, distance: 261.7
click at [777, 377] on tr "/our-services-in-astoria-ny/dog-boarding-in-astoria-ny 97 30 % 97 30 % 6m 30s 2…" at bounding box center [813, 382] width 1051 height 71
click at [735, 388] on td "97 30 %" at bounding box center [722, 382] width 144 height 71
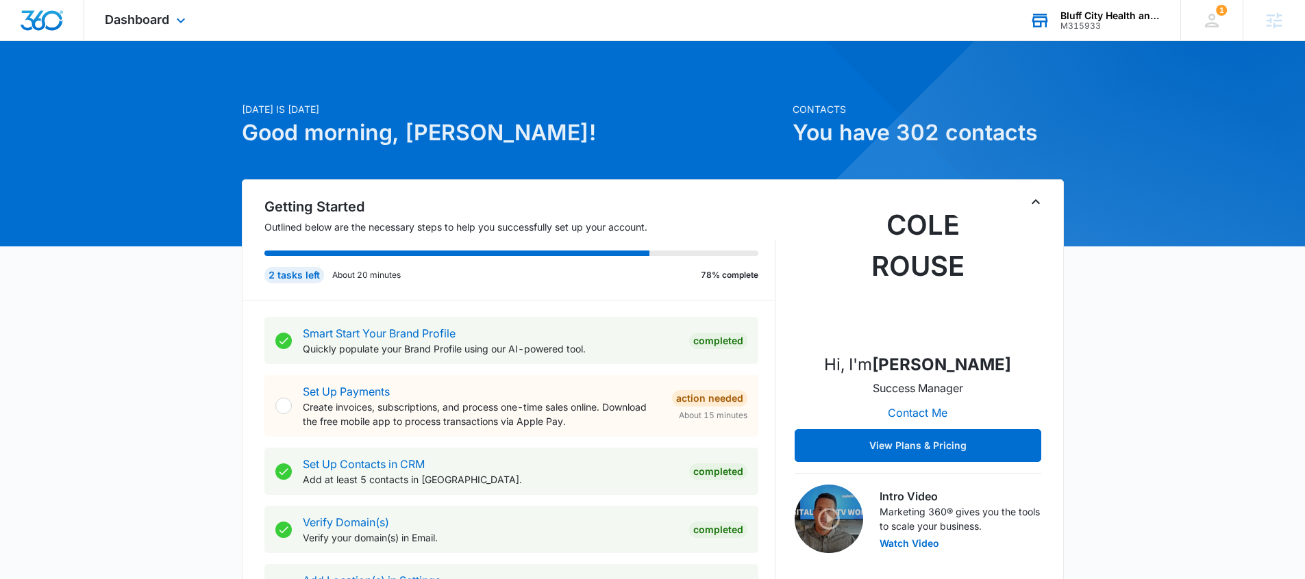
click at [1077, 23] on div "M315933" at bounding box center [1110, 26] width 100 height 10
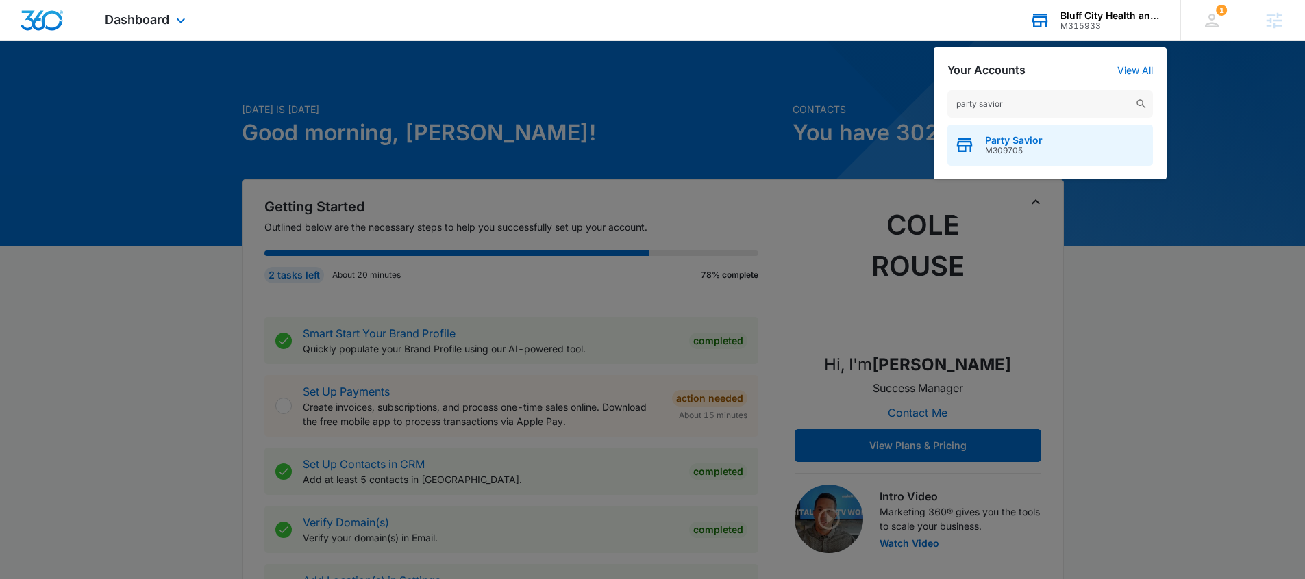
type input "party savior"
click at [1036, 155] on span "M309705" at bounding box center [1014, 151] width 58 height 10
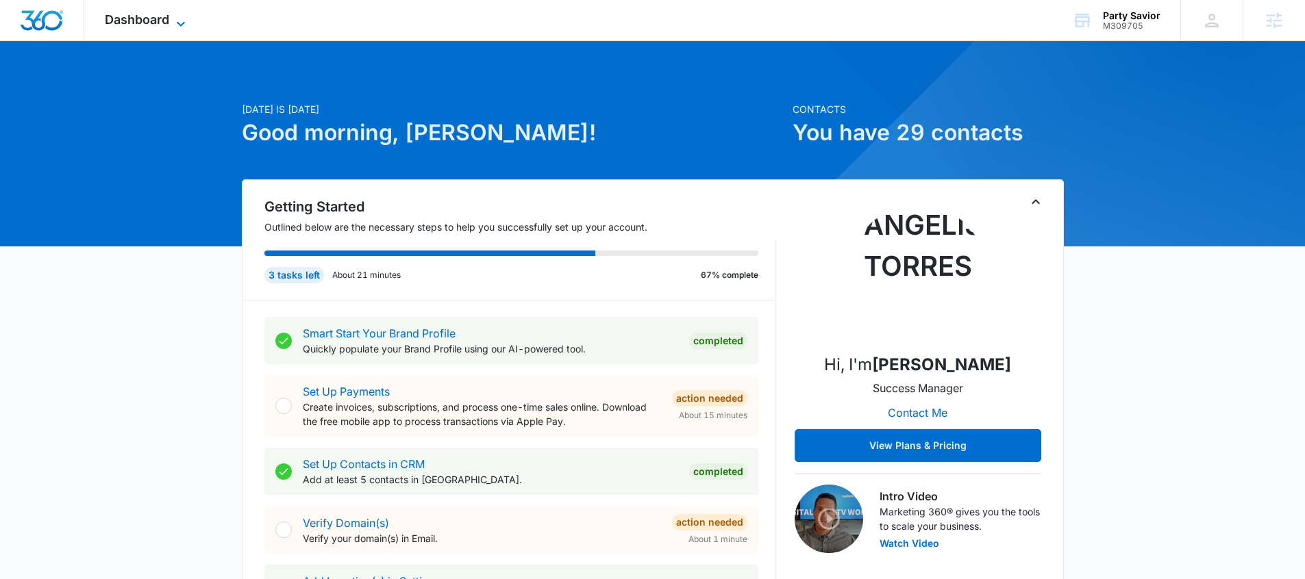
click at [142, 15] on span "Dashboard" at bounding box center [137, 19] width 64 height 14
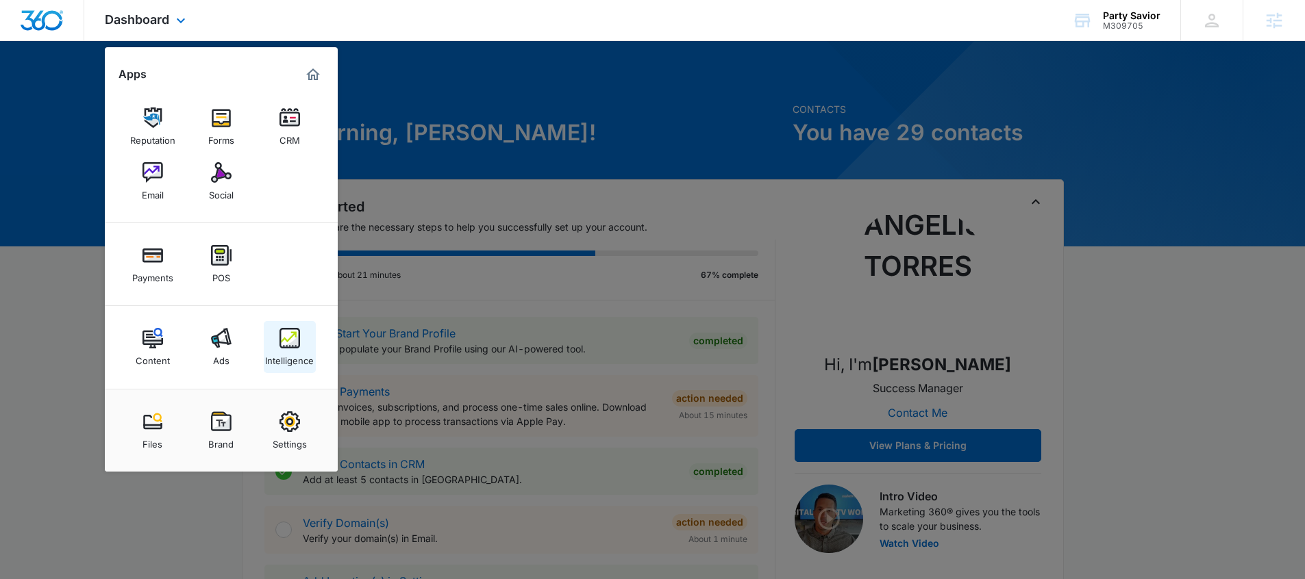
click at [297, 349] on div "Intelligence" at bounding box center [289, 358] width 49 height 18
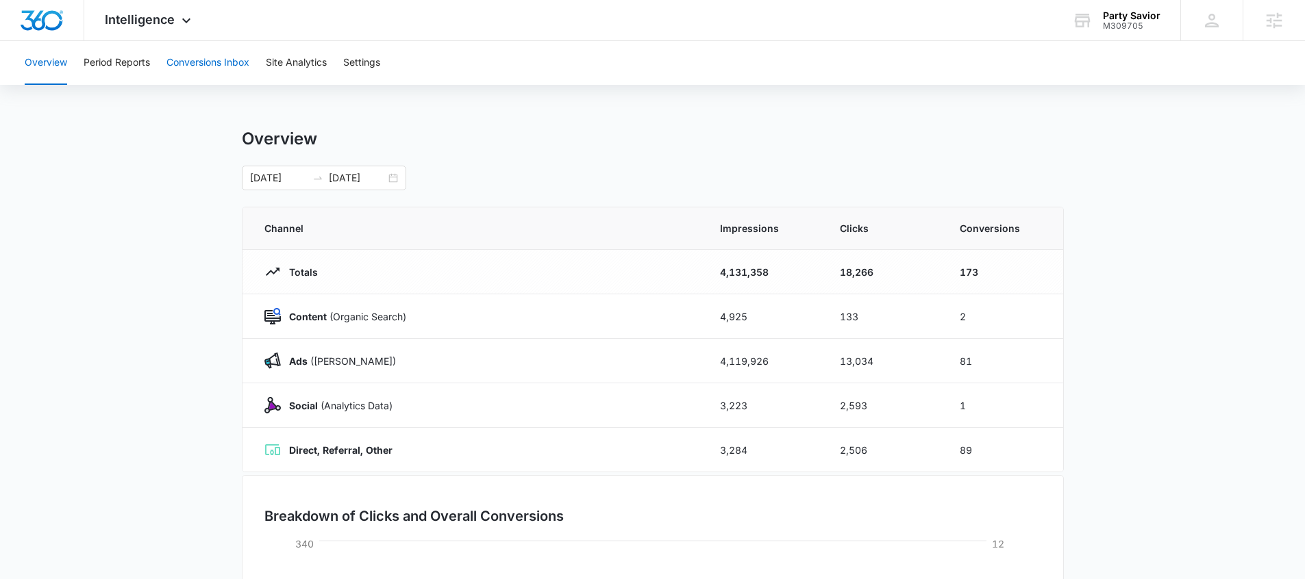
click at [204, 79] on button "Conversions Inbox" at bounding box center [207, 63] width 83 height 44
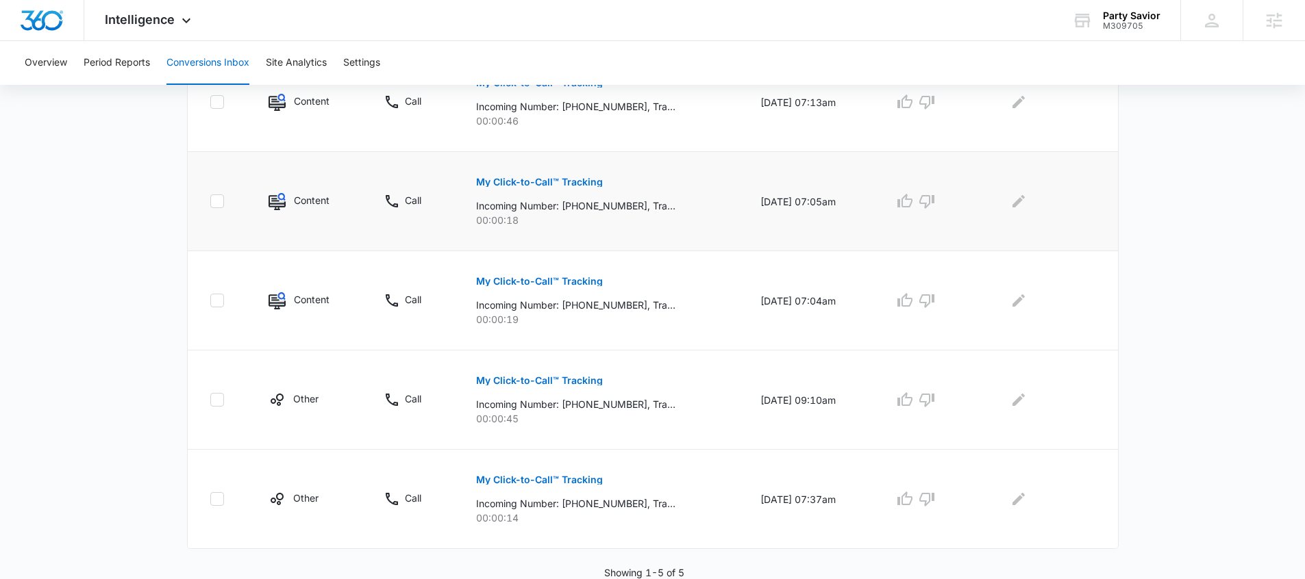
scroll to position [379, 0]
